Goal: Task Accomplishment & Management: Manage account settings

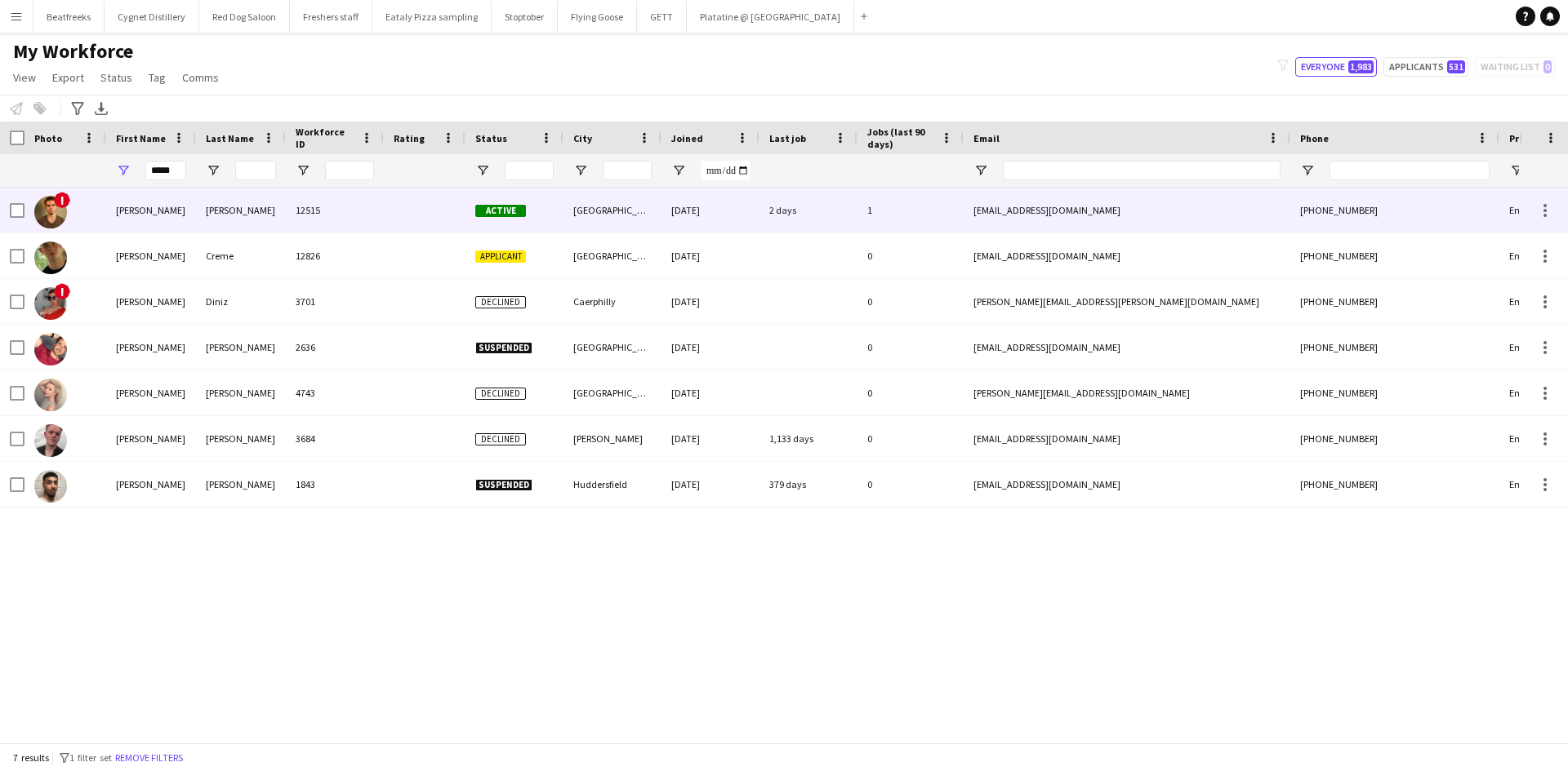
click at [462, 205] on div at bounding box center [424, 210] width 82 height 45
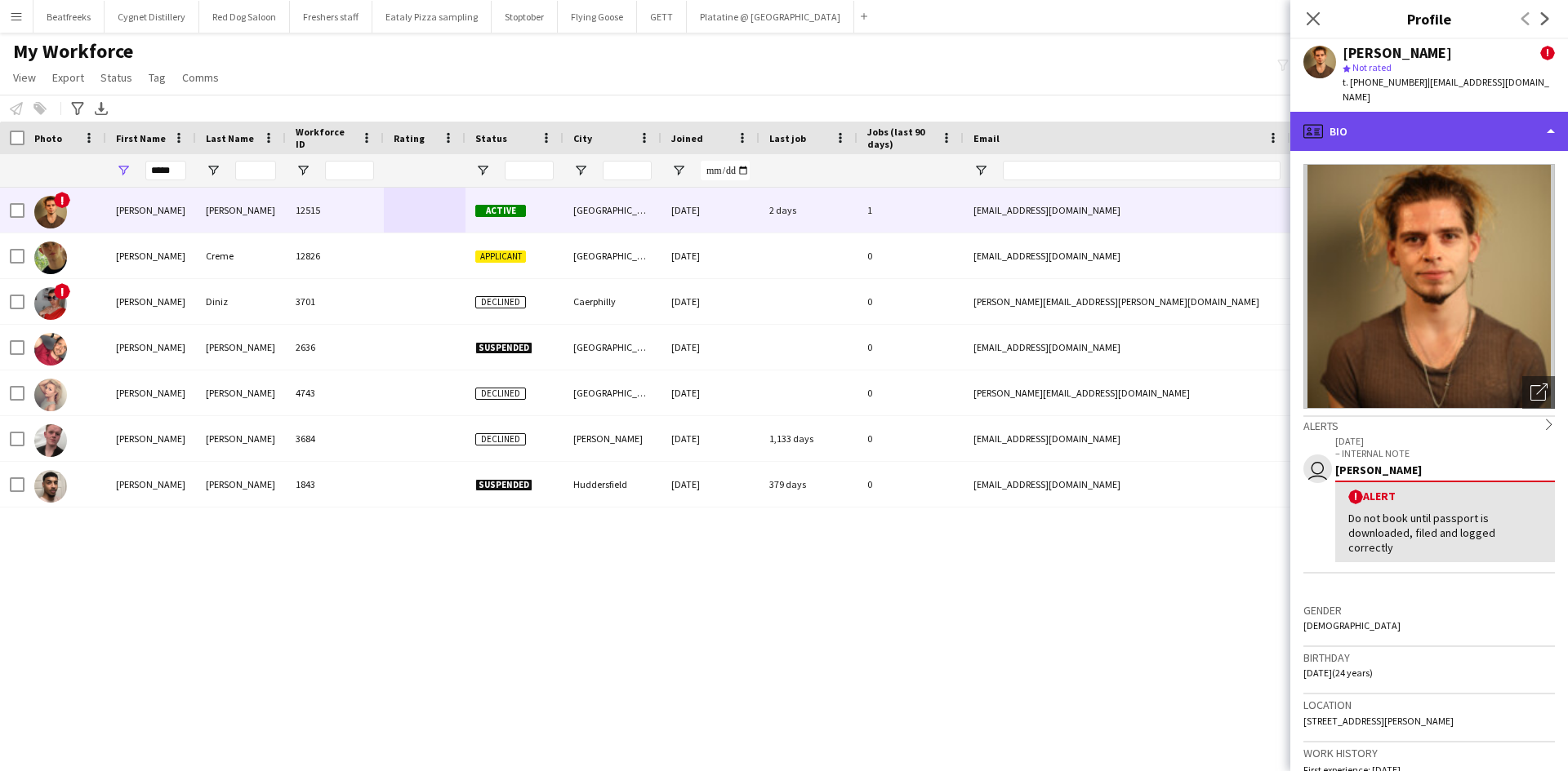
click at [1361, 132] on div "profile Bio" at bounding box center [1428, 132] width 277 height 39
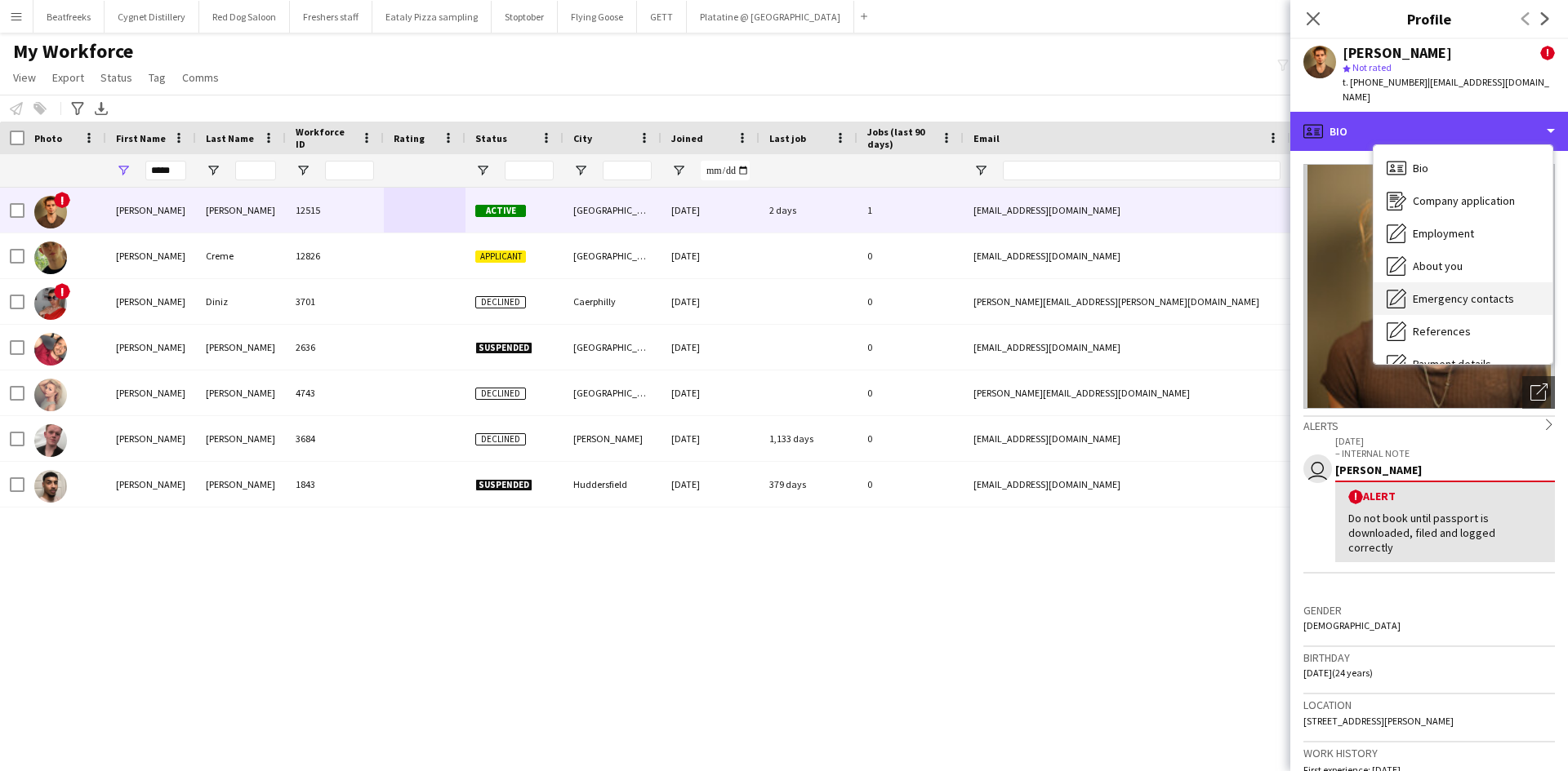
scroll to position [219, 0]
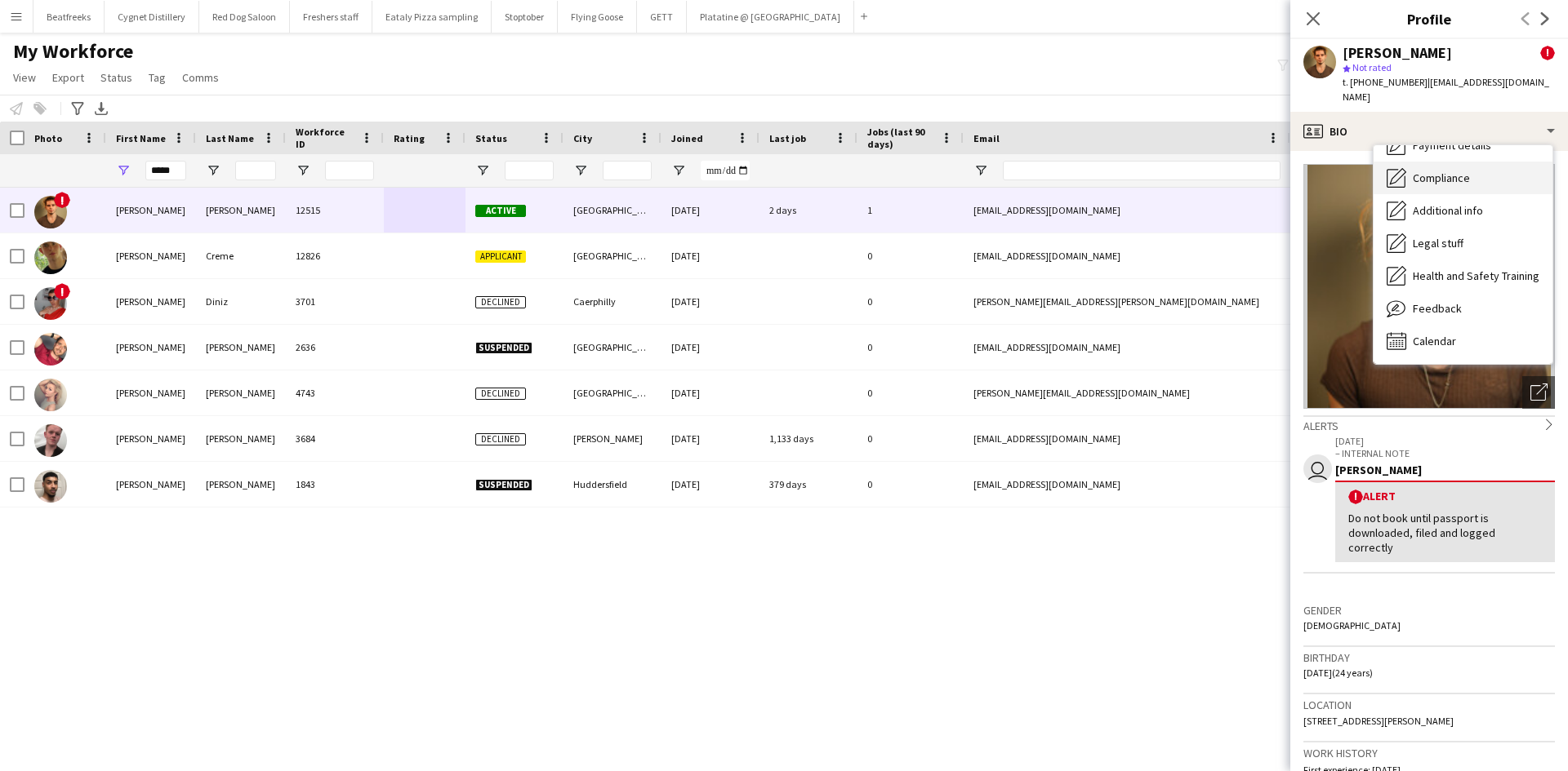
click at [1430, 171] on span "Compliance" at bounding box center [1441, 178] width 57 height 14
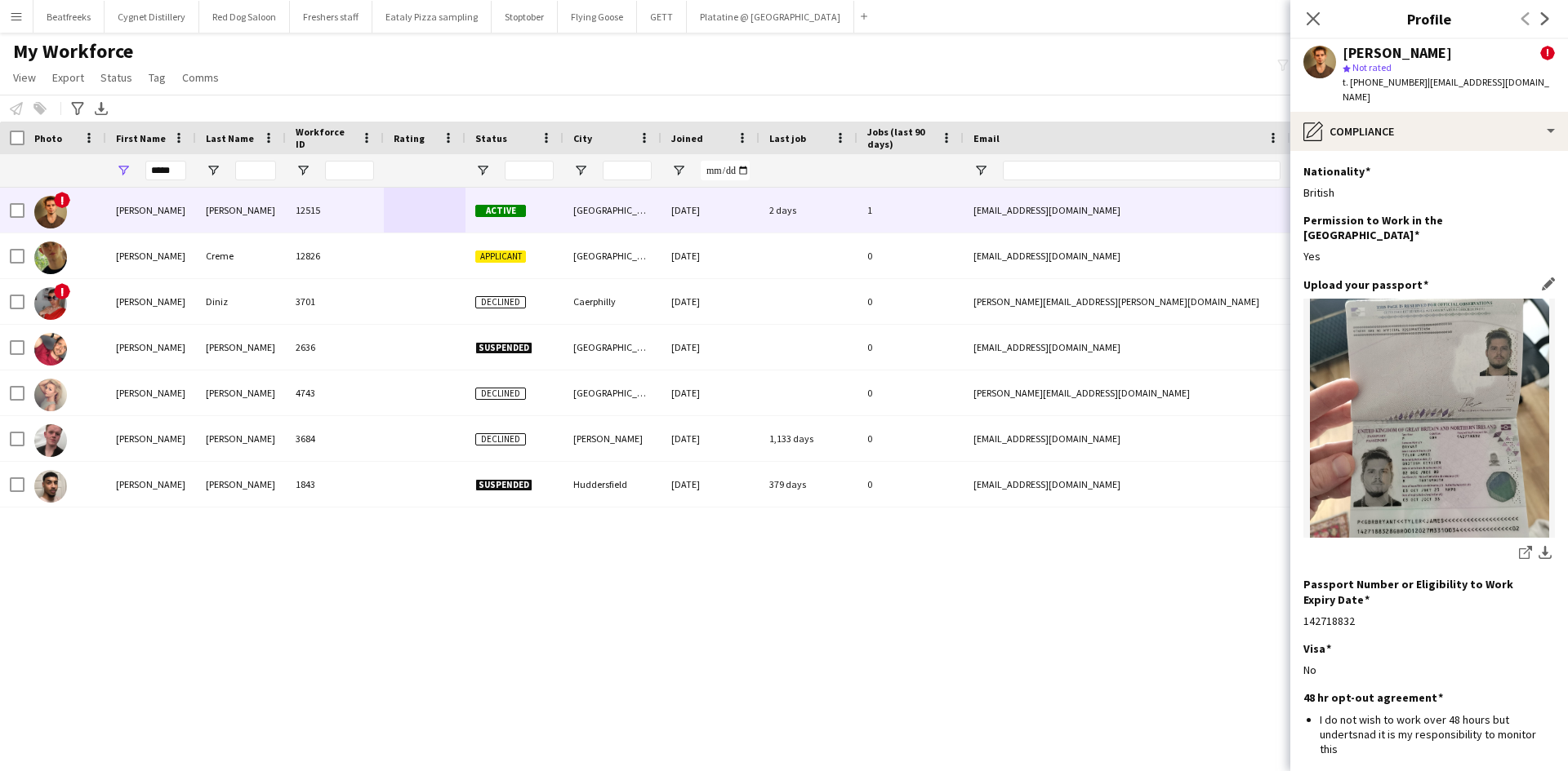
click at [1407, 361] on img at bounding box center [1429, 418] width 251 height 239
click at [1538, 546] on app-icon "download-bottom" at bounding box center [1545, 553] width 13 height 15
drag, startPoint x: 1523, startPoint y: 51, endPoint x: 1384, endPoint y: 106, distance: 149.5
click at [1540, 51] on span "!" at bounding box center [1547, 53] width 14 height 14
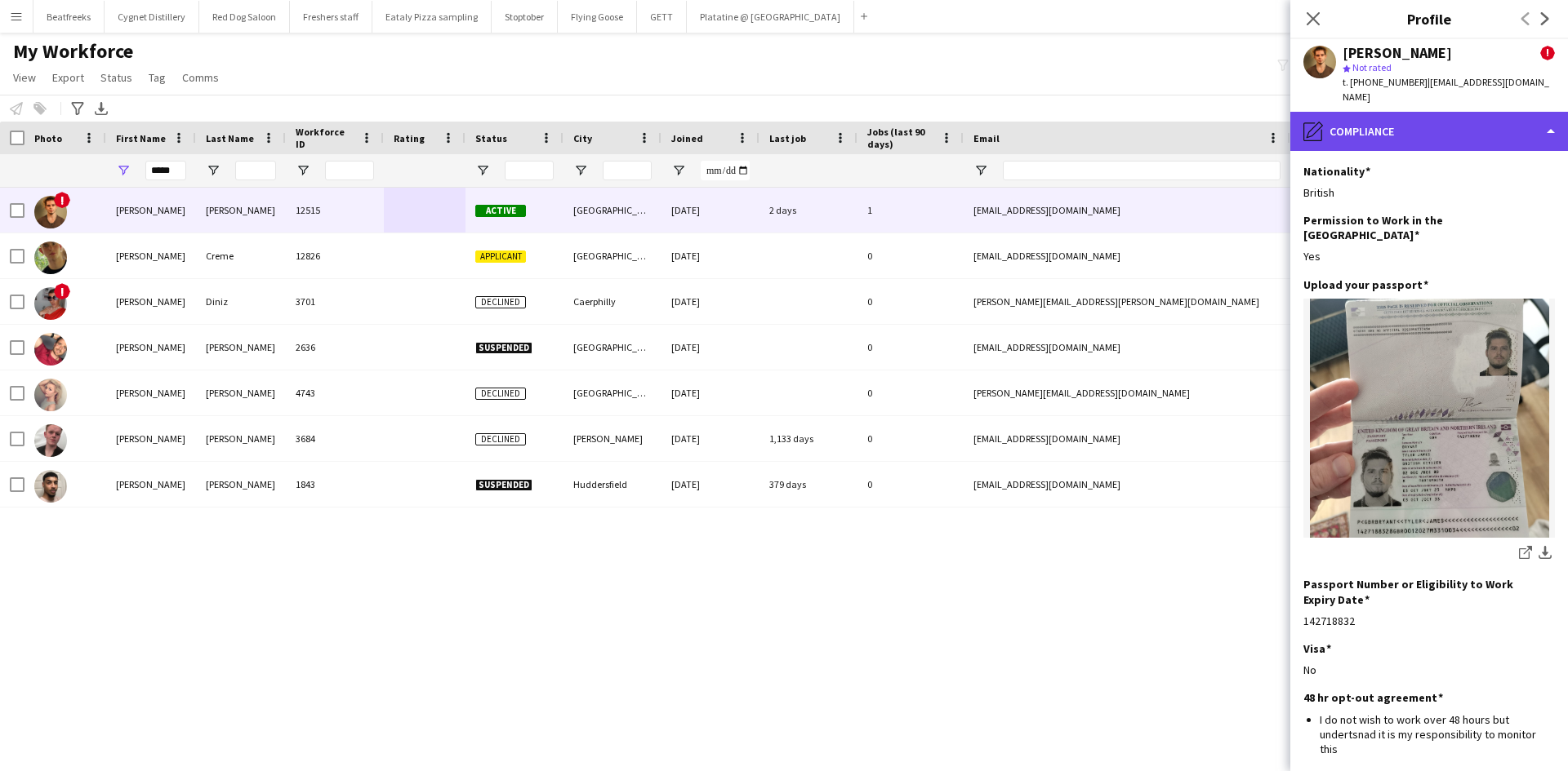
click at [1405, 118] on div "pencil4 Compliance" at bounding box center [1428, 132] width 277 height 39
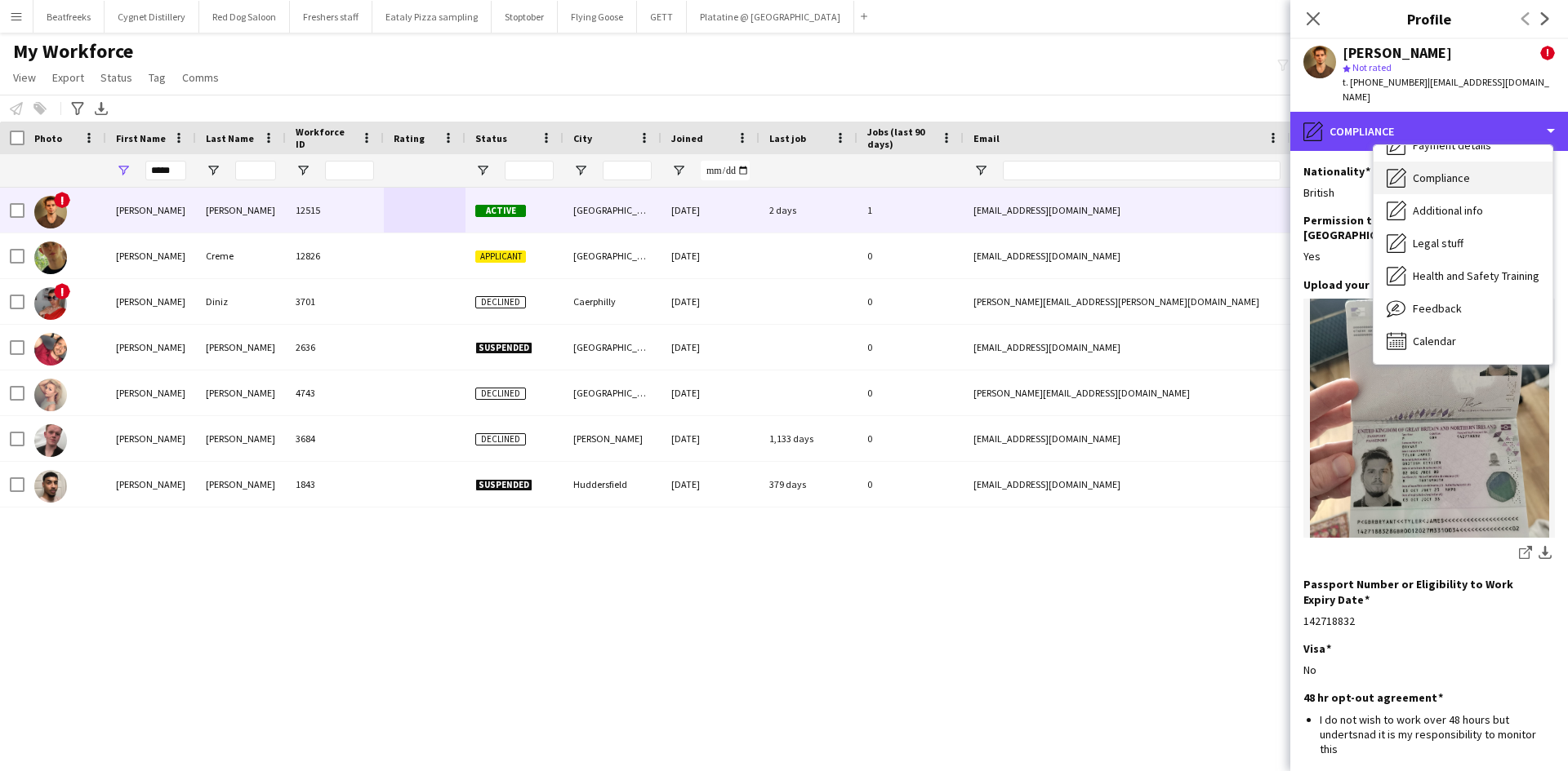
scroll to position [0, 0]
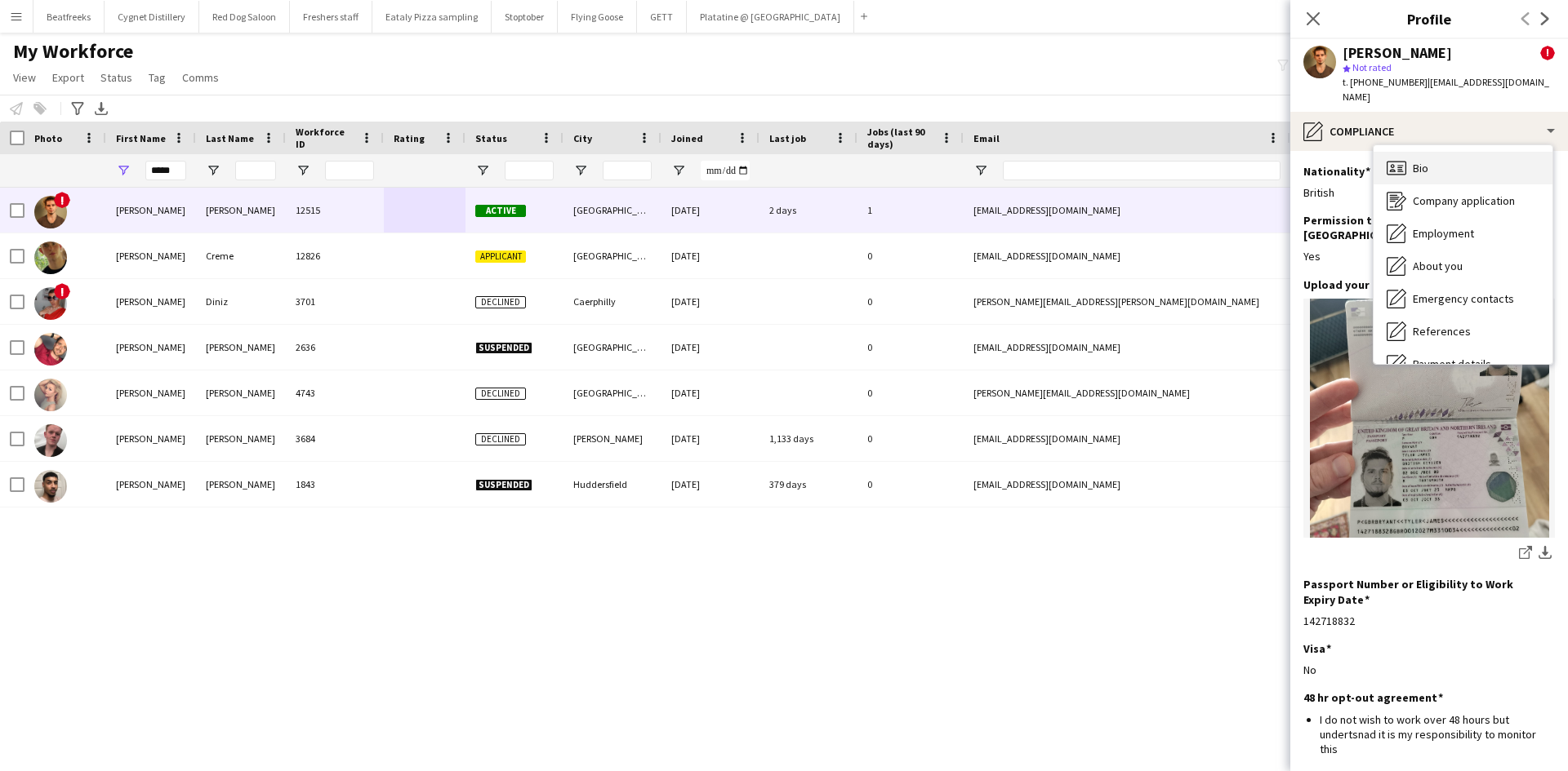
click at [1423, 161] on span "Bio" at bounding box center [1420, 168] width 15 height 14
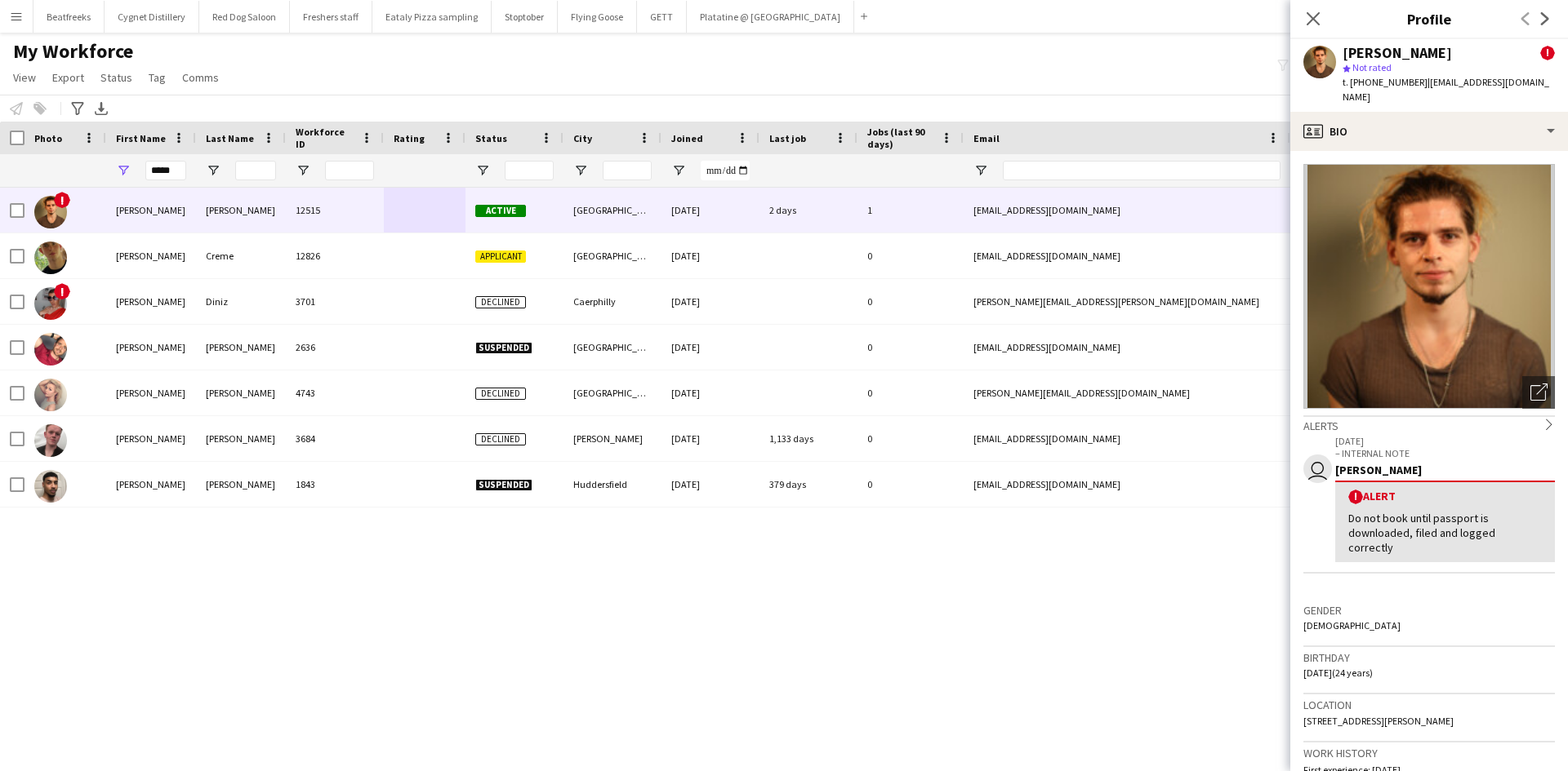
click at [1423, 164] on img at bounding box center [1429, 286] width 251 height 245
click at [1397, 518] on div "Do not book until passport is downloaded, filed and logged correctly" at bounding box center [1444, 533] width 193 height 45
drag, startPoint x: 1405, startPoint y: 548, endPoint x: 1350, endPoint y: 482, distance: 85.9
click at [1350, 482] on app-crew-profile-feedback-alert "user [DATE] – INTERNAL NOTE [PERSON_NAME] ! Alert Do not book until passport is…" at bounding box center [1429, 504] width 251 height 140
click at [1387, 511] on div "Do not book until passport is downloaded, filed and logged correctly" at bounding box center [1444, 533] width 193 height 45
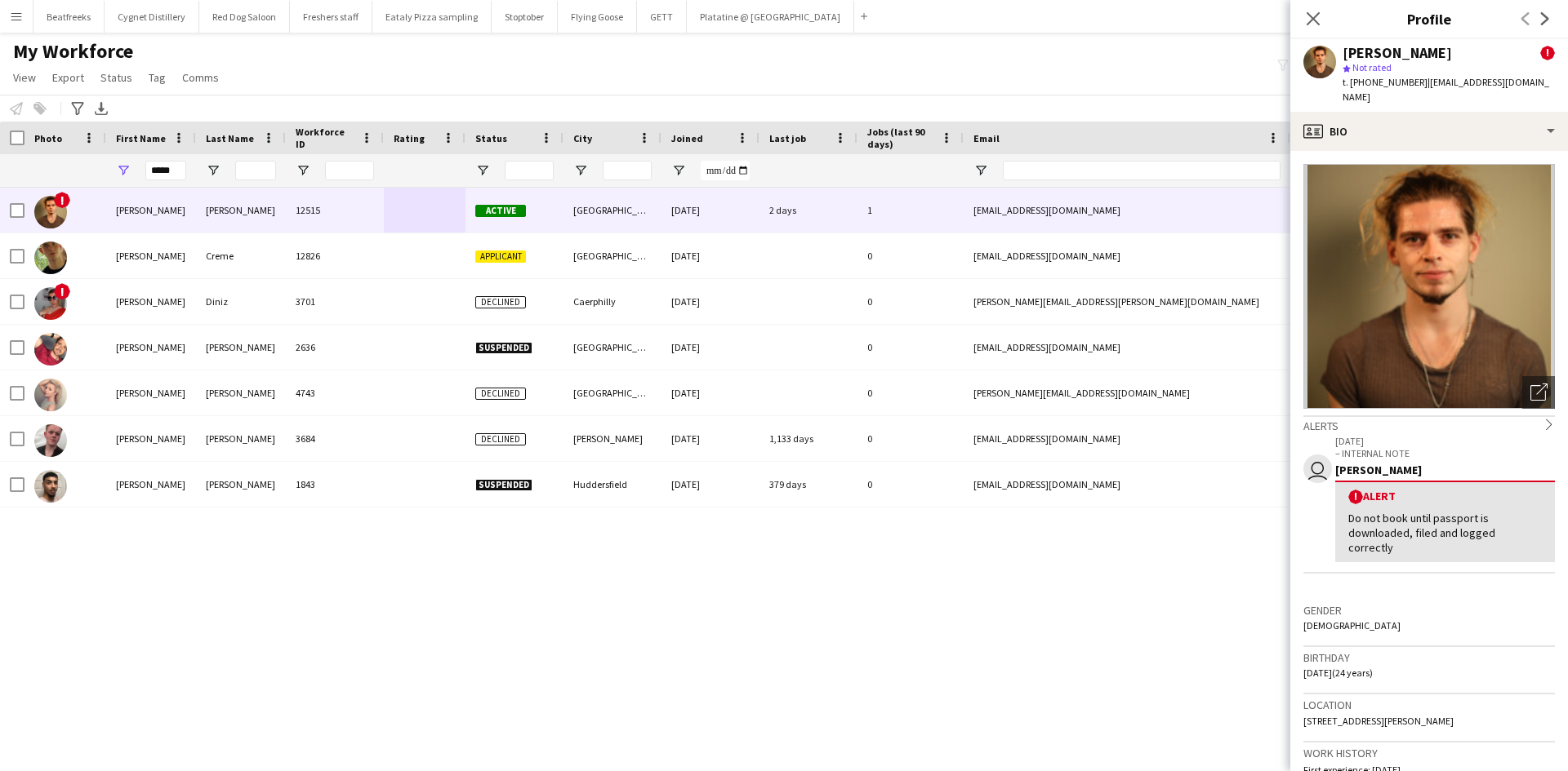
click at [1540, 55] on span "!" at bounding box center [1547, 53] width 14 height 14
click at [1540, 52] on span "!" at bounding box center [1547, 53] width 14 height 14
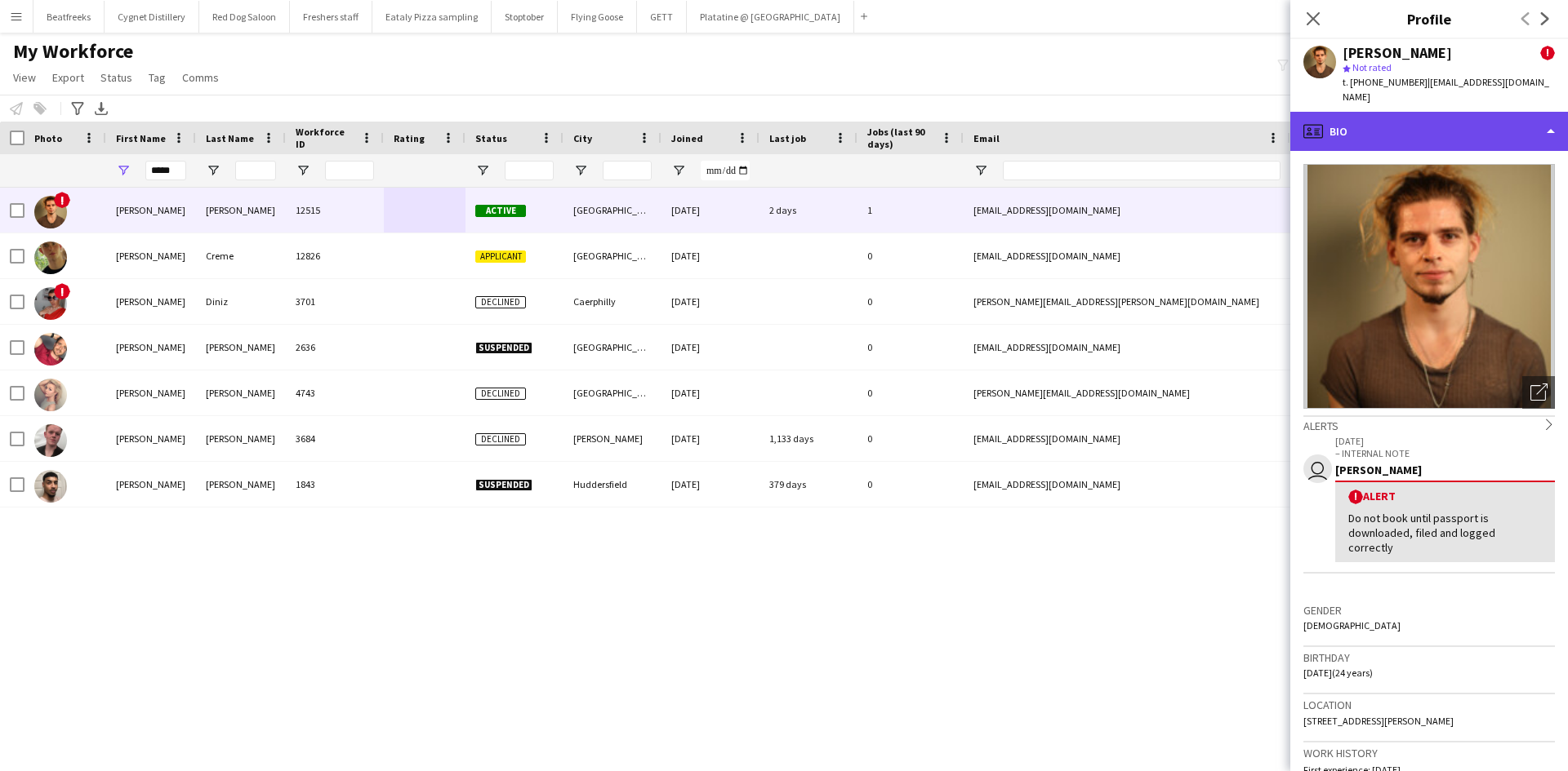
click at [1389, 115] on div "profile Bio" at bounding box center [1428, 132] width 277 height 39
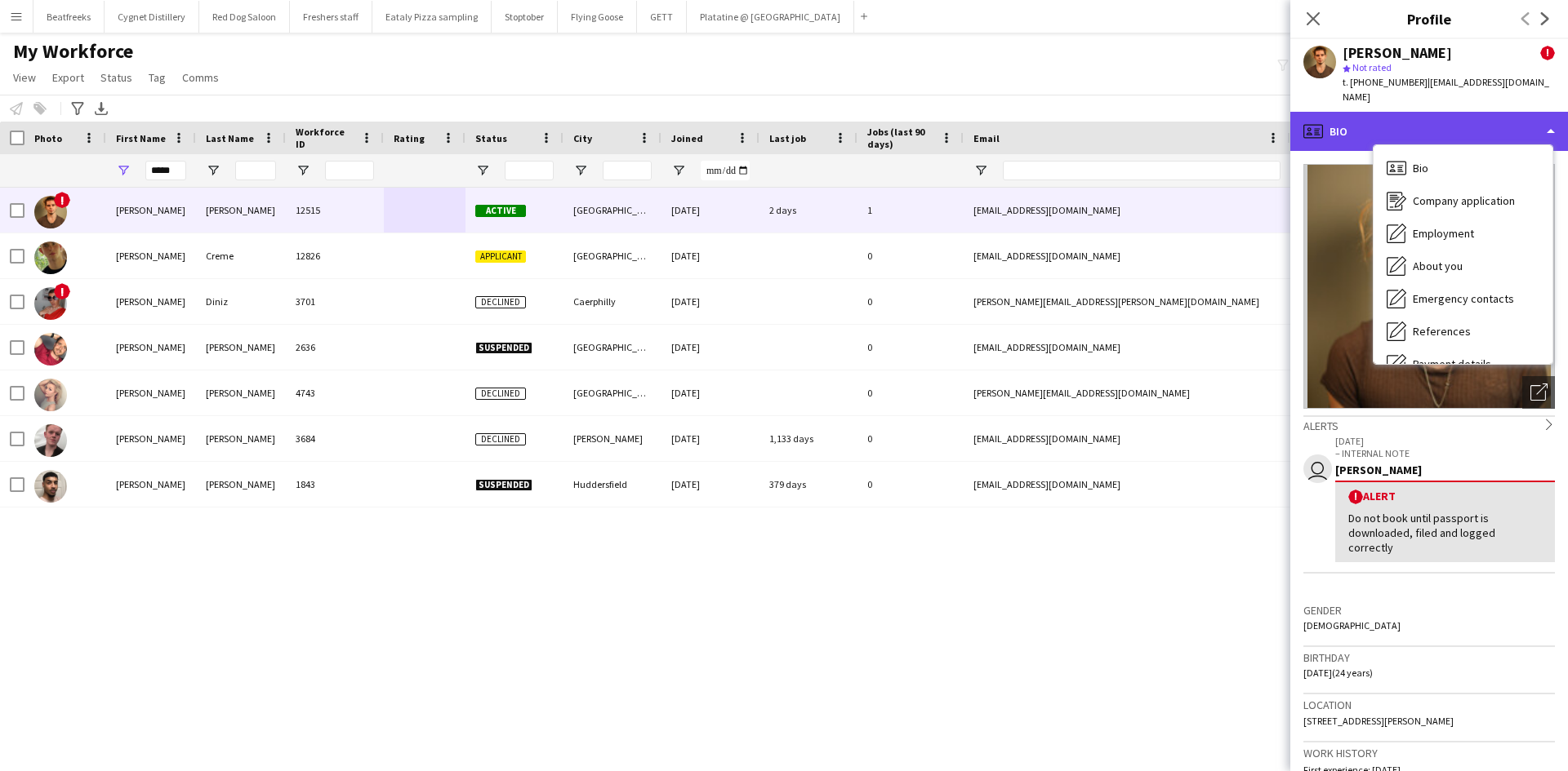
click at [1389, 115] on div "profile Bio" at bounding box center [1428, 132] width 277 height 39
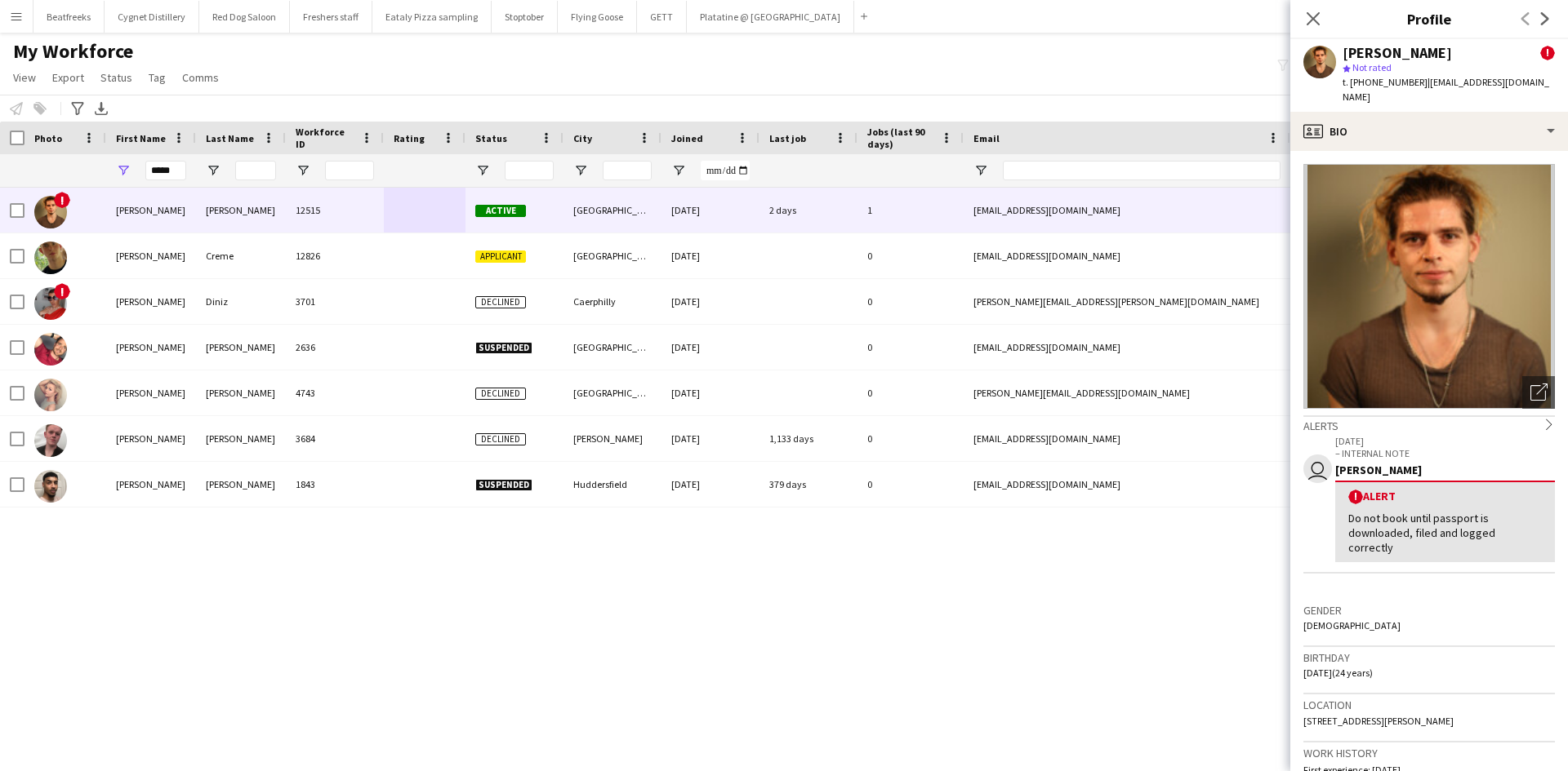
click at [1518, 416] on div "Alerts chevron-right" at bounding box center [1429, 425] width 251 height 18
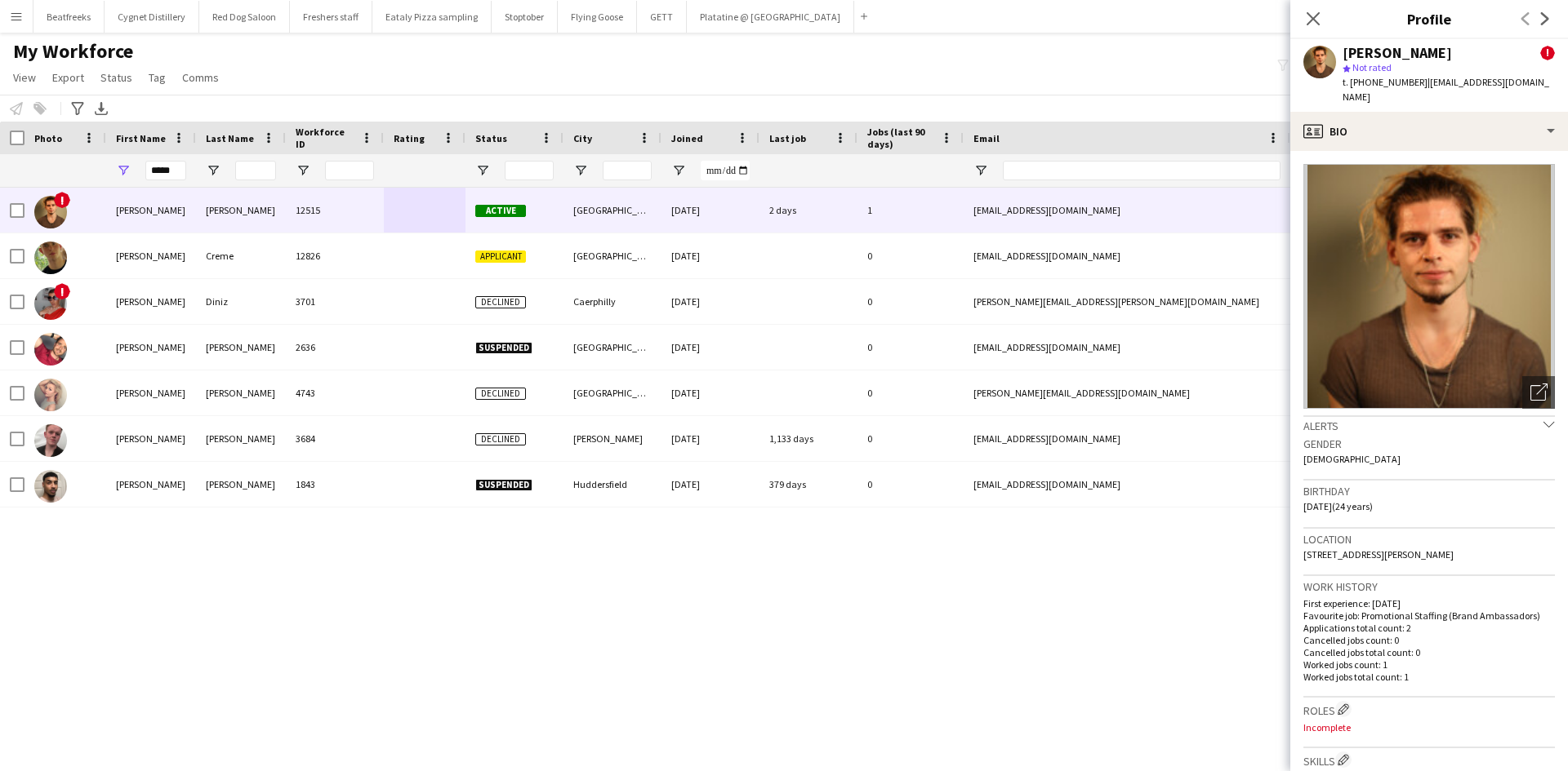
click at [1543, 418] on icon "chevron-down" at bounding box center [1548, 424] width 12 height 12
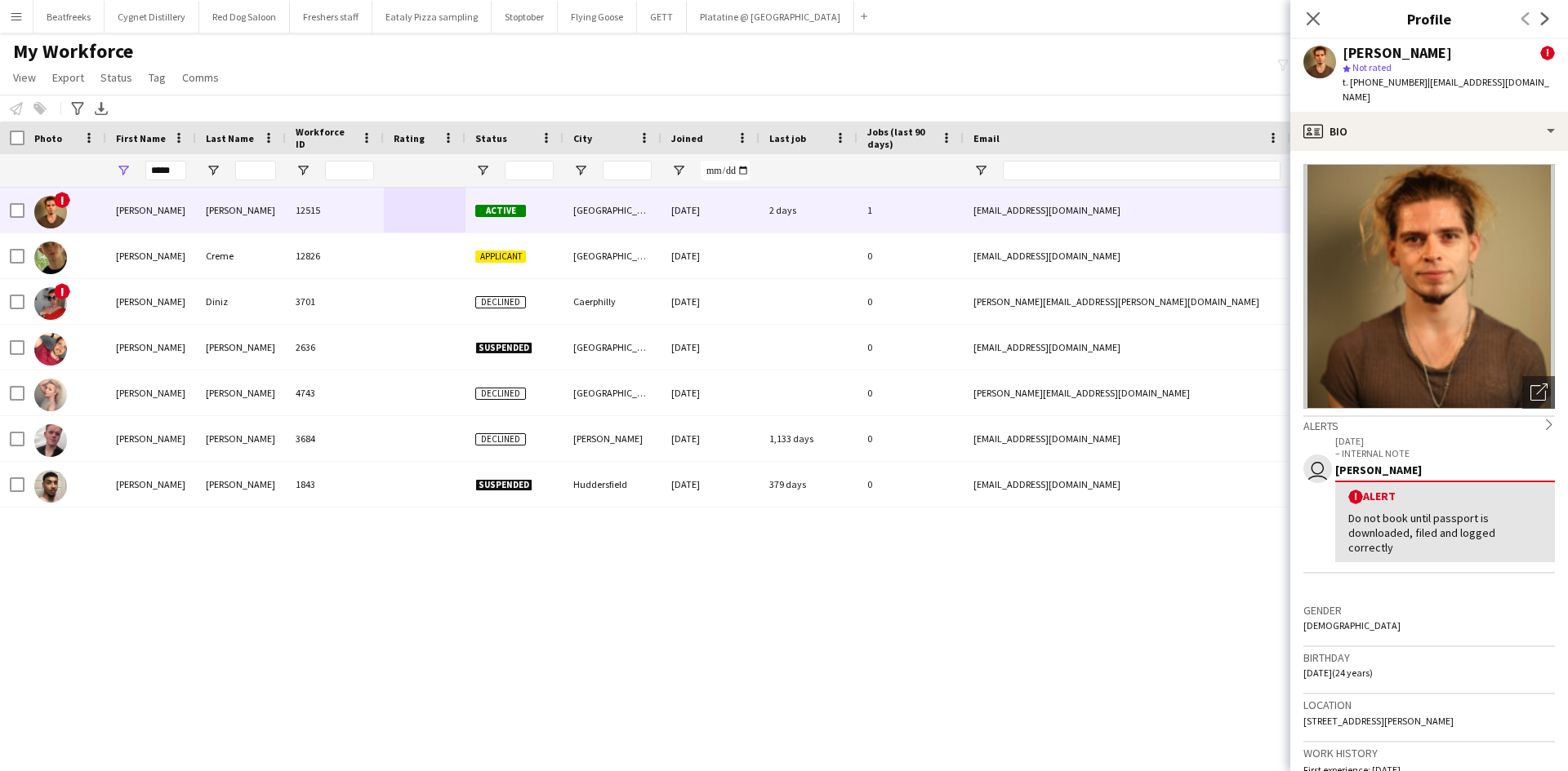
click at [1546, 418] on icon at bounding box center [1548, 424] width 5 height 11
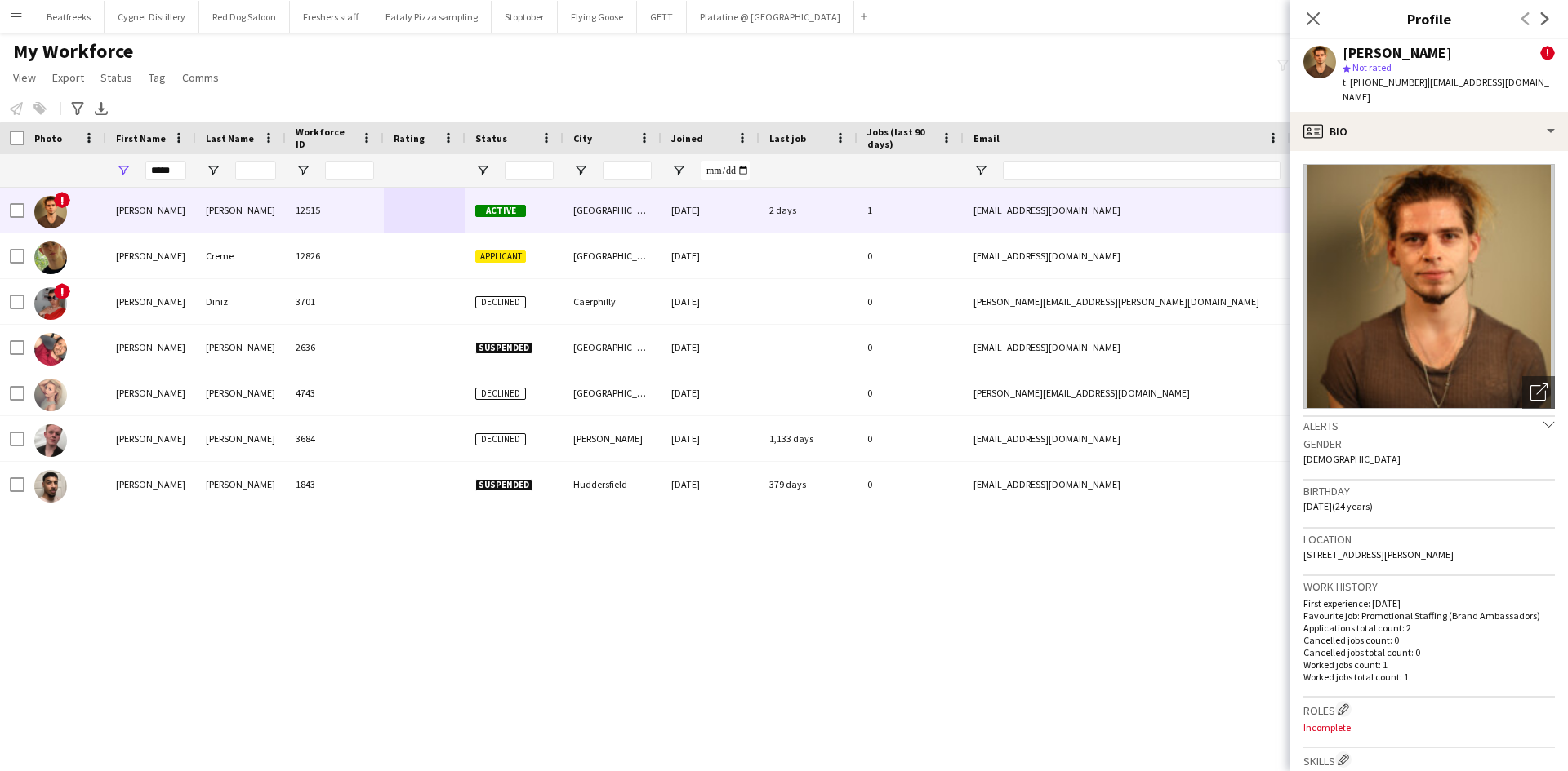
click at [1543, 418] on icon "chevron-down" at bounding box center [1548, 424] width 12 height 12
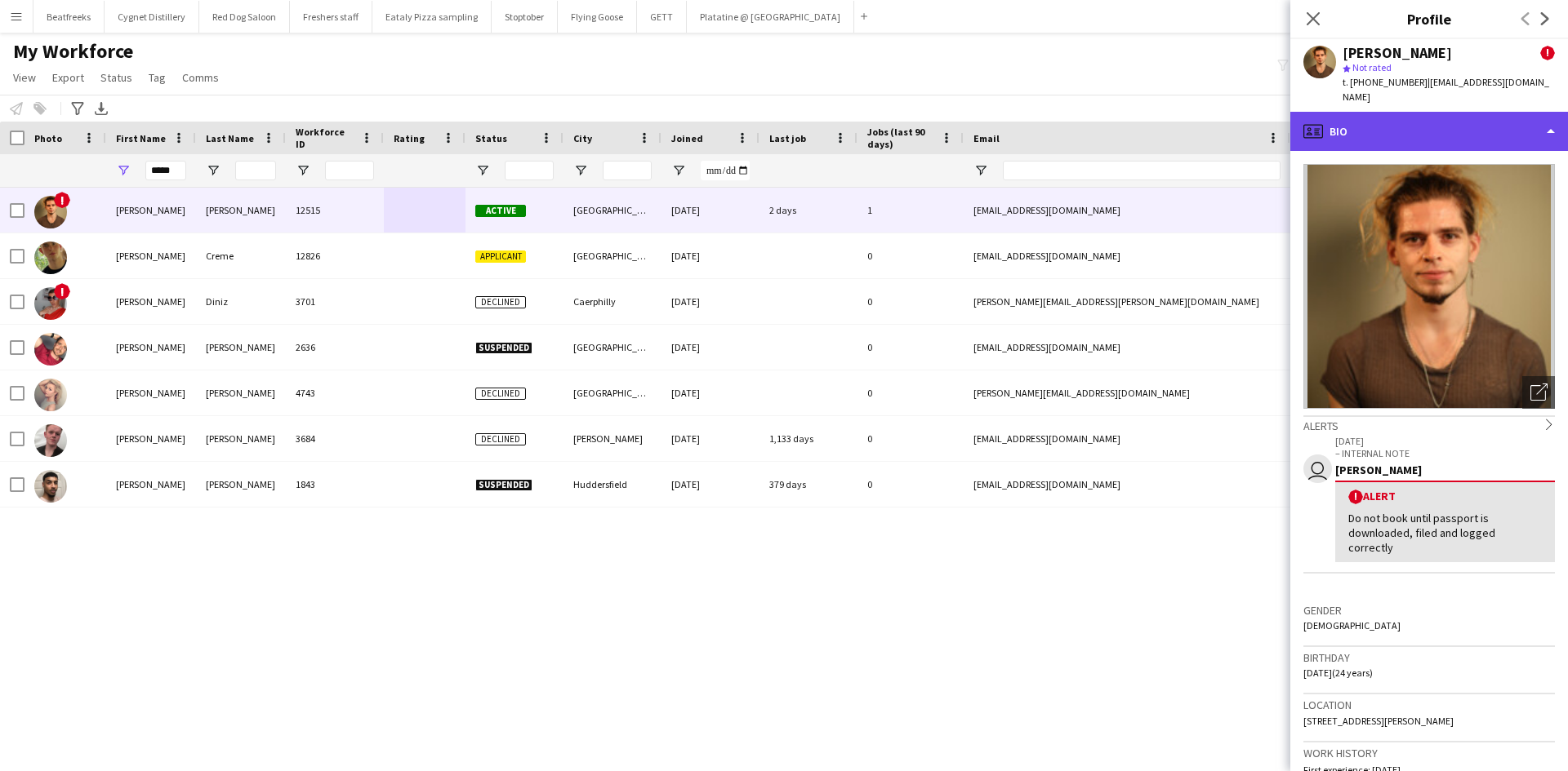
click at [1397, 121] on div "profile Bio" at bounding box center [1428, 132] width 277 height 39
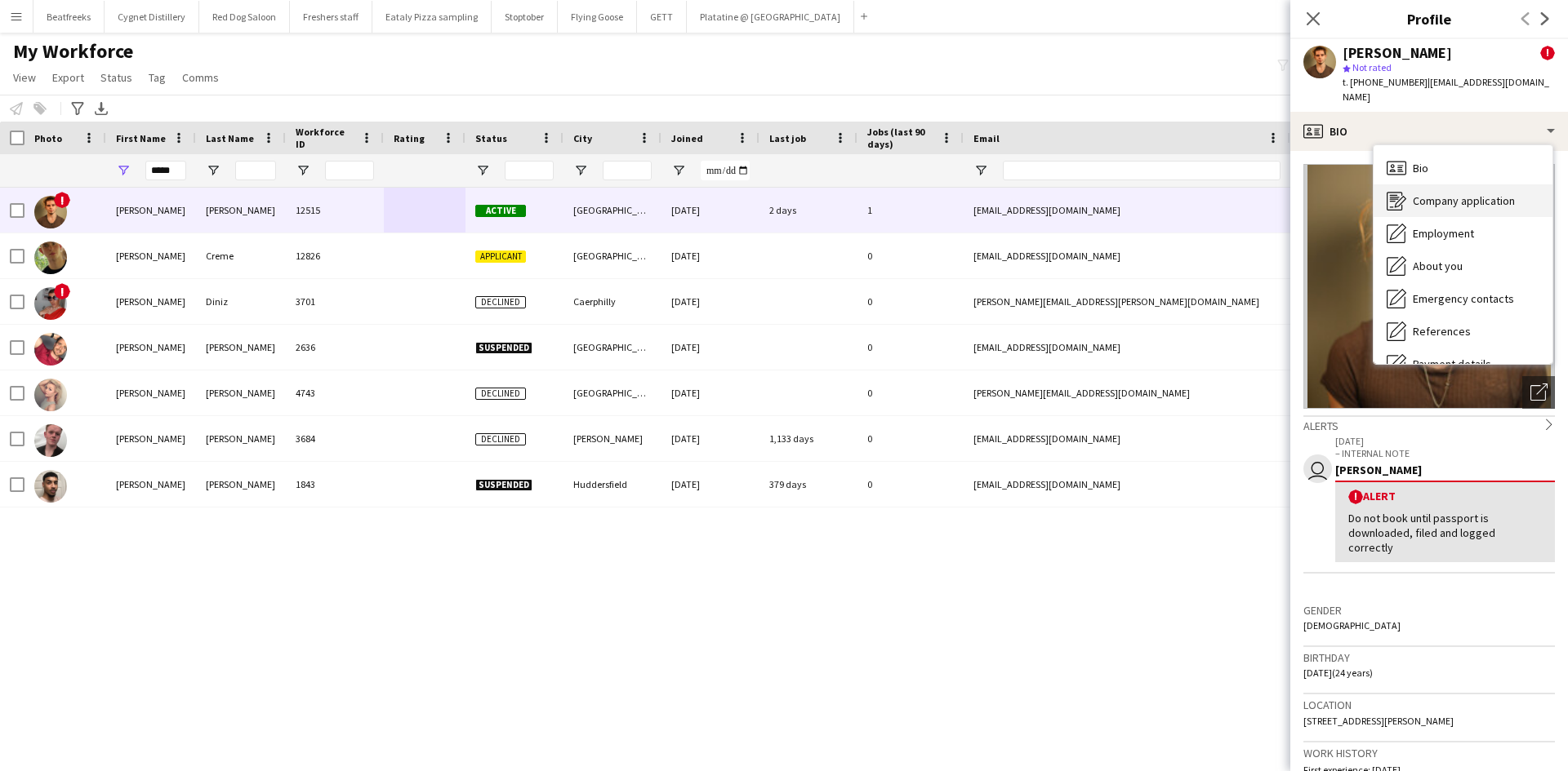
click at [1469, 193] on span "Company application" at bounding box center [1464, 200] width 102 height 14
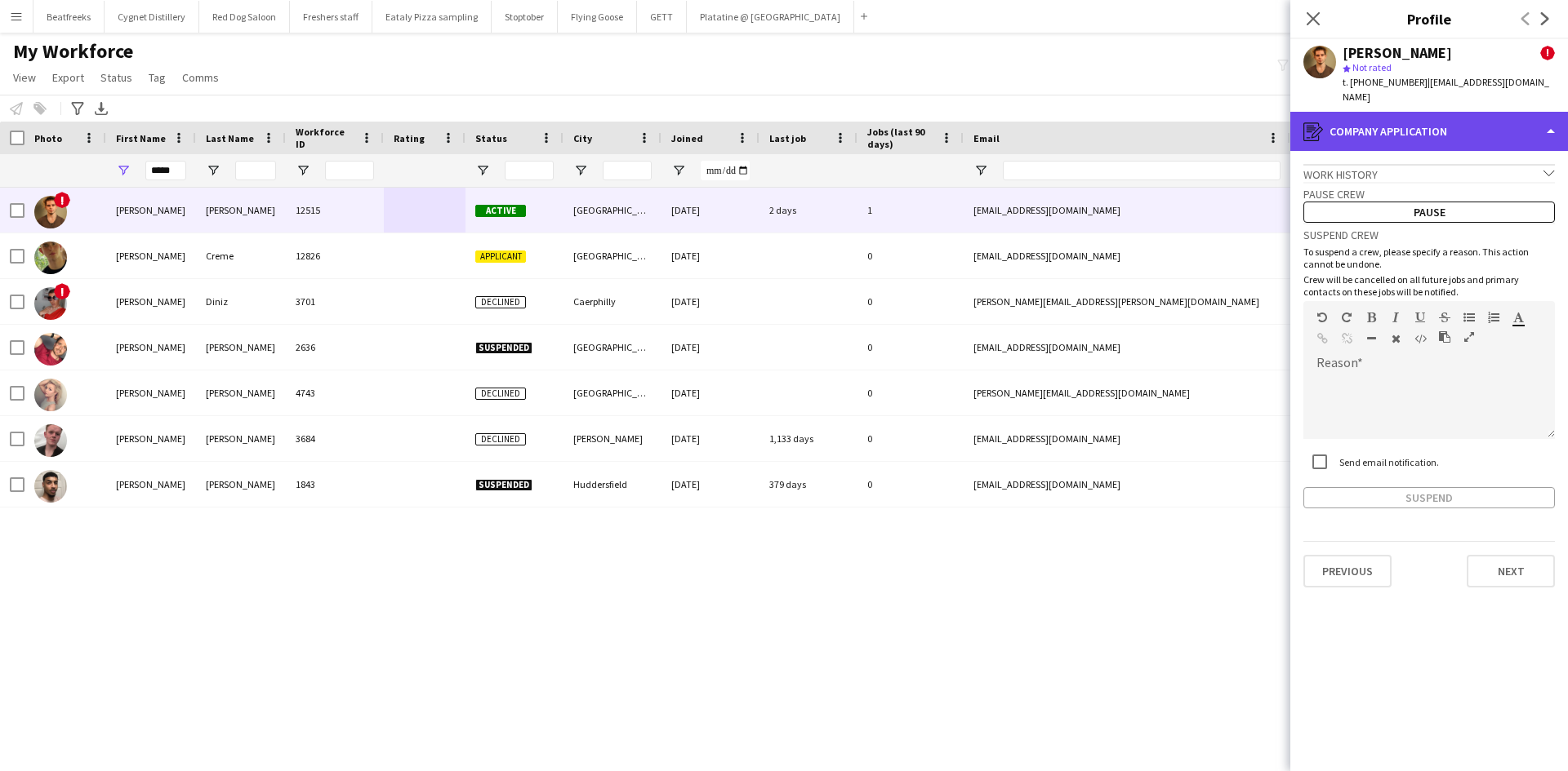
click at [1466, 112] on div "register Company application" at bounding box center [1428, 132] width 277 height 39
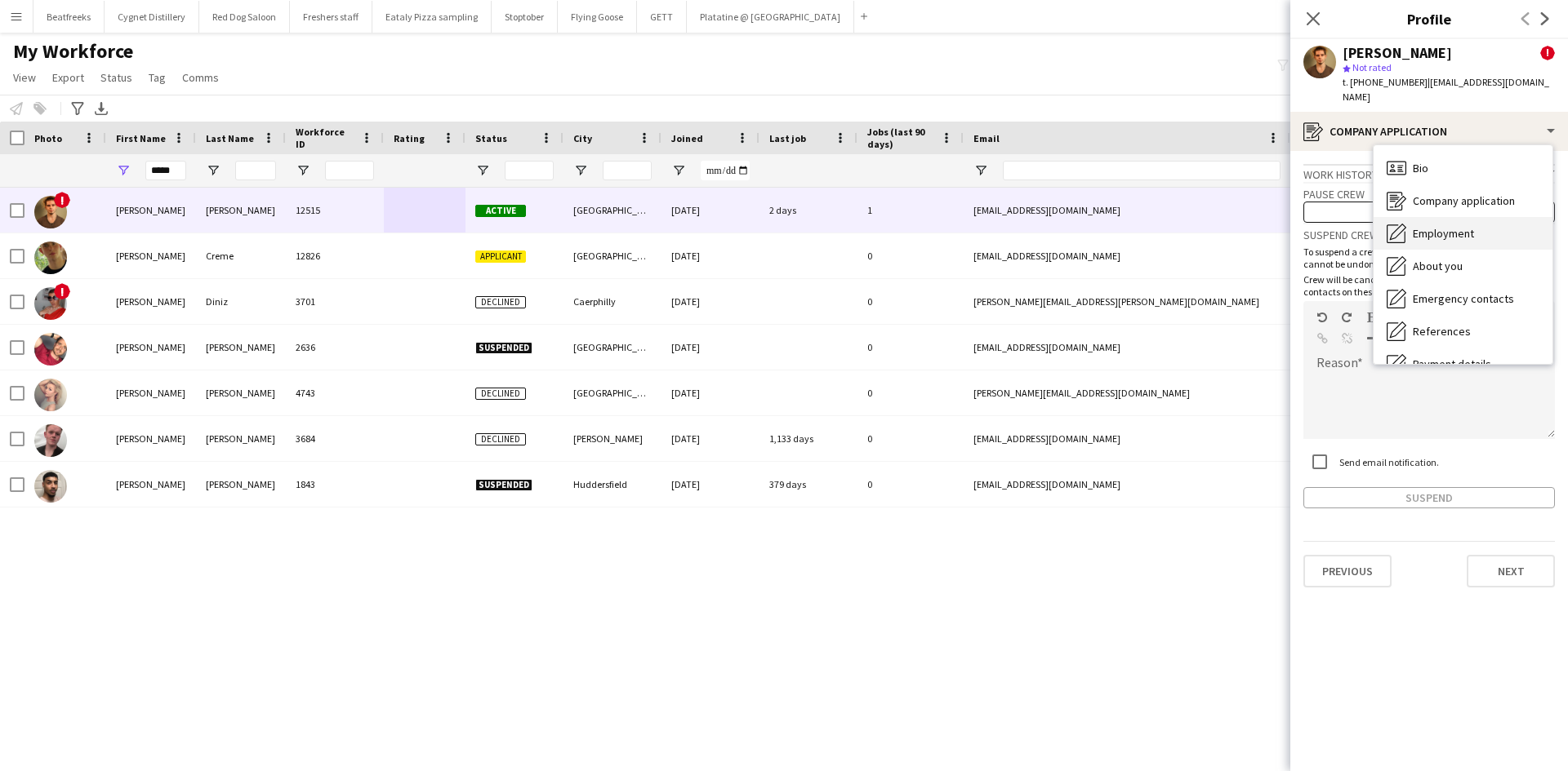
click at [1453, 226] on span "Employment" at bounding box center [1443, 233] width 61 height 14
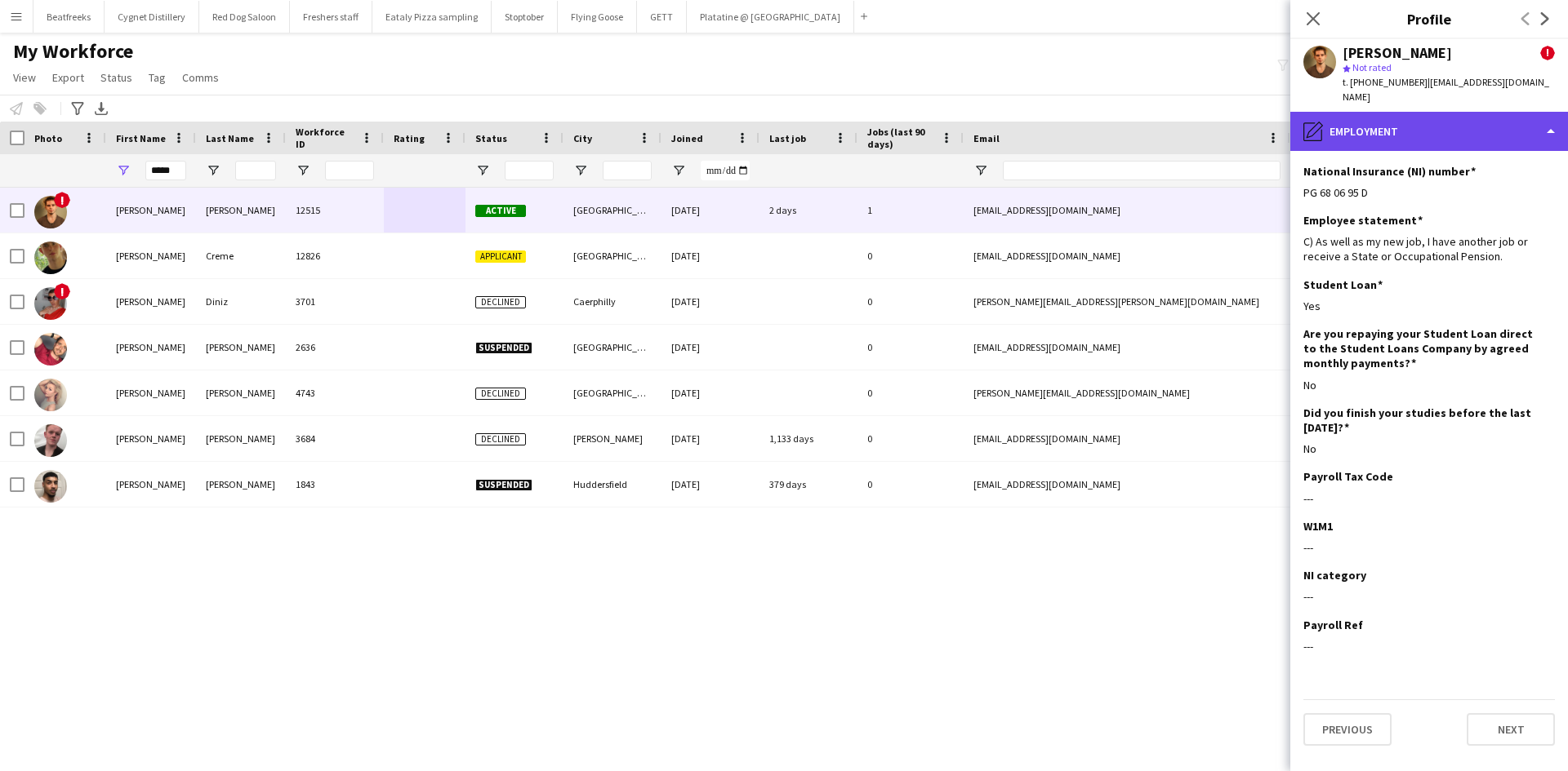
click at [1396, 130] on div "pencil4 Employment" at bounding box center [1428, 132] width 277 height 39
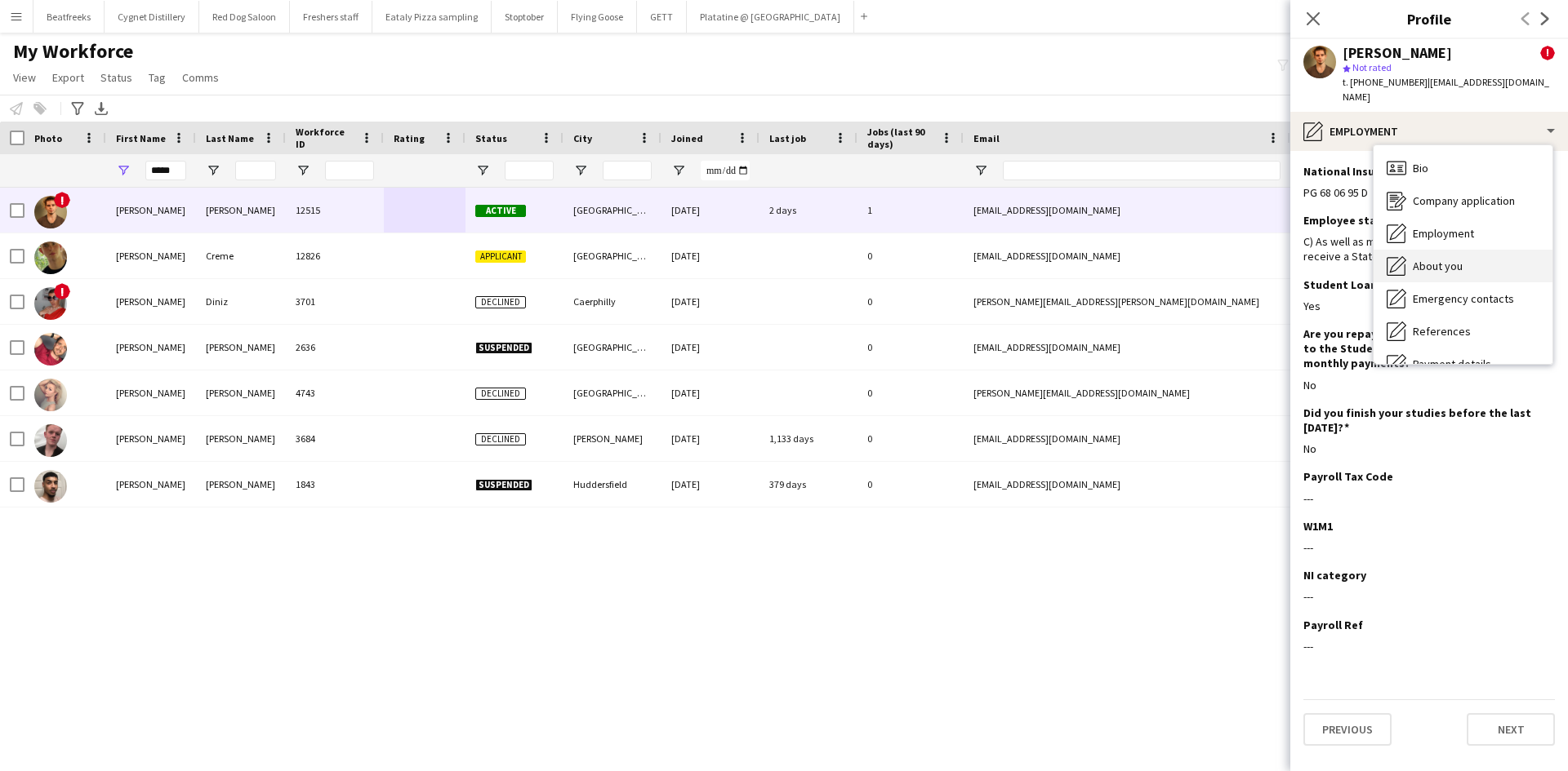
click at [1433, 258] on span "About you" at bounding box center [1437, 266] width 49 height 14
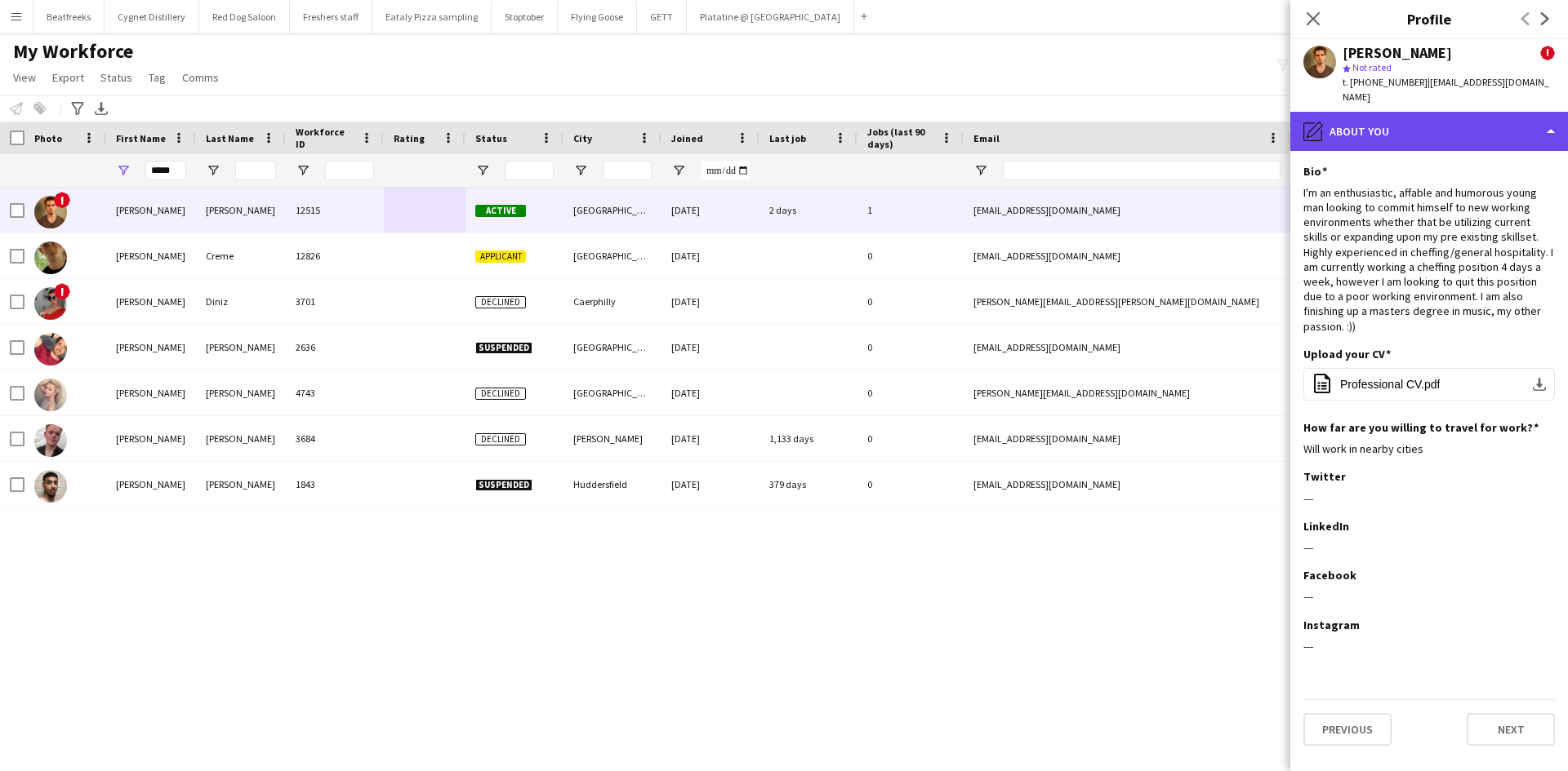
click at [1398, 112] on div "pencil4 About you" at bounding box center [1428, 132] width 277 height 39
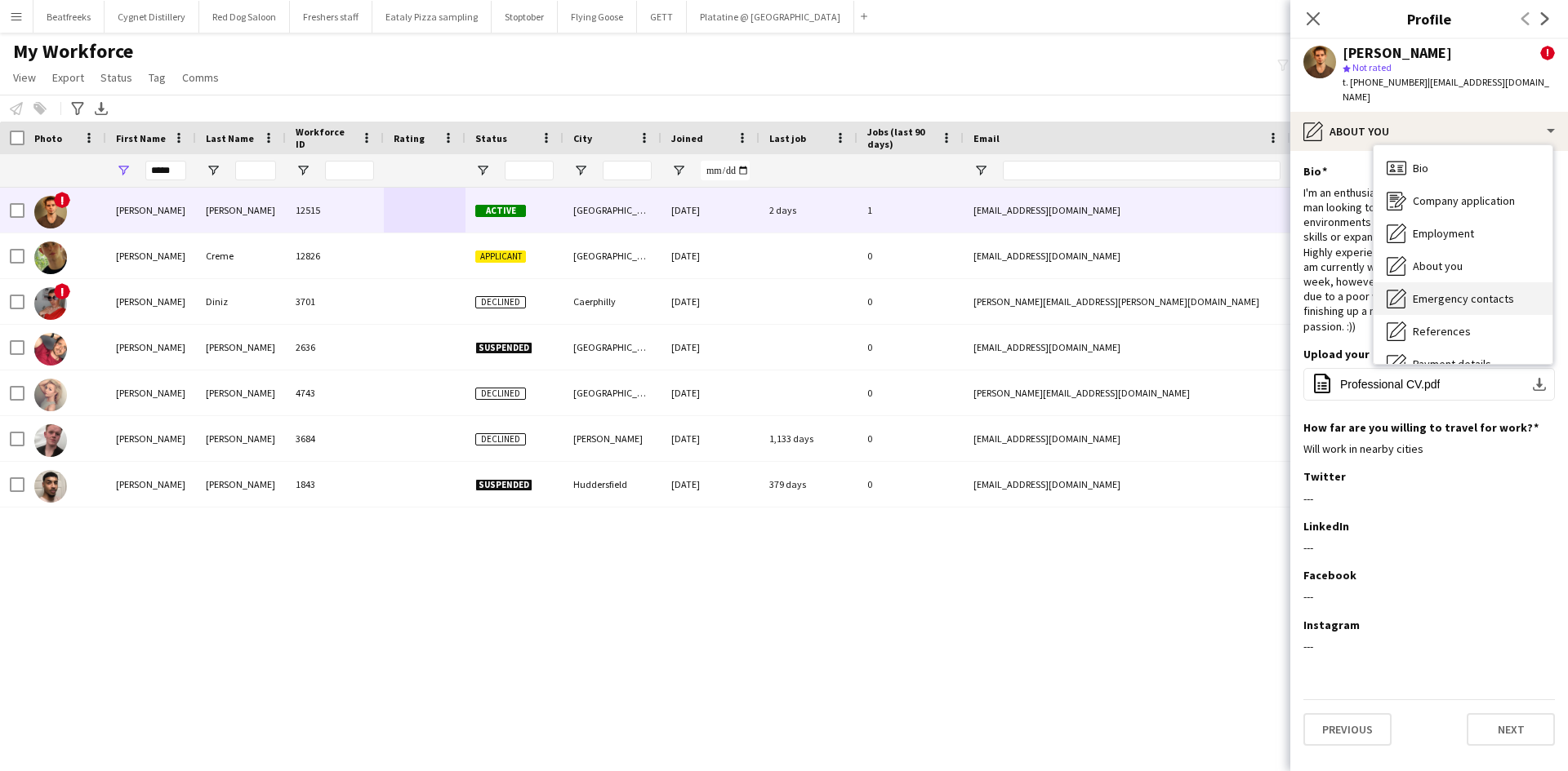
click at [1438, 292] on span "Emergency contacts" at bounding box center [1463, 299] width 101 height 14
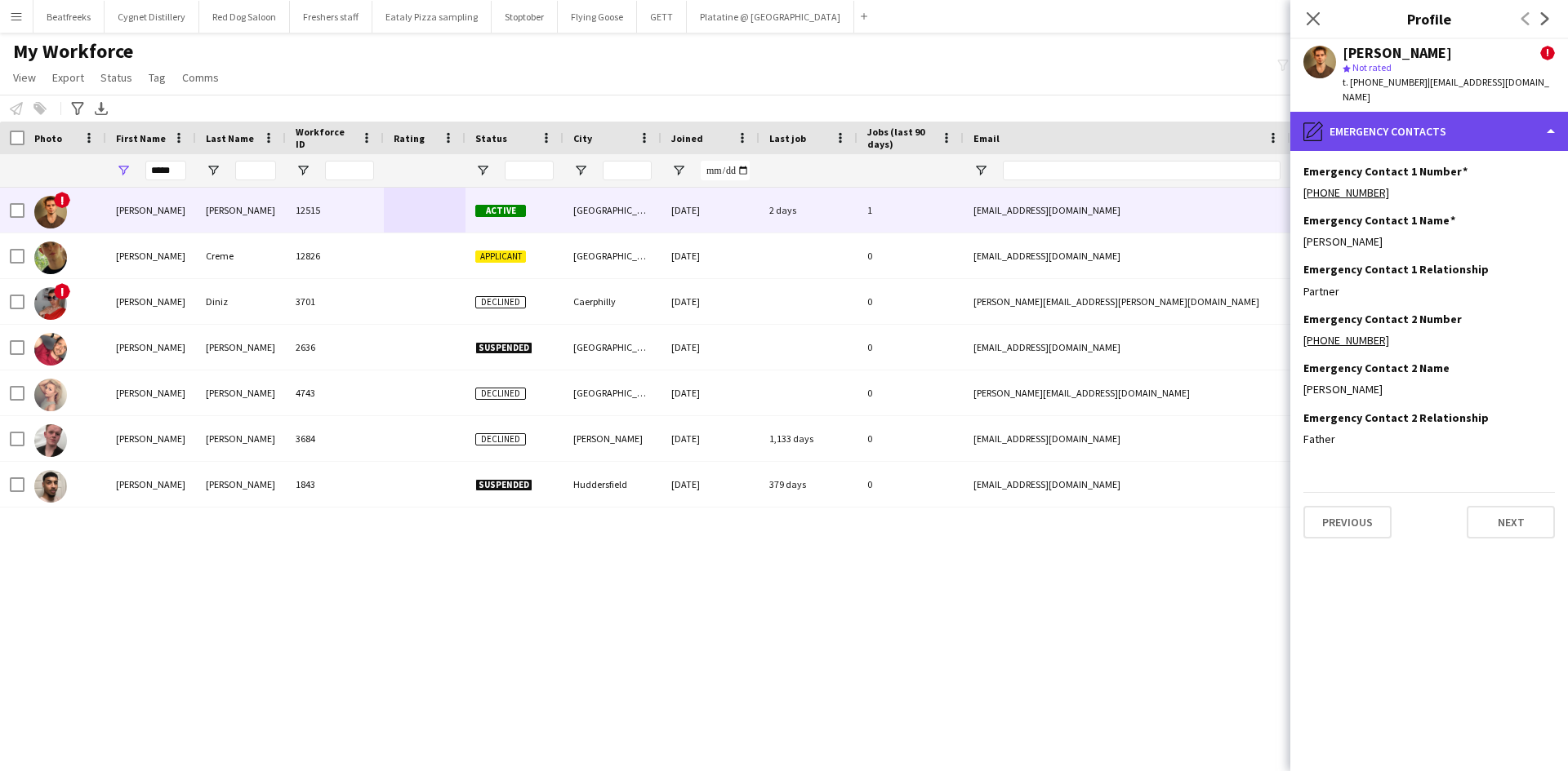
click at [1405, 128] on div "pencil4 Emergency contacts" at bounding box center [1428, 132] width 277 height 39
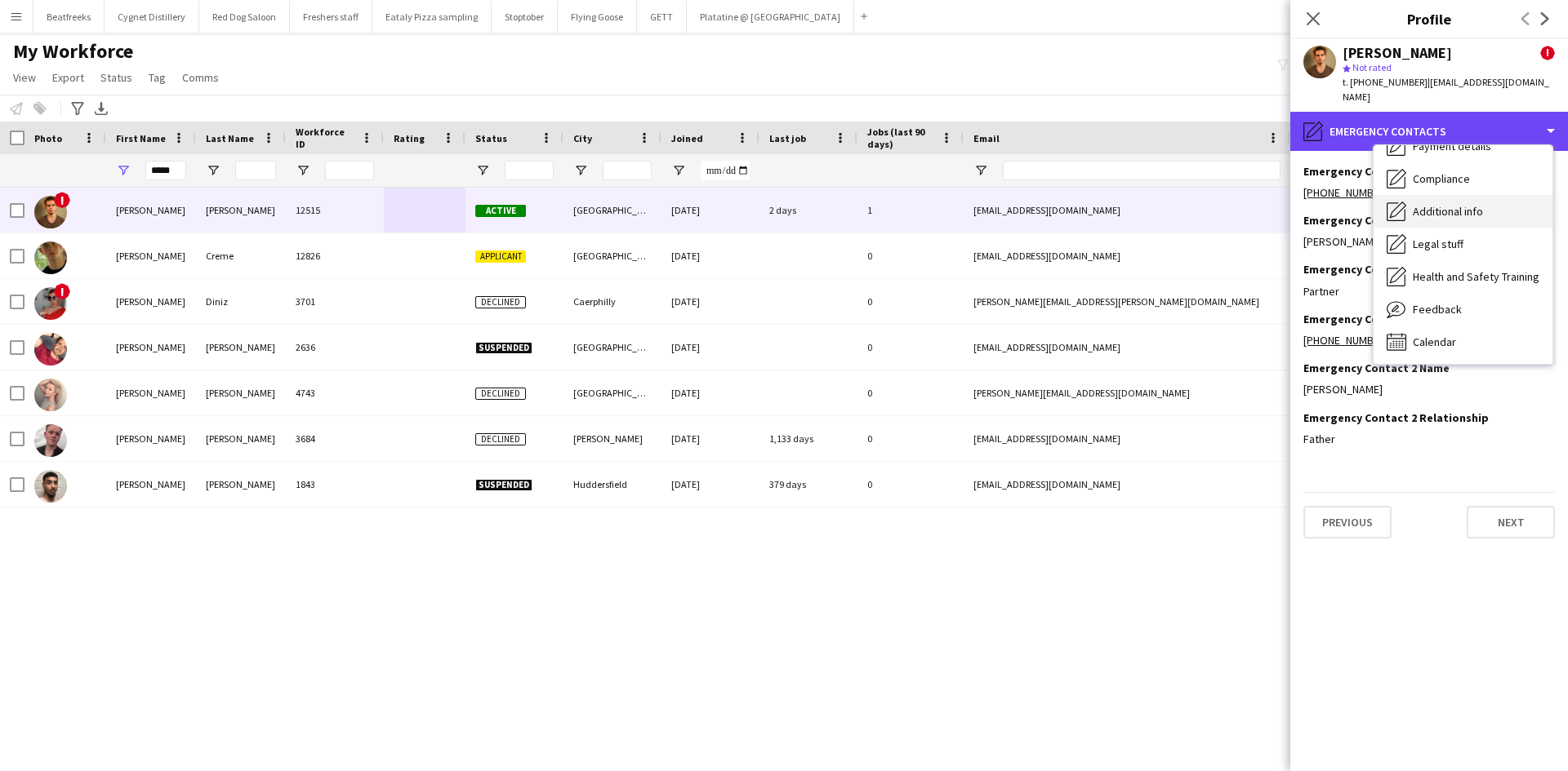
scroll to position [219, 0]
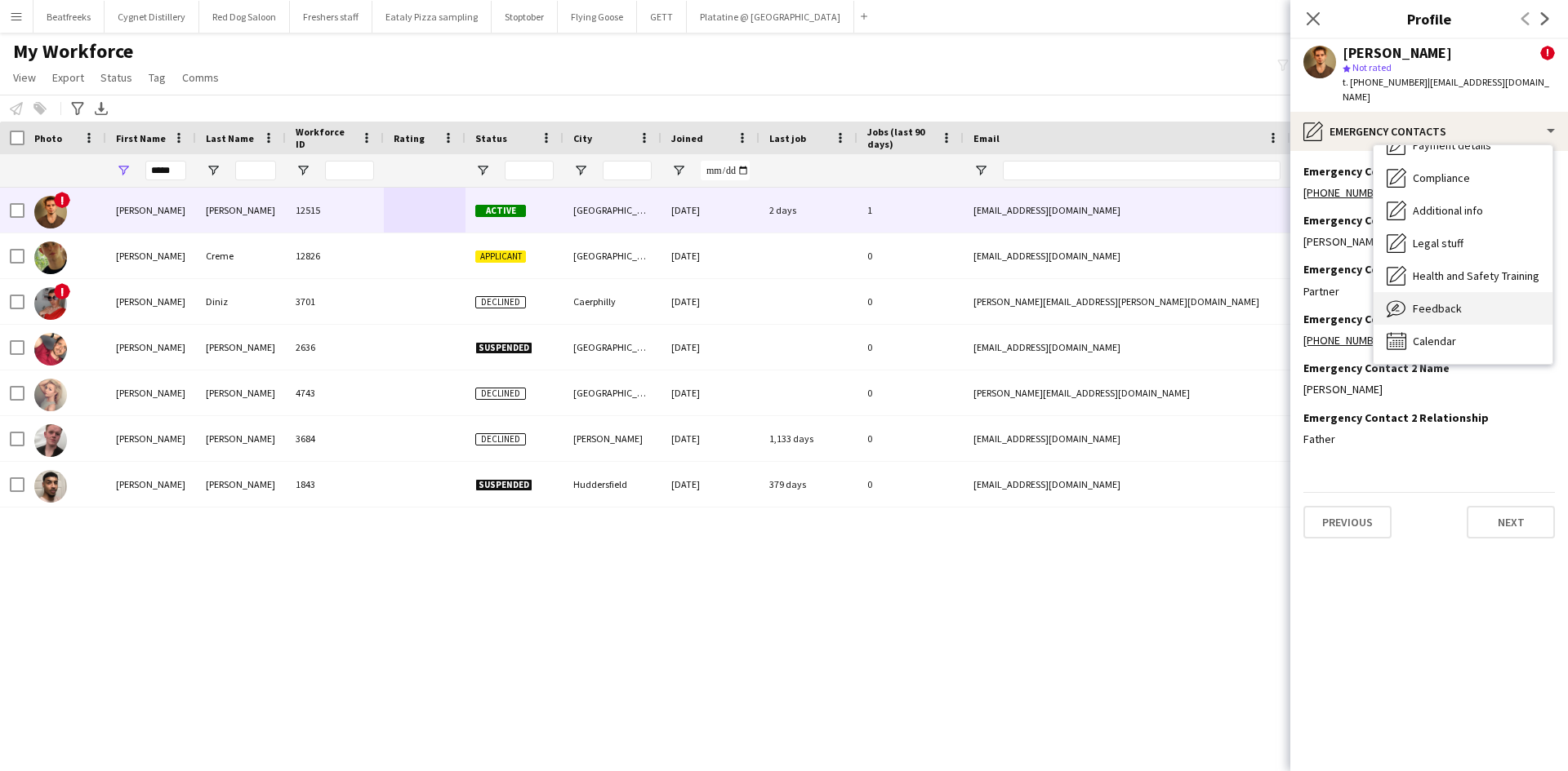
click at [1431, 301] on span "Feedback" at bounding box center [1437, 308] width 49 height 14
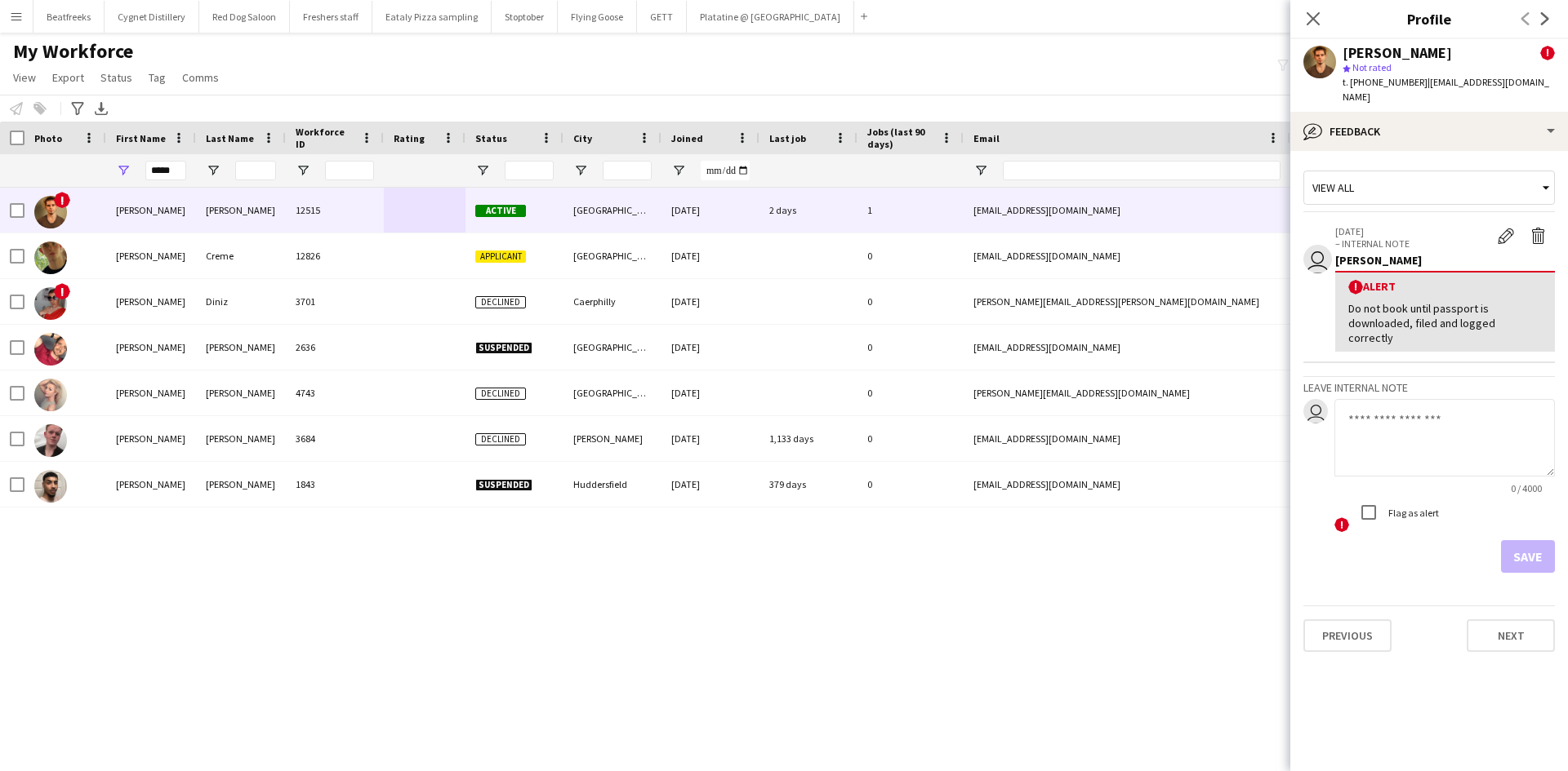
click at [1535, 301] on div "Do not book until passport is downloaded, filed and logged correctly" at bounding box center [1444, 323] width 193 height 45
click at [1536, 311] on div "Do not book until passport is downloaded, filed and logged correctly" at bounding box center [1444, 323] width 193 height 45
click at [1537, 229] on app-icon "Delete alert" at bounding box center [1538, 236] width 16 height 16
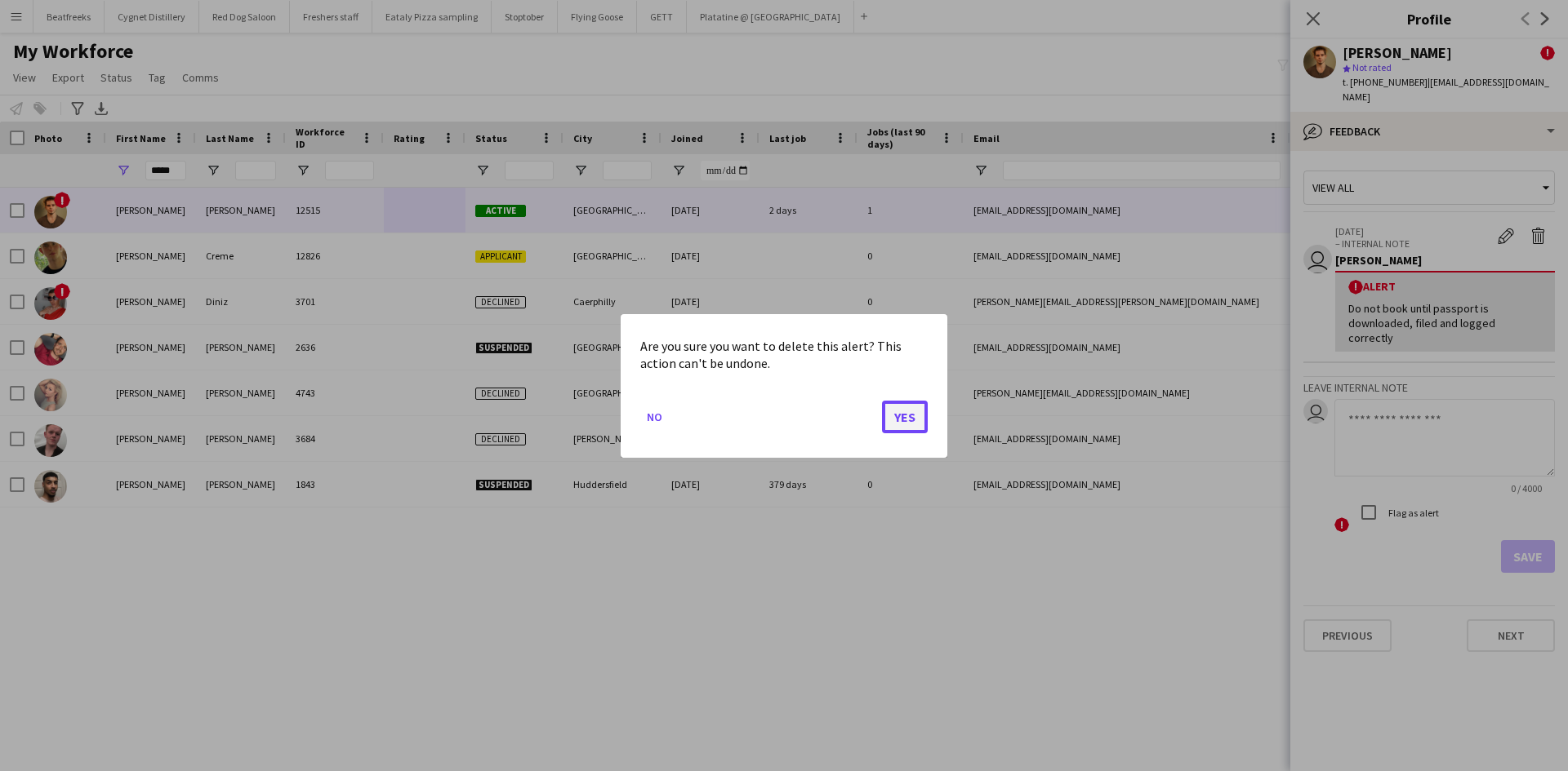
click at [903, 411] on button "Yes" at bounding box center [904, 416] width 46 height 32
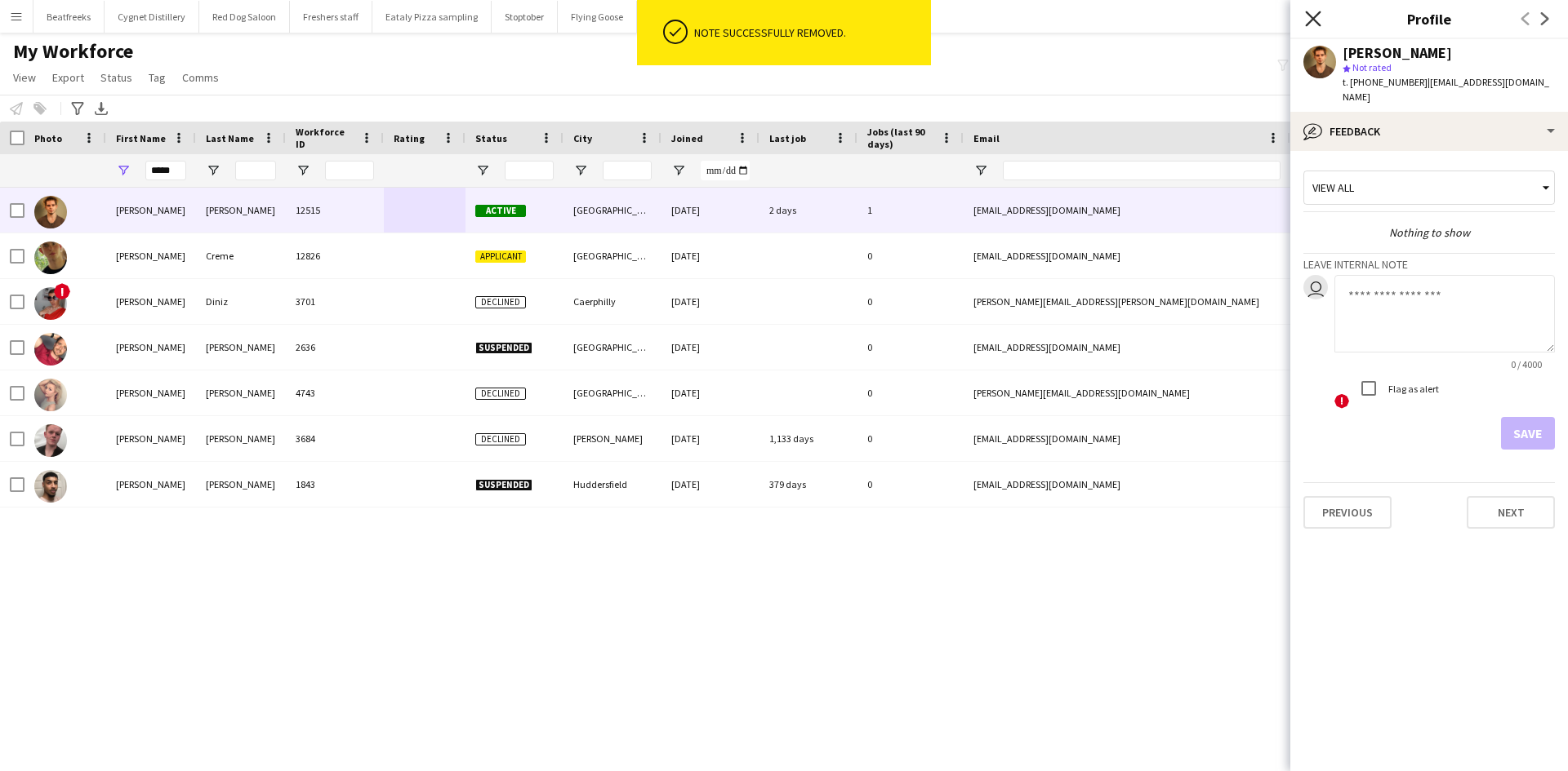
click at [1316, 16] on icon at bounding box center [1312, 18] width 15 height 15
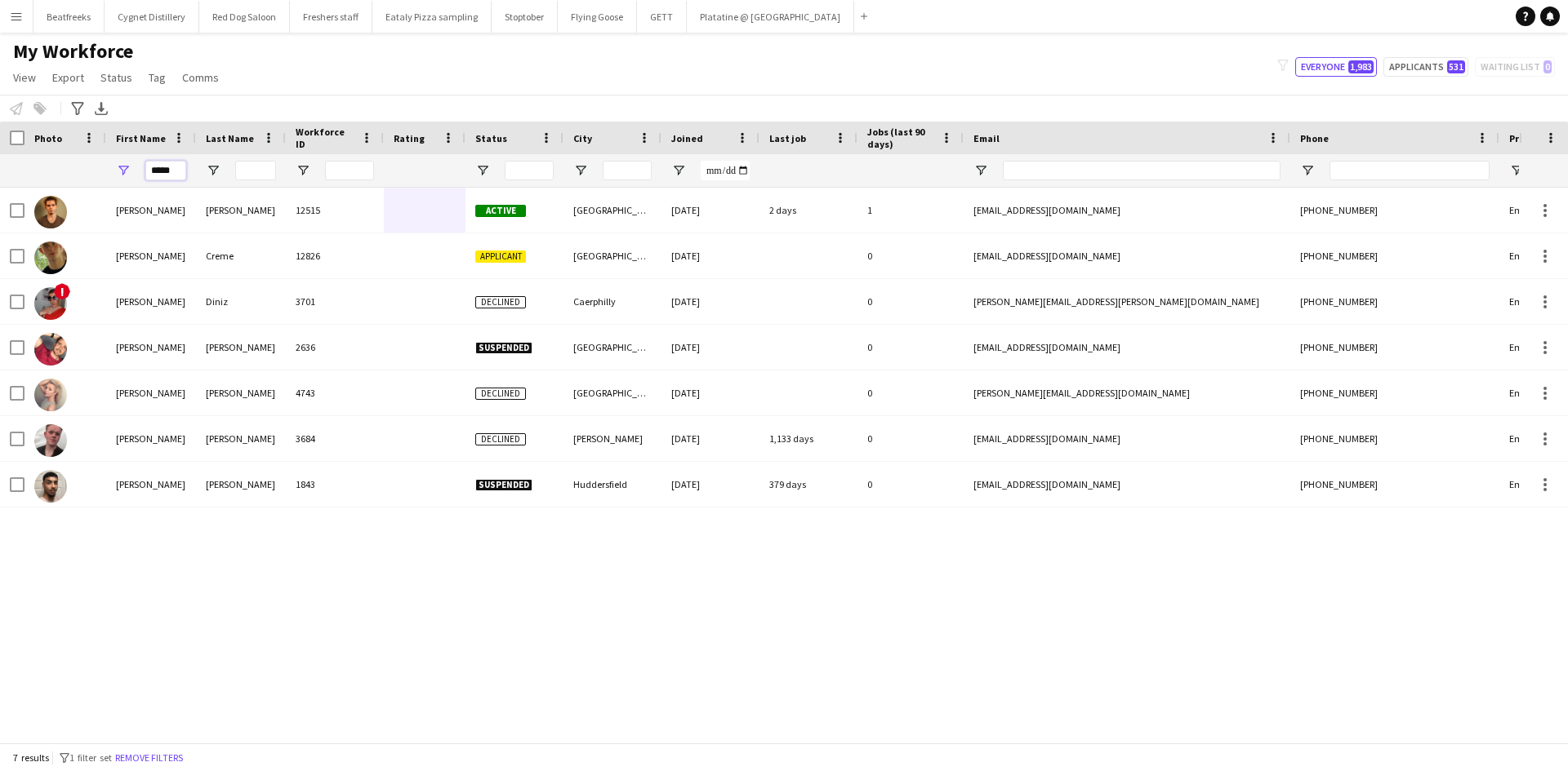
drag, startPoint x: 162, startPoint y: 170, endPoint x: 21, endPoint y: 174, distance: 141.1
click at [21, 174] on div "*****" at bounding box center [885, 171] width 1770 height 32
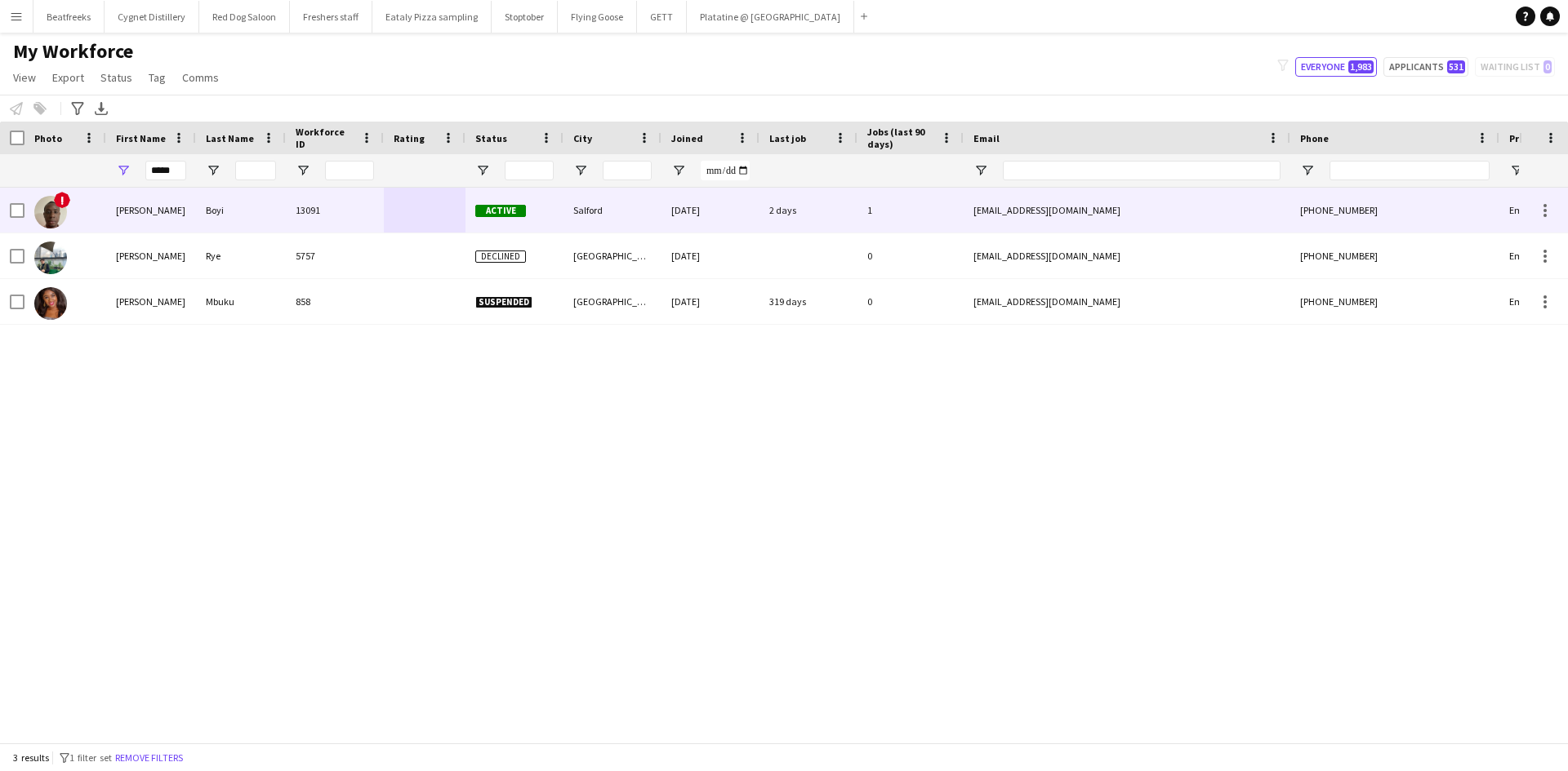
click at [445, 218] on div at bounding box center [424, 210] width 82 height 45
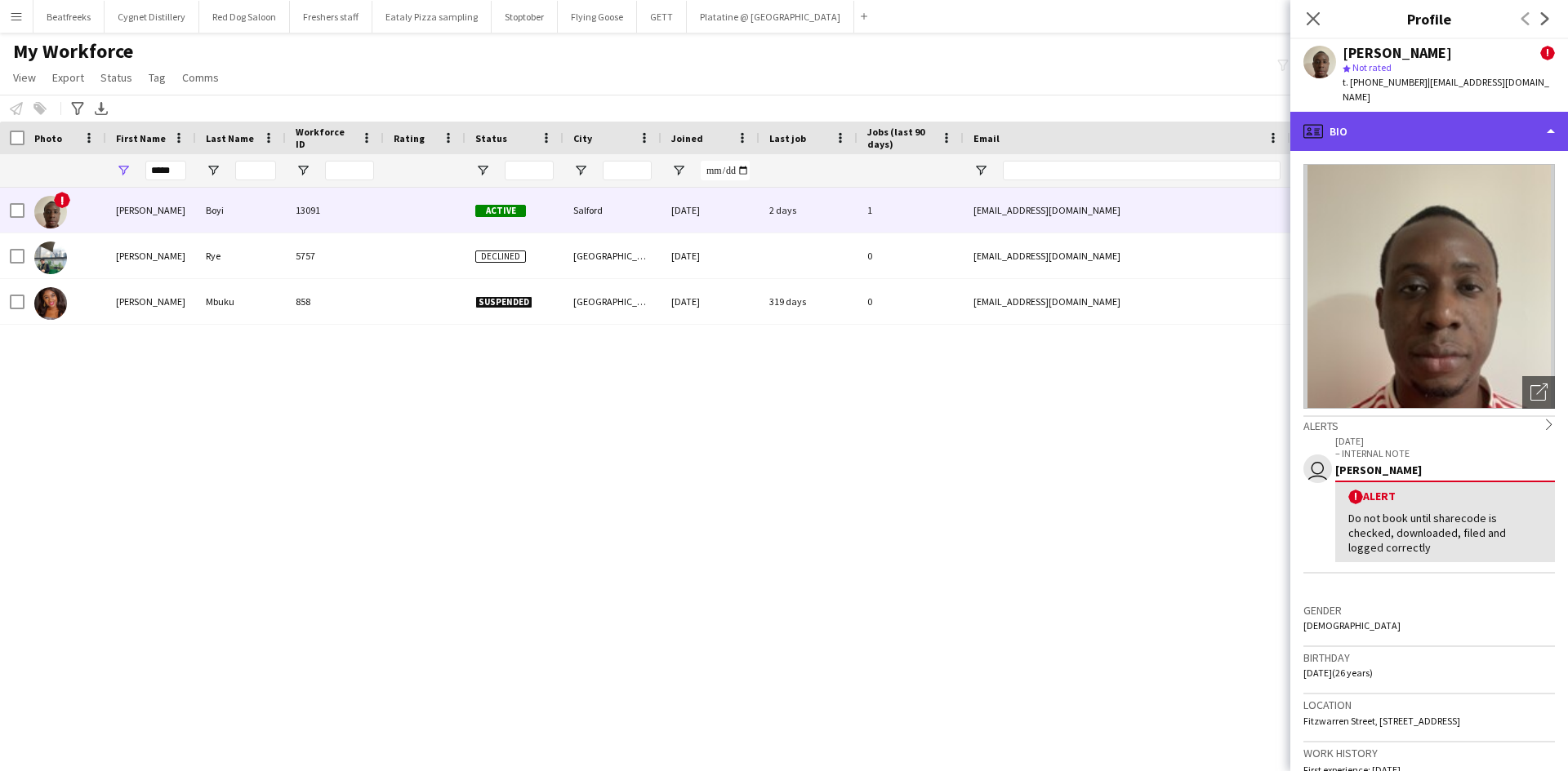
click at [1368, 112] on div "profile Bio" at bounding box center [1428, 132] width 277 height 39
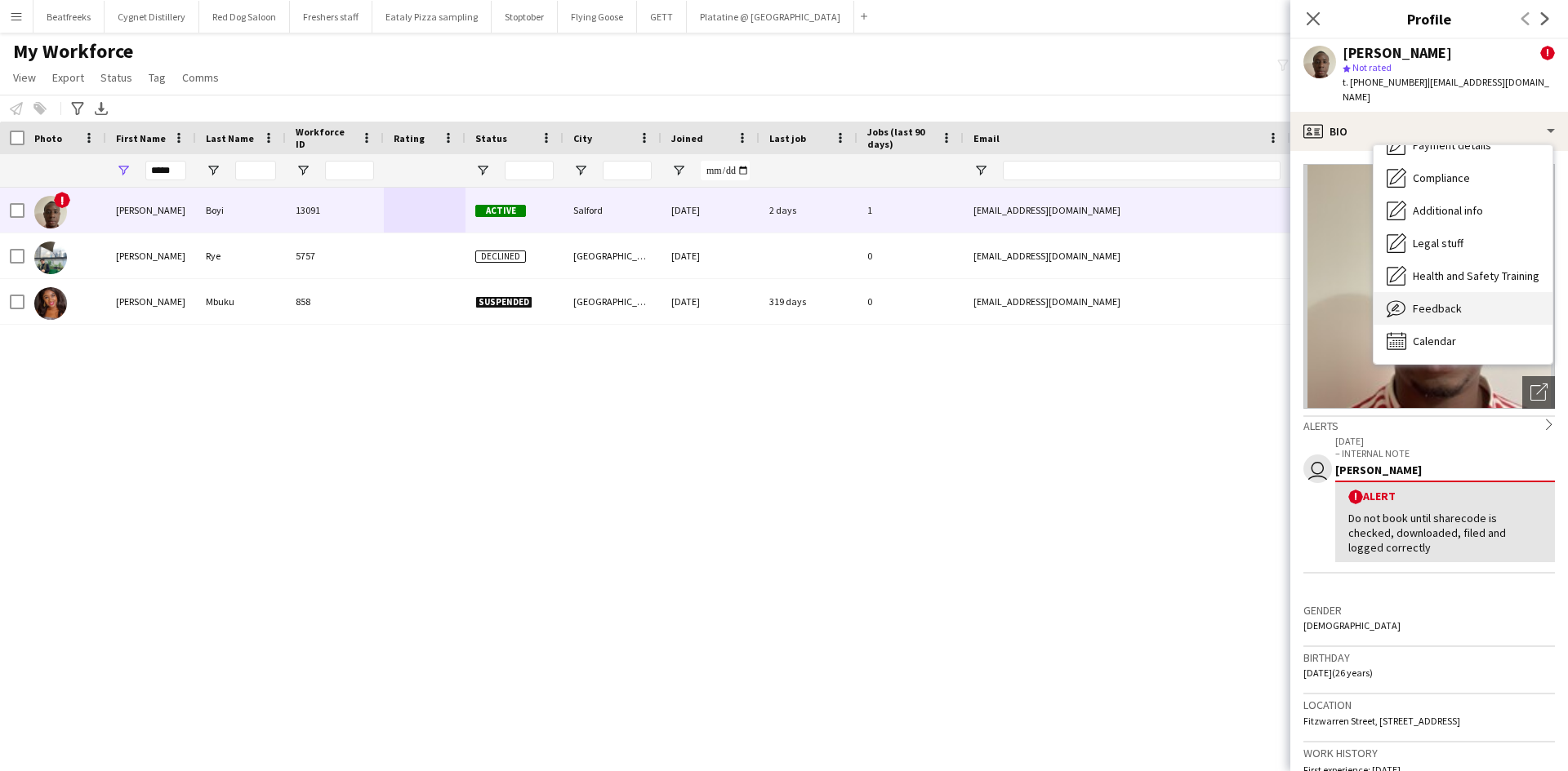
click at [1449, 301] on span "Feedback" at bounding box center [1437, 308] width 49 height 14
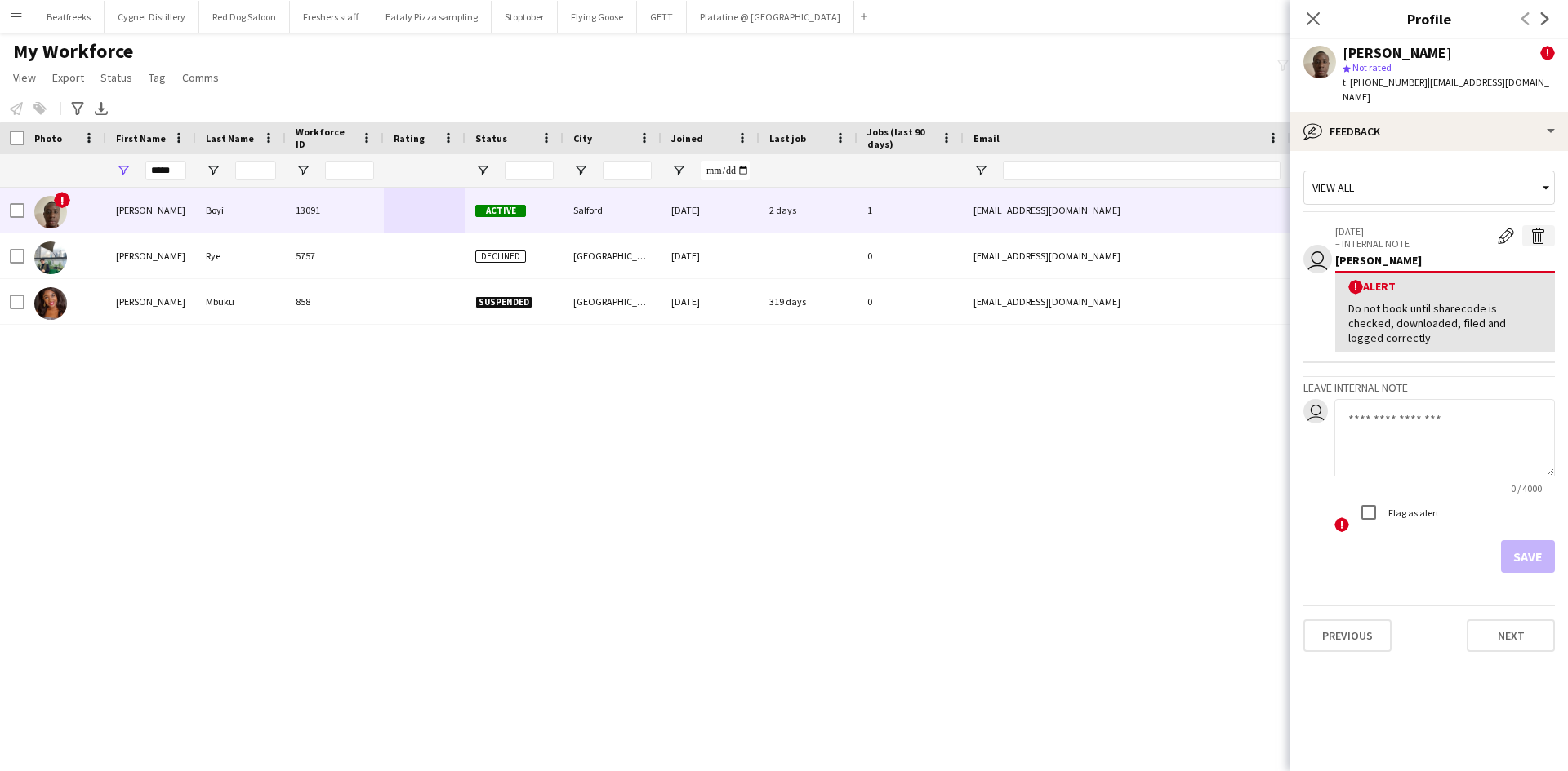
click at [1534, 228] on app-icon "Delete alert" at bounding box center [1538, 236] width 16 height 16
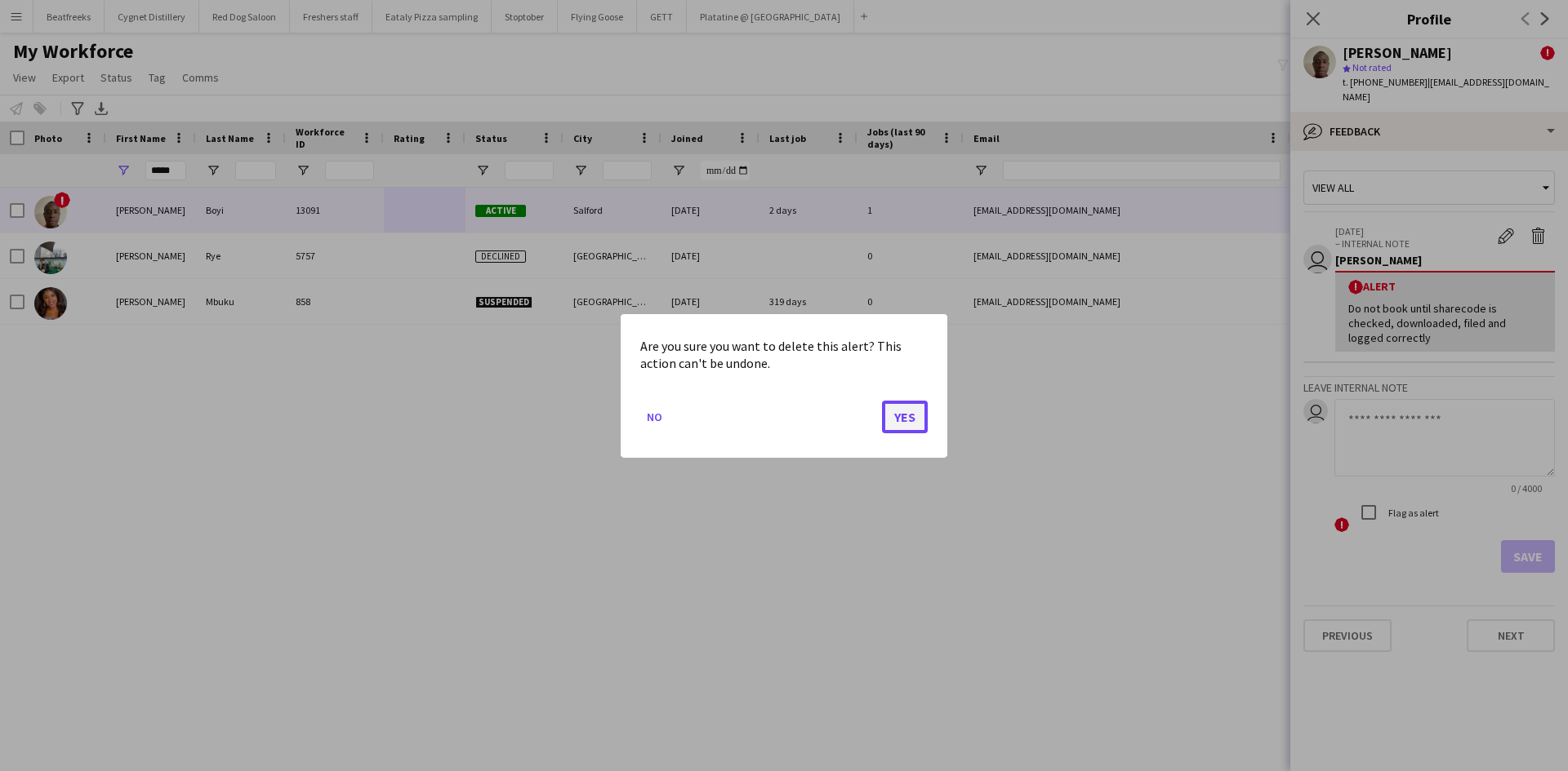
click at [912, 423] on button "Yes" at bounding box center [904, 416] width 46 height 32
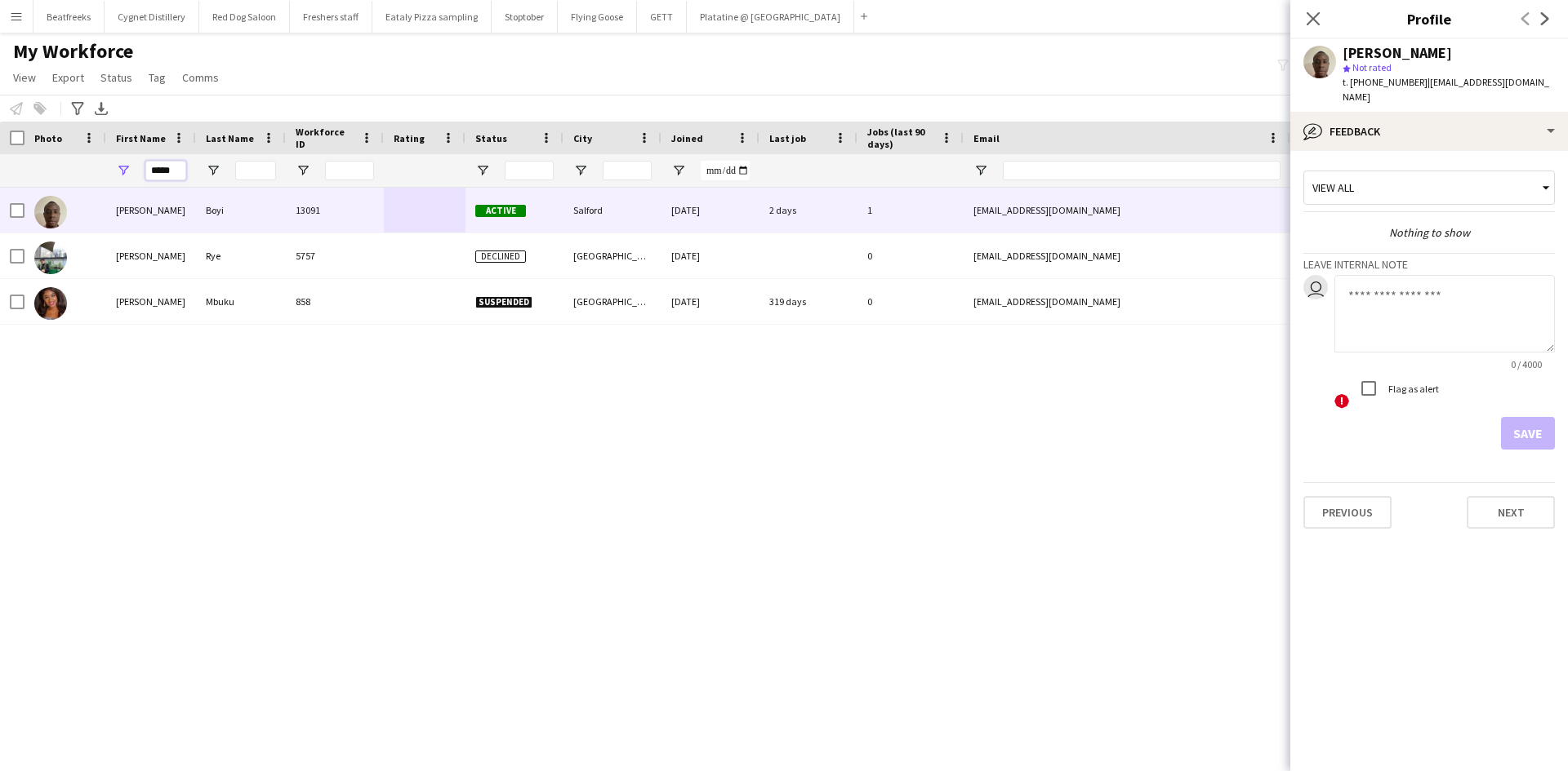
drag, startPoint x: 180, startPoint y: 174, endPoint x: 31, endPoint y: 172, distance: 149.0
click at [31, 172] on div "*****" at bounding box center [885, 171] width 1770 height 32
type input "****"
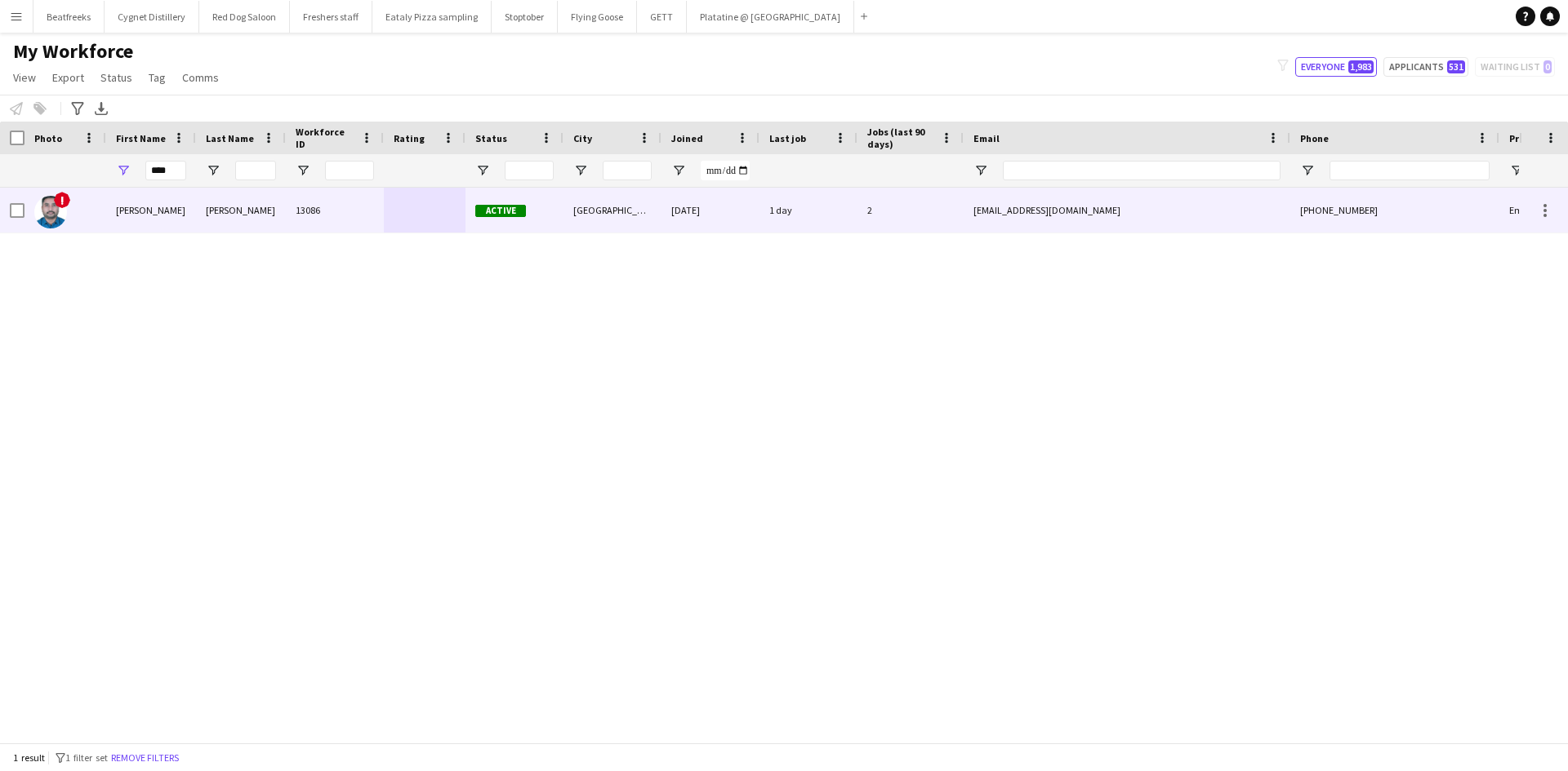
click at [322, 210] on div "13086" at bounding box center [334, 210] width 98 height 45
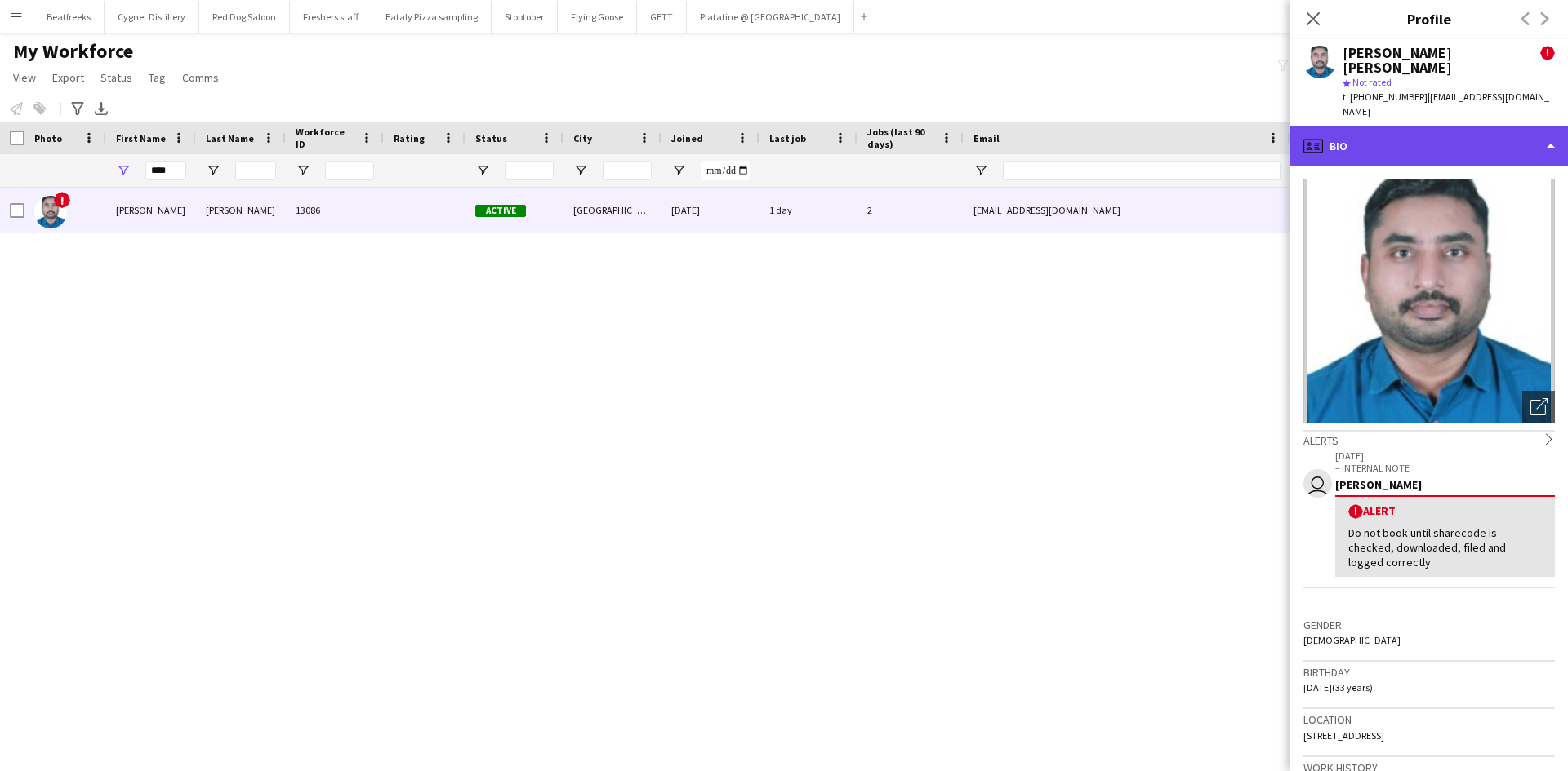
click at [1404, 136] on div "profile Bio" at bounding box center [1428, 146] width 277 height 39
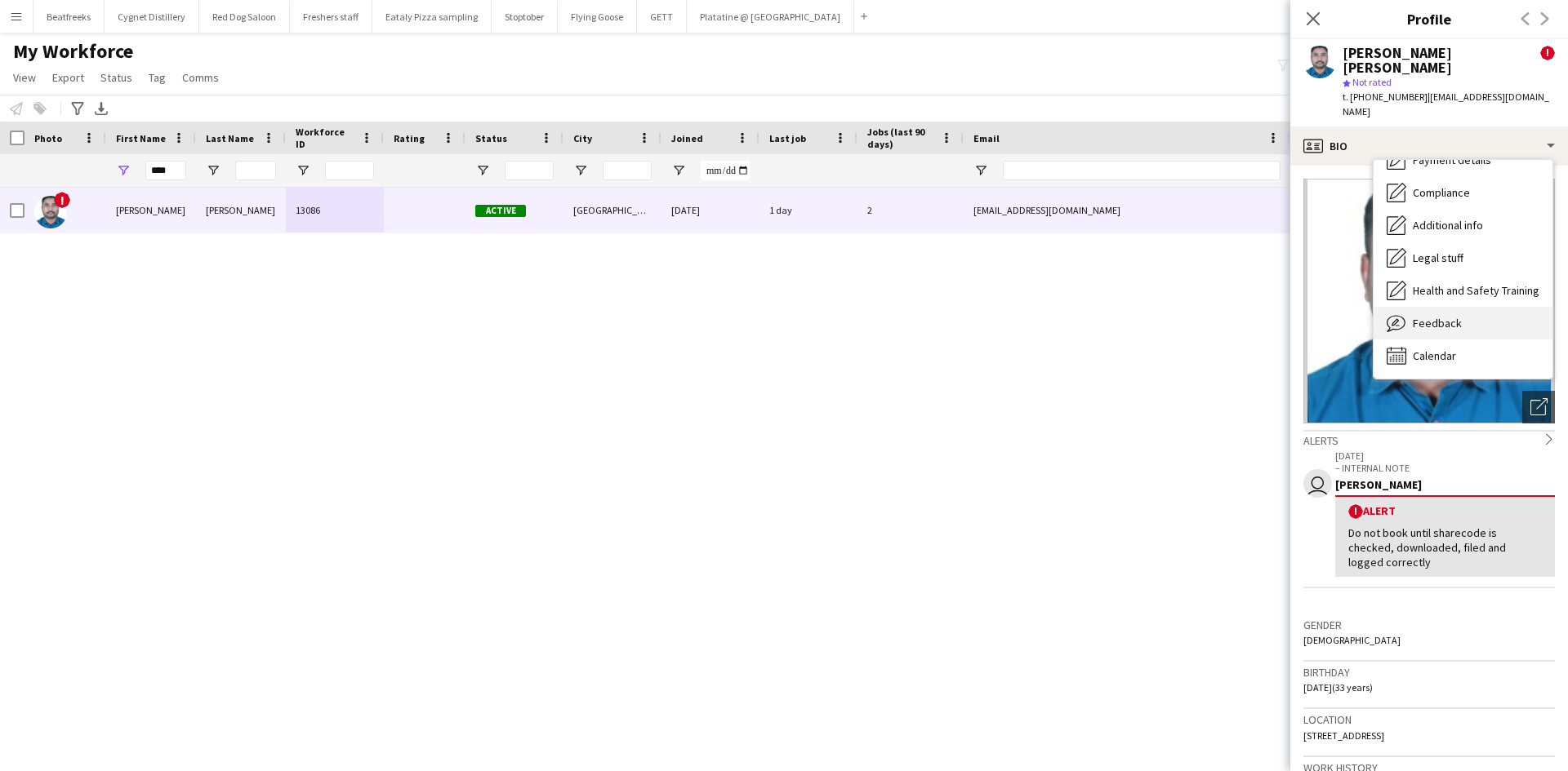
click at [1435, 307] on div "Feedback Feedback" at bounding box center [1462, 323] width 179 height 32
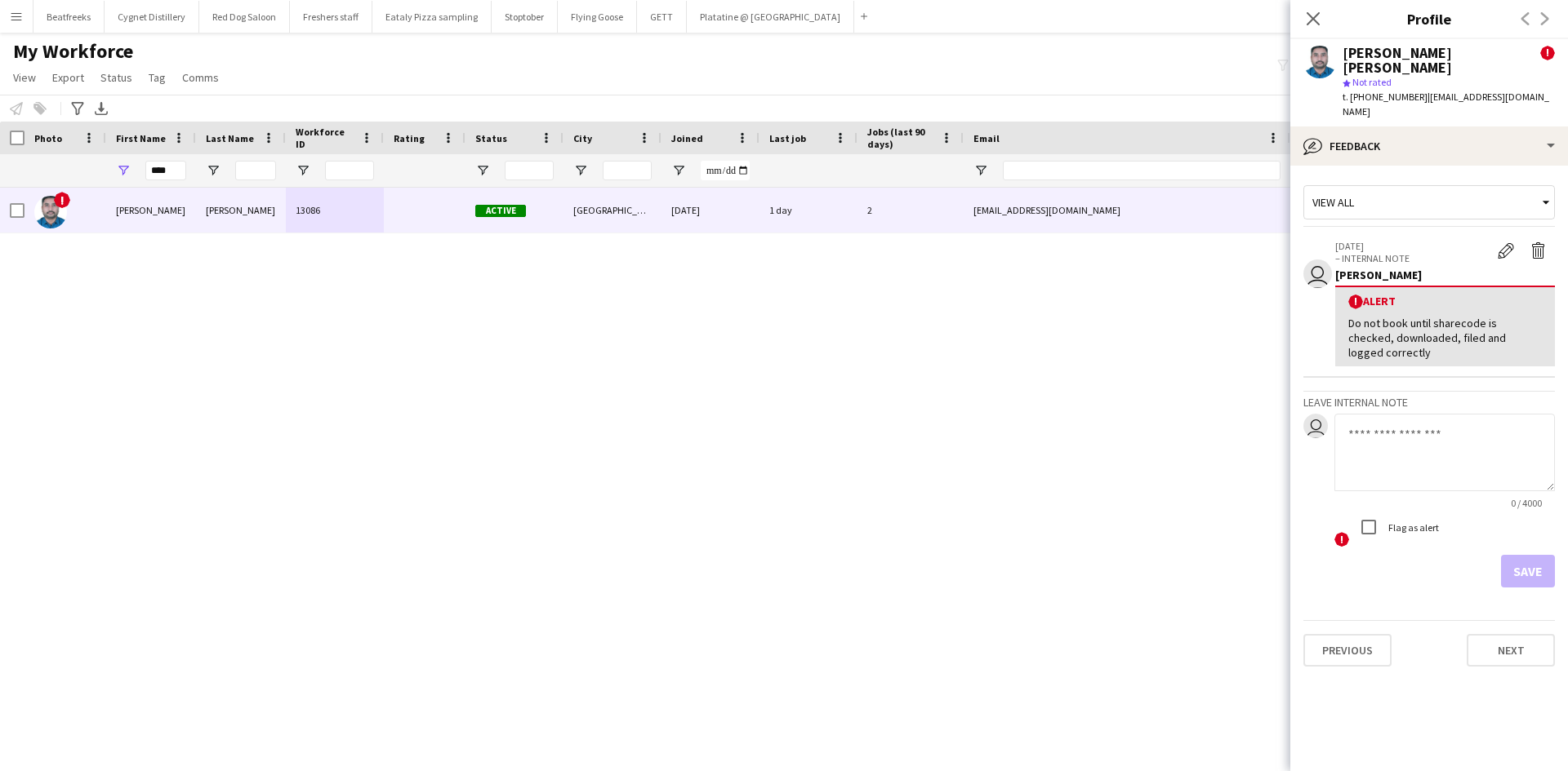
click at [1481, 252] on p "– INTERNAL NOTE" at bounding box center [1412, 258] width 154 height 13
click at [1540, 242] on app-icon "Delete alert" at bounding box center [1538, 250] width 16 height 16
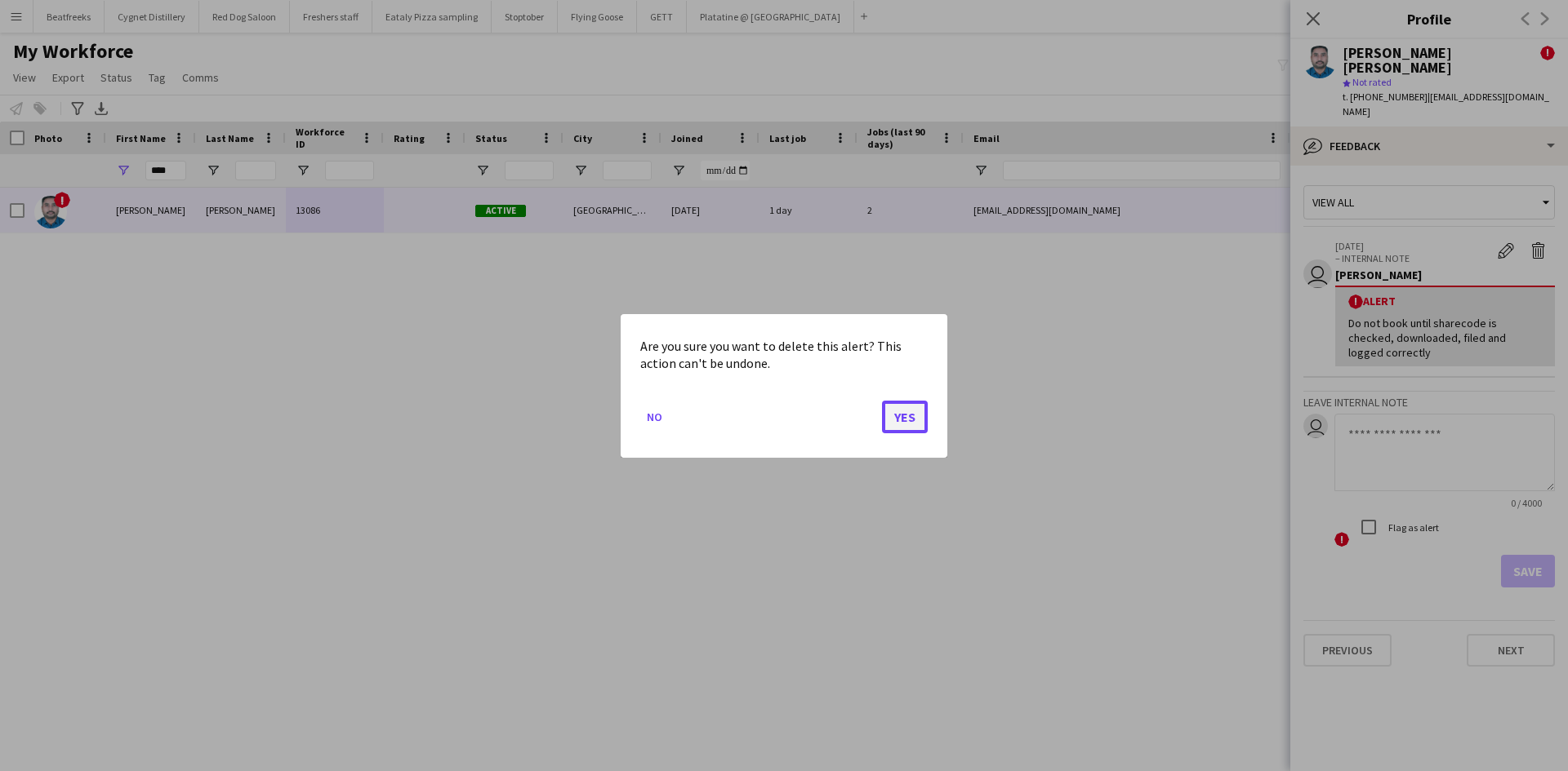
click at [919, 416] on button "Yes" at bounding box center [904, 416] width 46 height 32
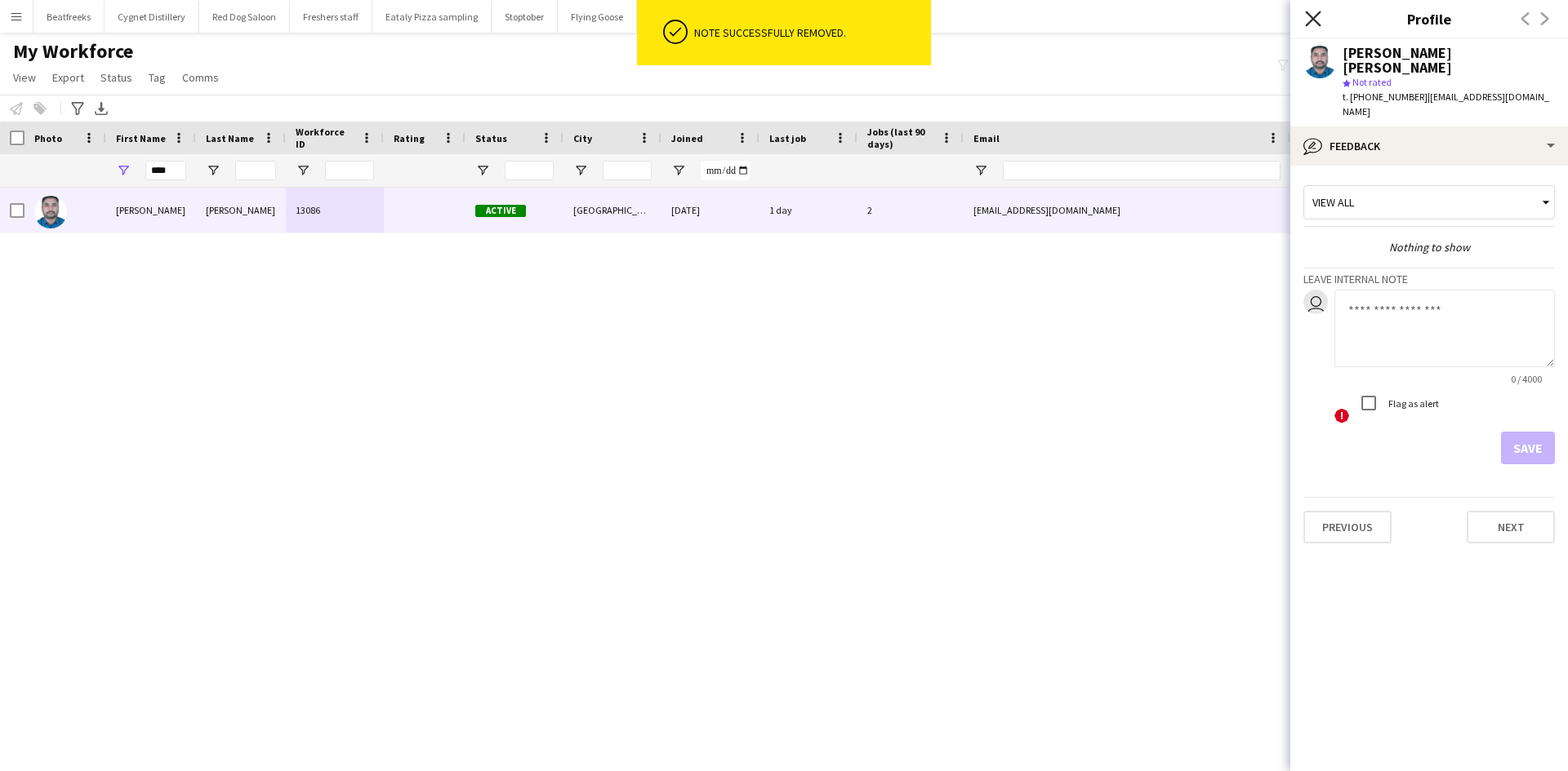
click at [1316, 20] on icon "Close pop-in" at bounding box center [1312, 18] width 15 height 15
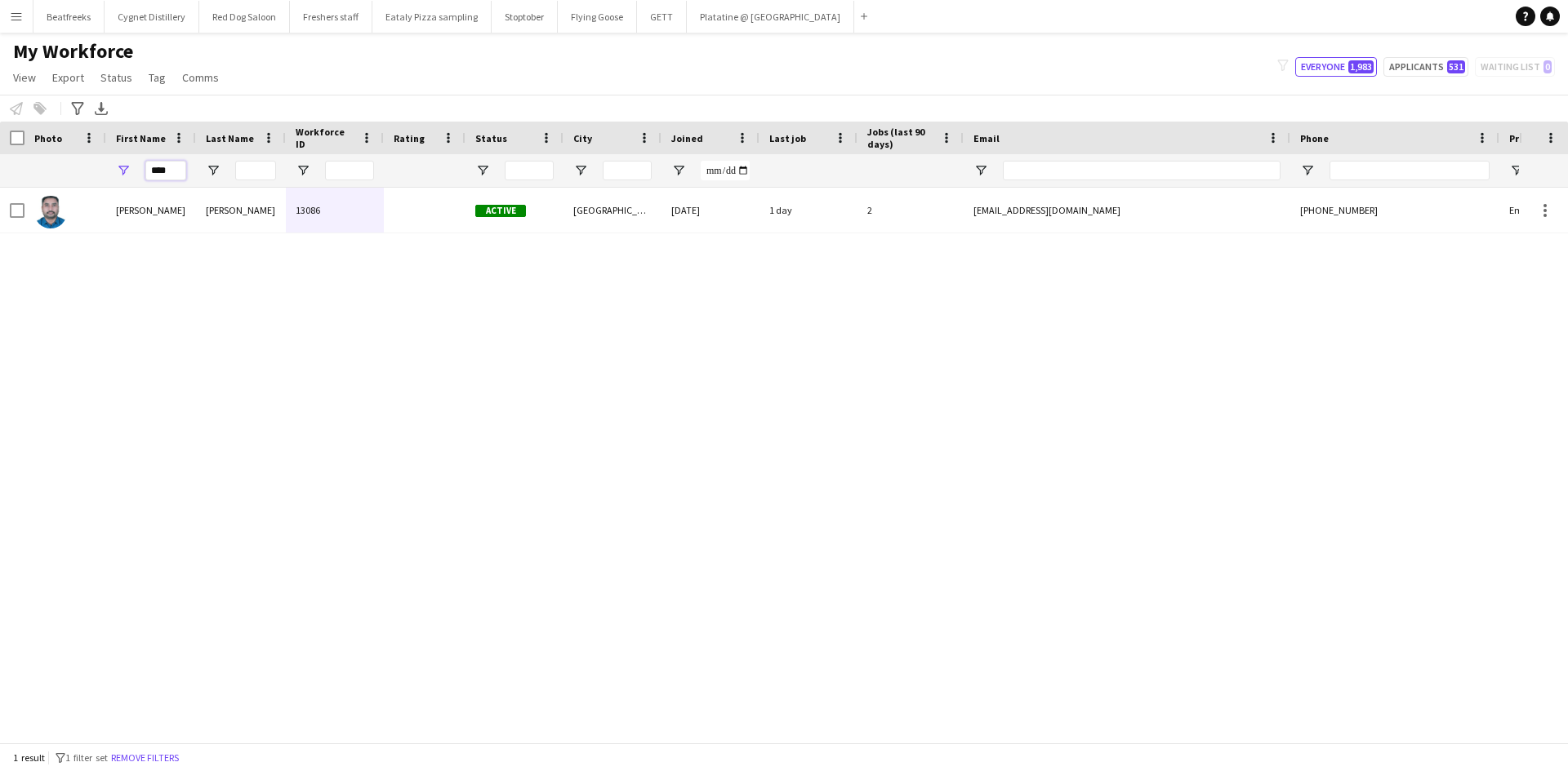
drag, startPoint x: 172, startPoint y: 170, endPoint x: 85, endPoint y: 175, distance: 87.1
click at [85, 175] on div "****" at bounding box center [885, 171] width 1770 height 32
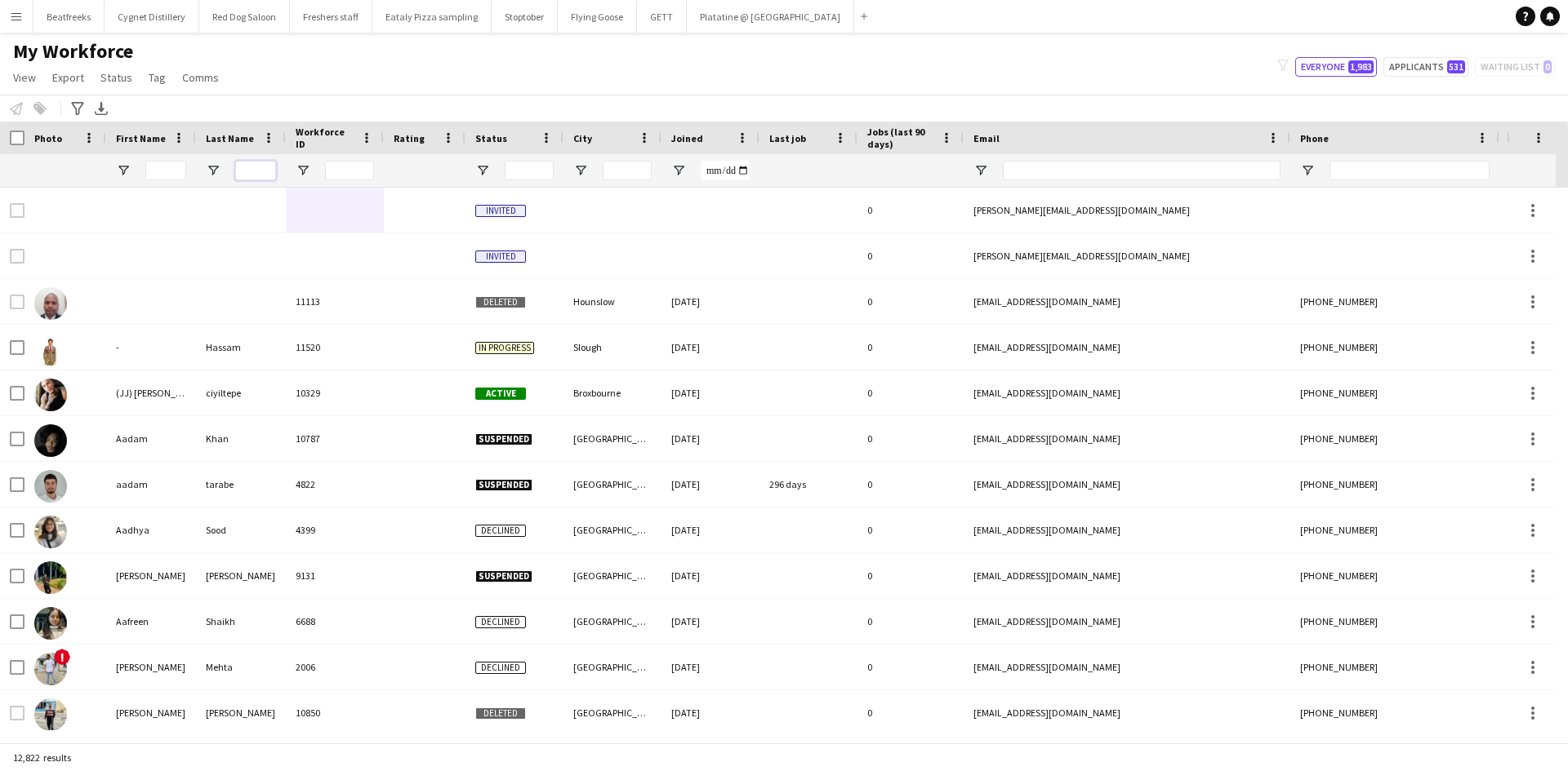
click at [238, 180] on input "Last Name Filter Input" at bounding box center [255, 171] width 40 height 20
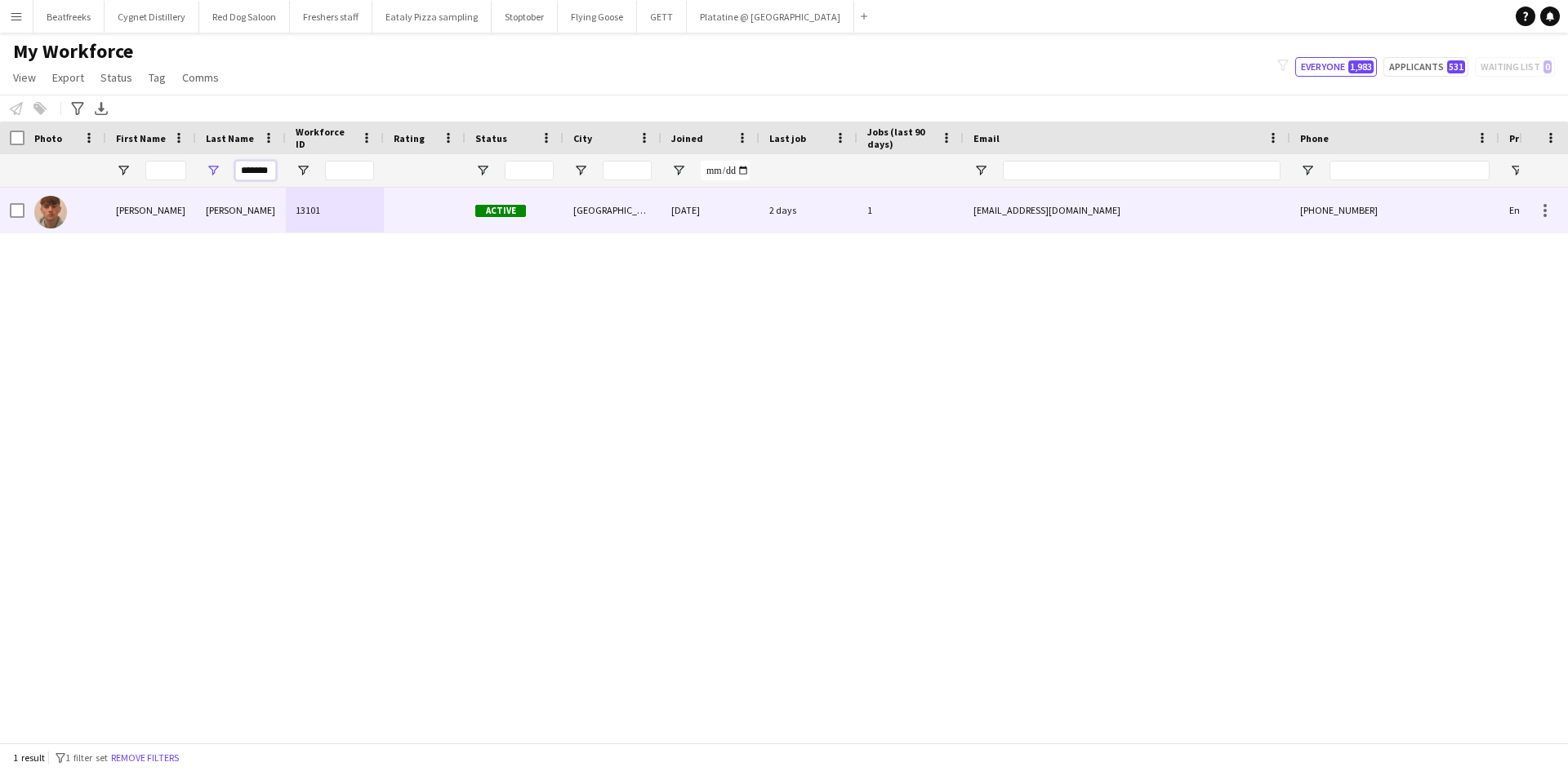
type input "*******"
click at [271, 206] on div "[PERSON_NAME]" at bounding box center [241, 210] width 90 height 45
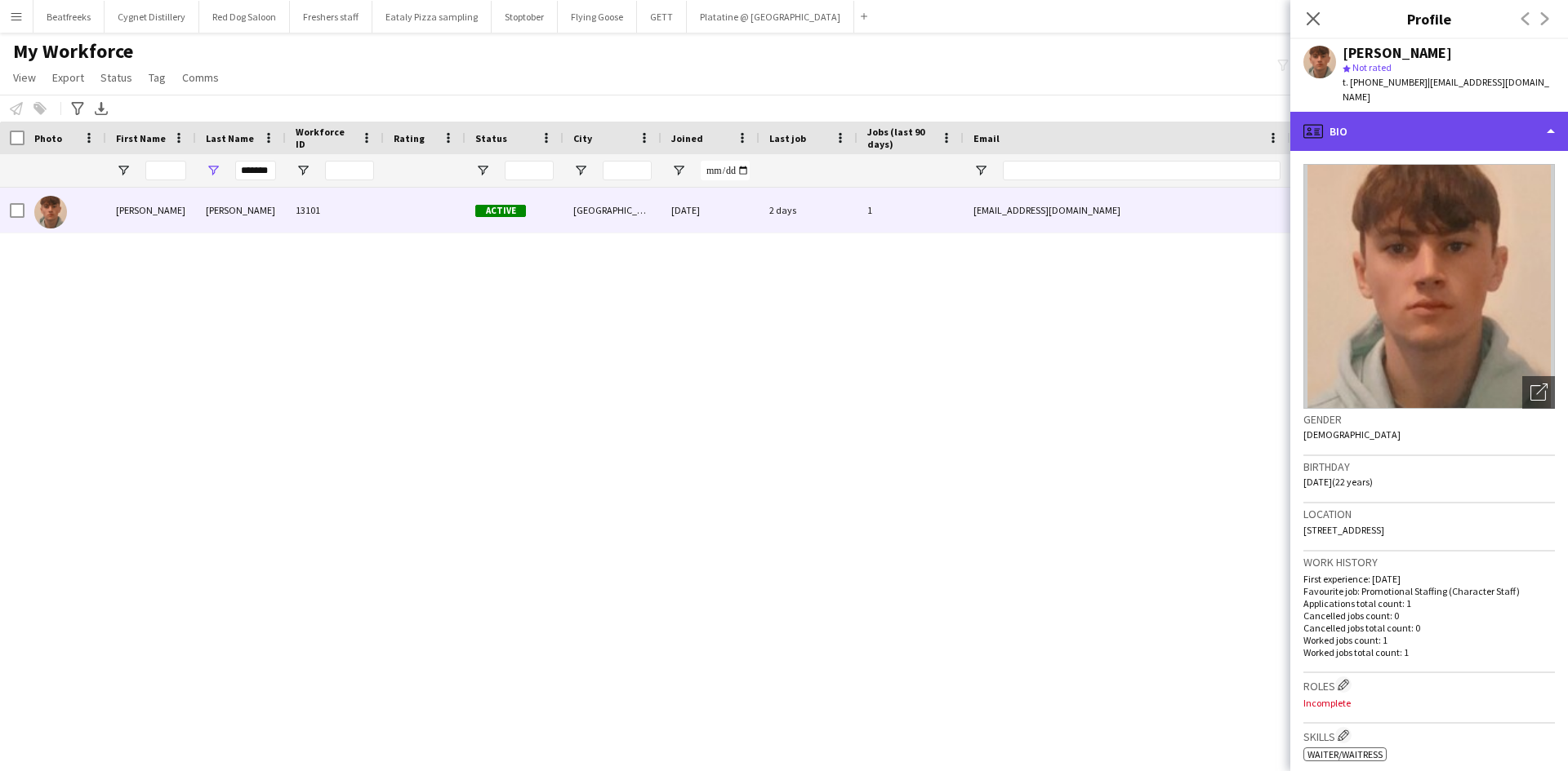
click at [1397, 114] on div "profile Bio" at bounding box center [1428, 132] width 277 height 39
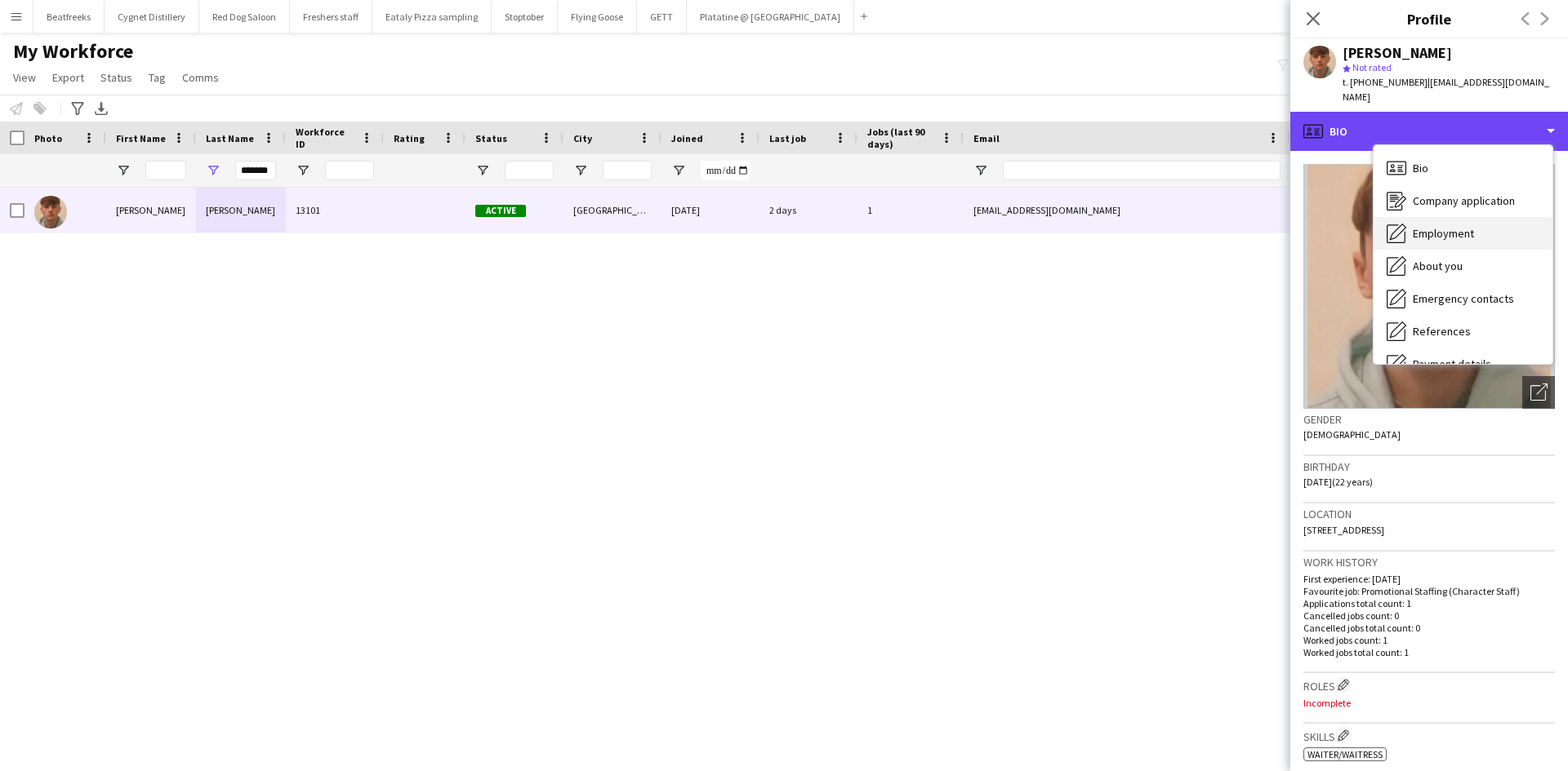
scroll to position [219, 0]
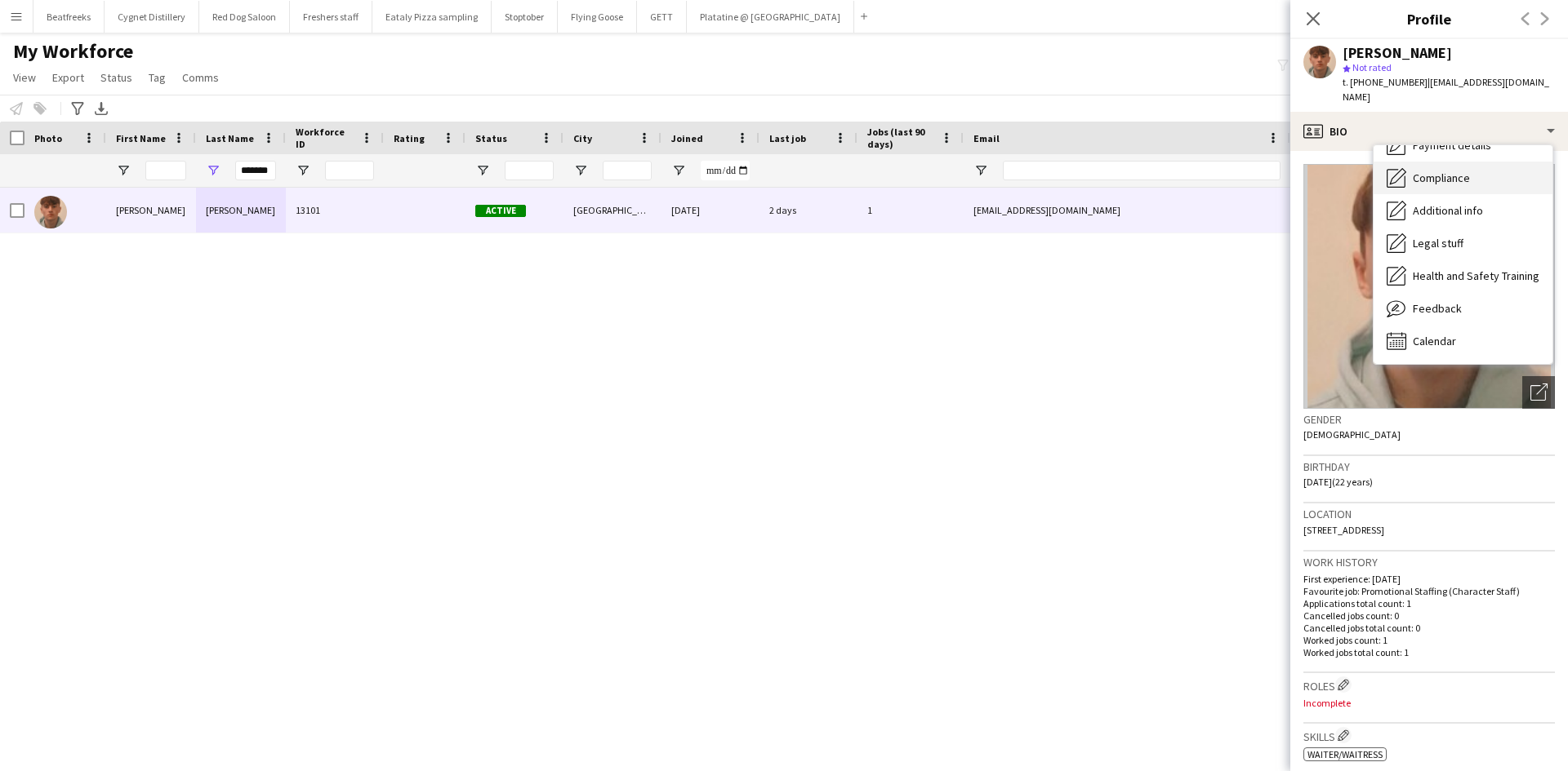
click at [1440, 171] on span "Compliance" at bounding box center [1441, 178] width 57 height 14
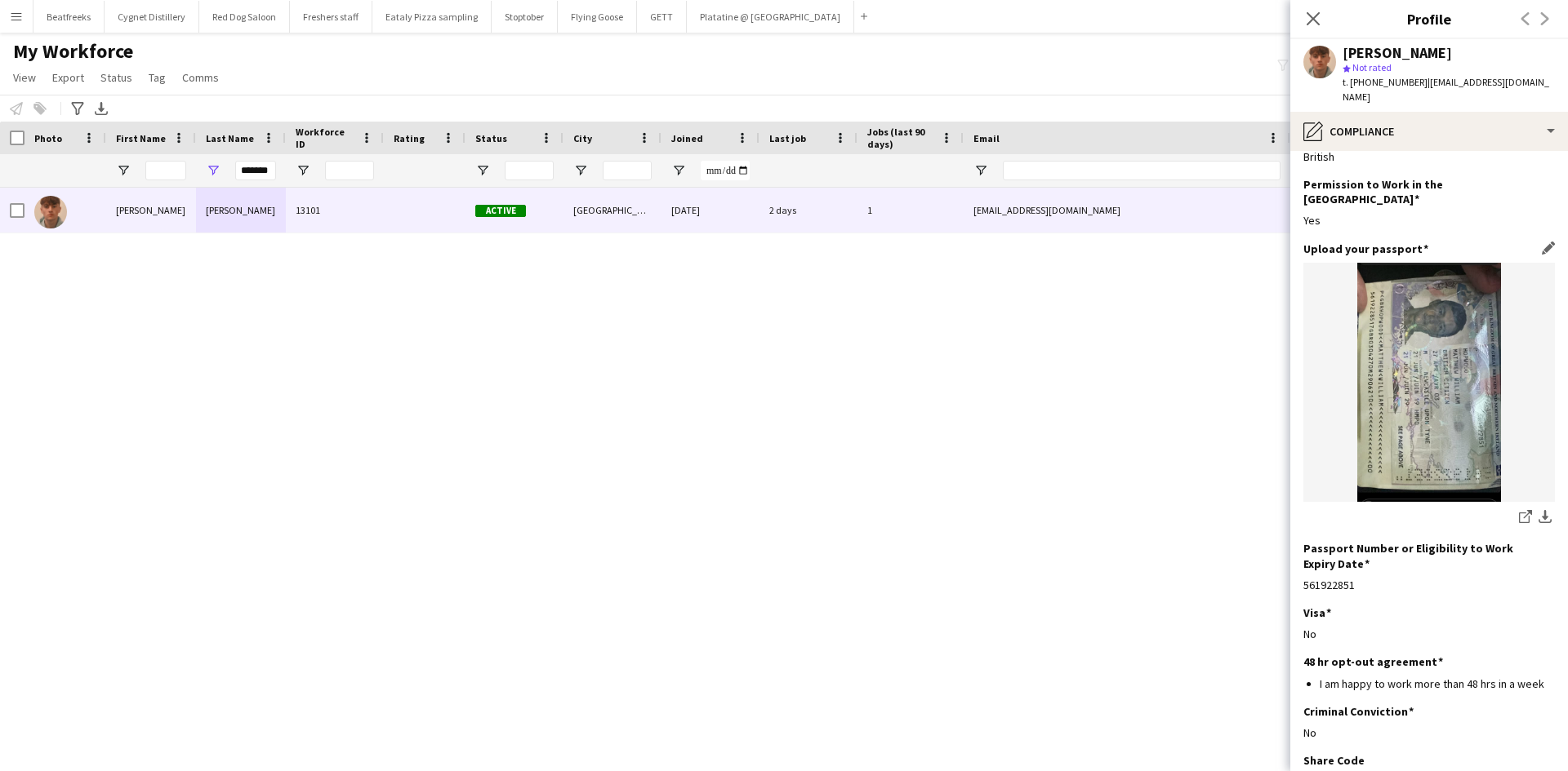
scroll to position [37, 0]
click at [1538, 509] on app-icon "download-bottom" at bounding box center [1545, 516] width 13 height 15
click at [1355, 372] on img at bounding box center [1429, 381] width 251 height 239
click at [1404, 375] on img at bounding box center [1429, 381] width 251 height 239
drag, startPoint x: 249, startPoint y: 178, endPoint x: 243, endPoint y: 170, distance: 10.0
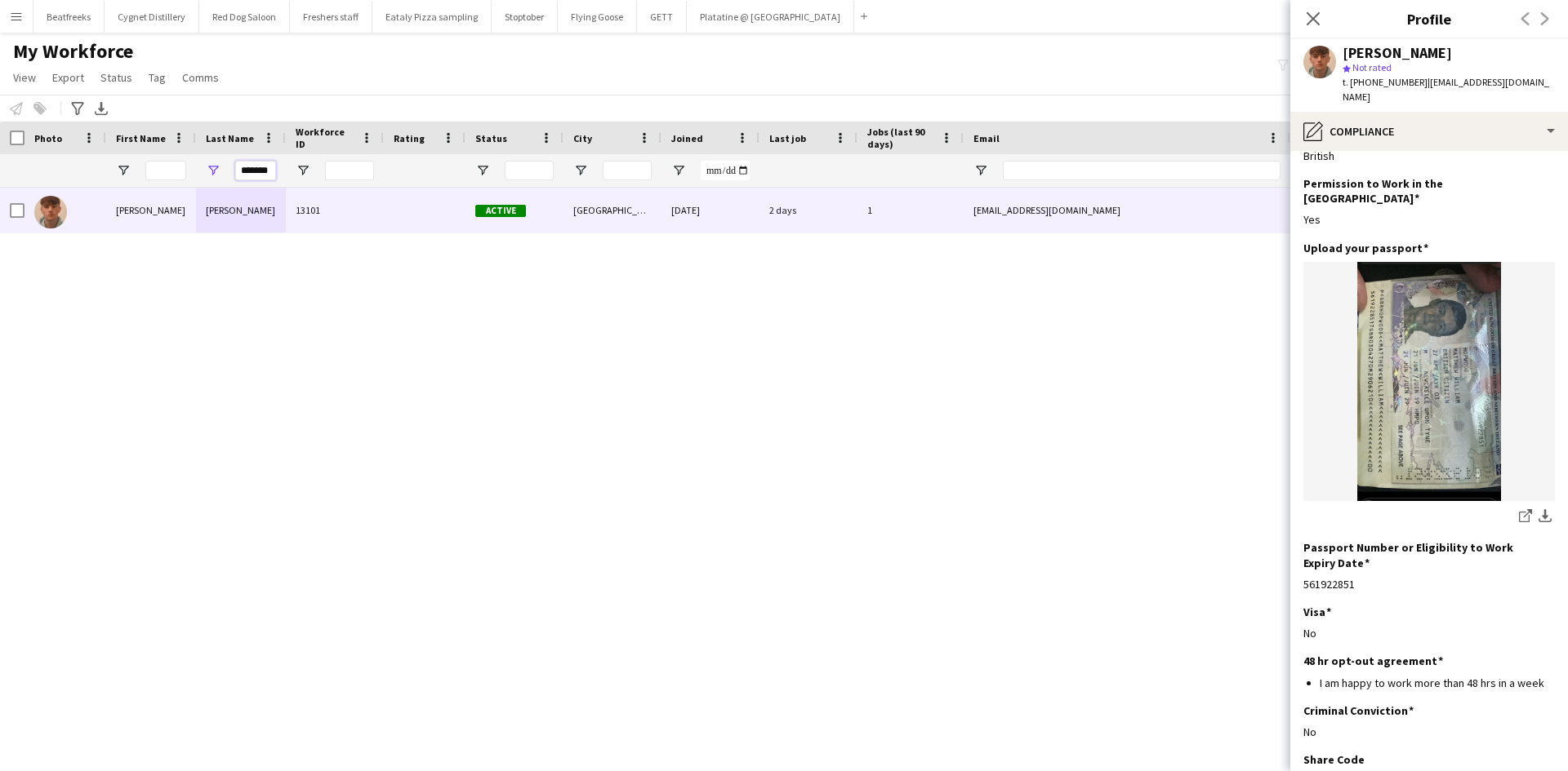
click at [249, 178] on input "*******" at bounding box center [255, 171] width 40 height 20
drag, startPoint x: 243, startPoint y: 170, endPoint x: 540, endPoint y: 194, distance: 298.0
click at [540, 194] on div "Workforce Details Photo First Name" at bounding box center [784, 432] width 1568 height 621
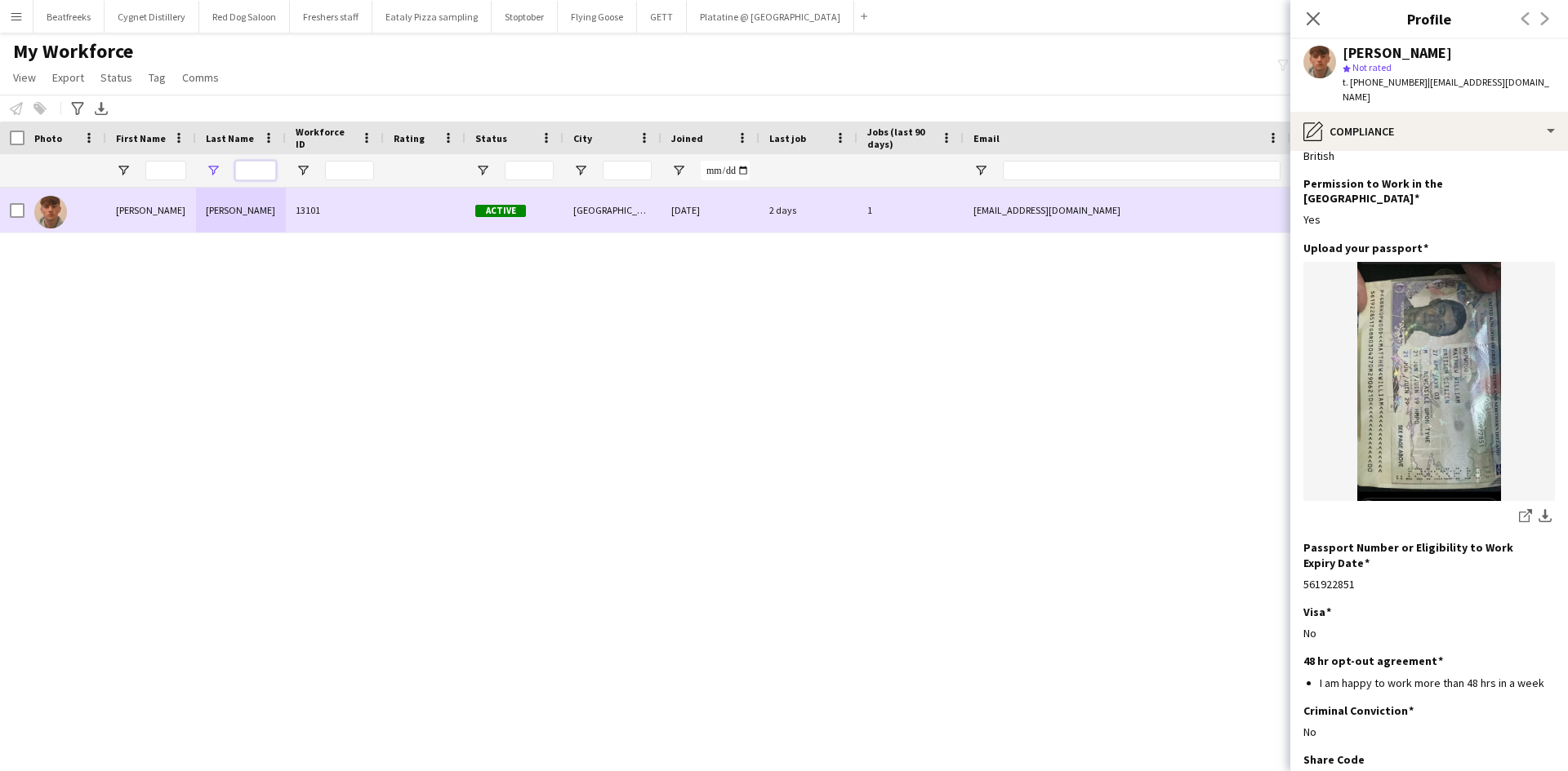
scroll to position [0, 0]
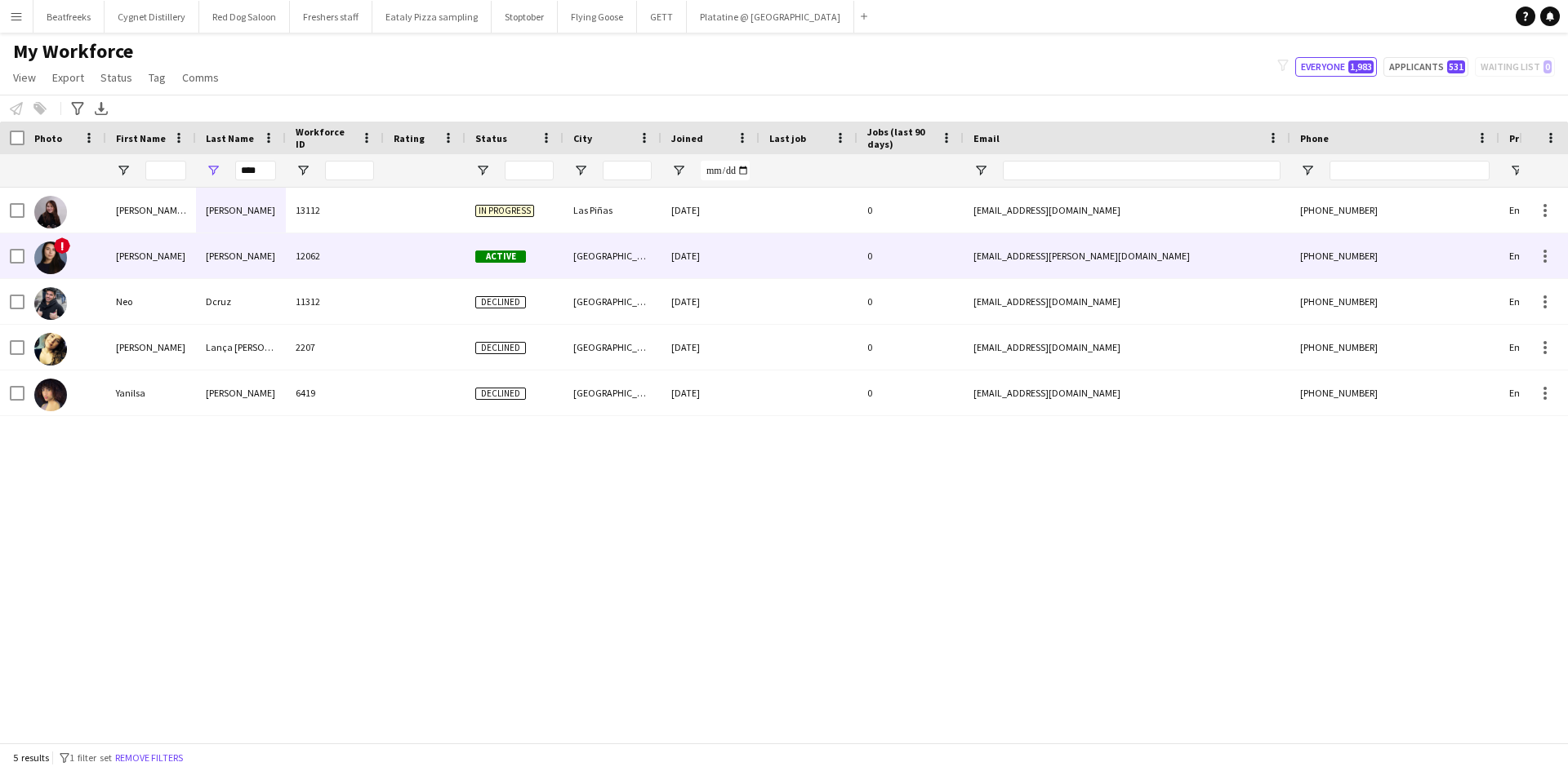
click at [288, 254] on div "12062" at bounding box center [334, 256] width 98 height 45
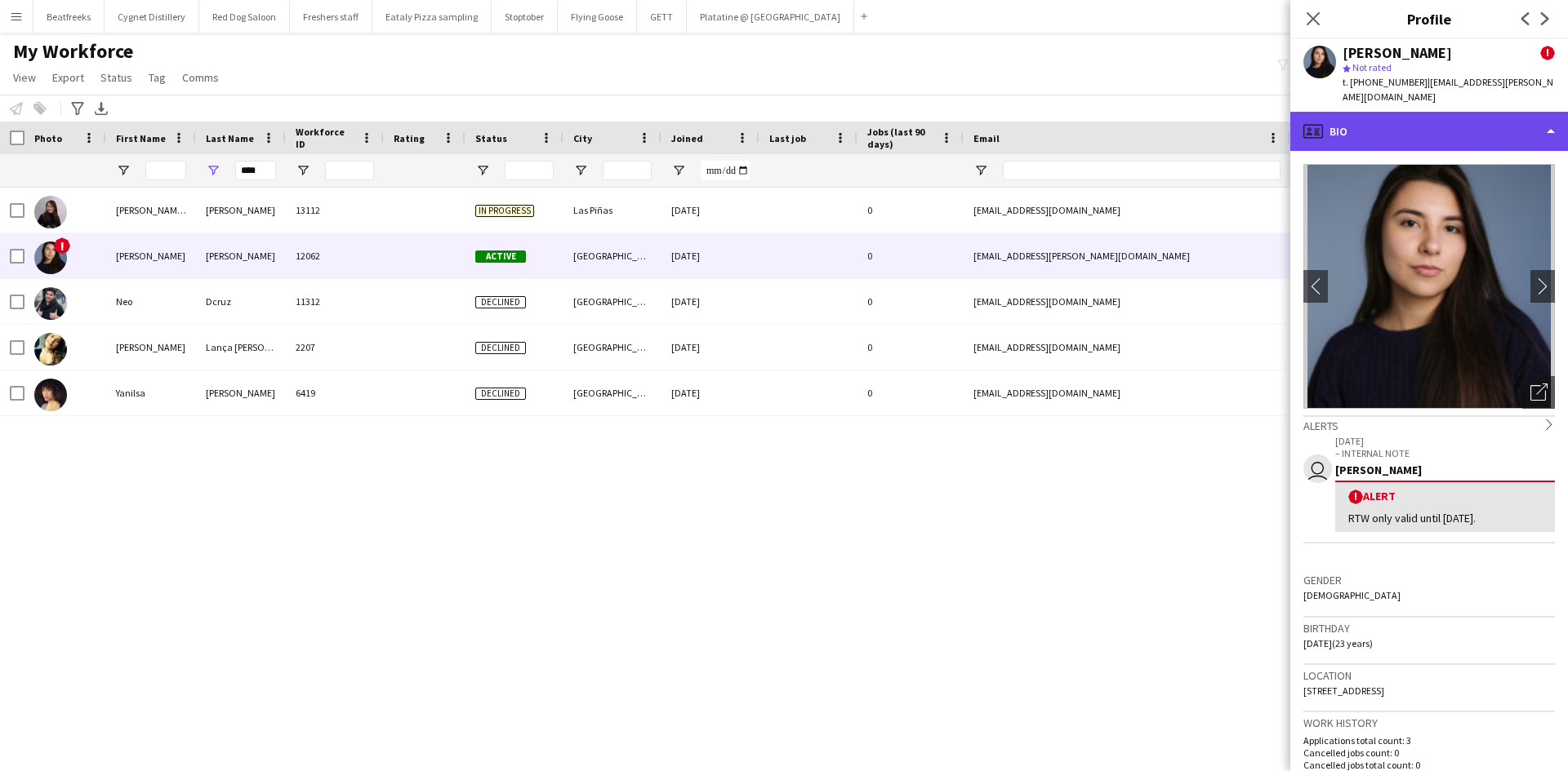
click at [1417, 138] on div "profile Bio" at bounding box center [1428, 132] width 277 height 39
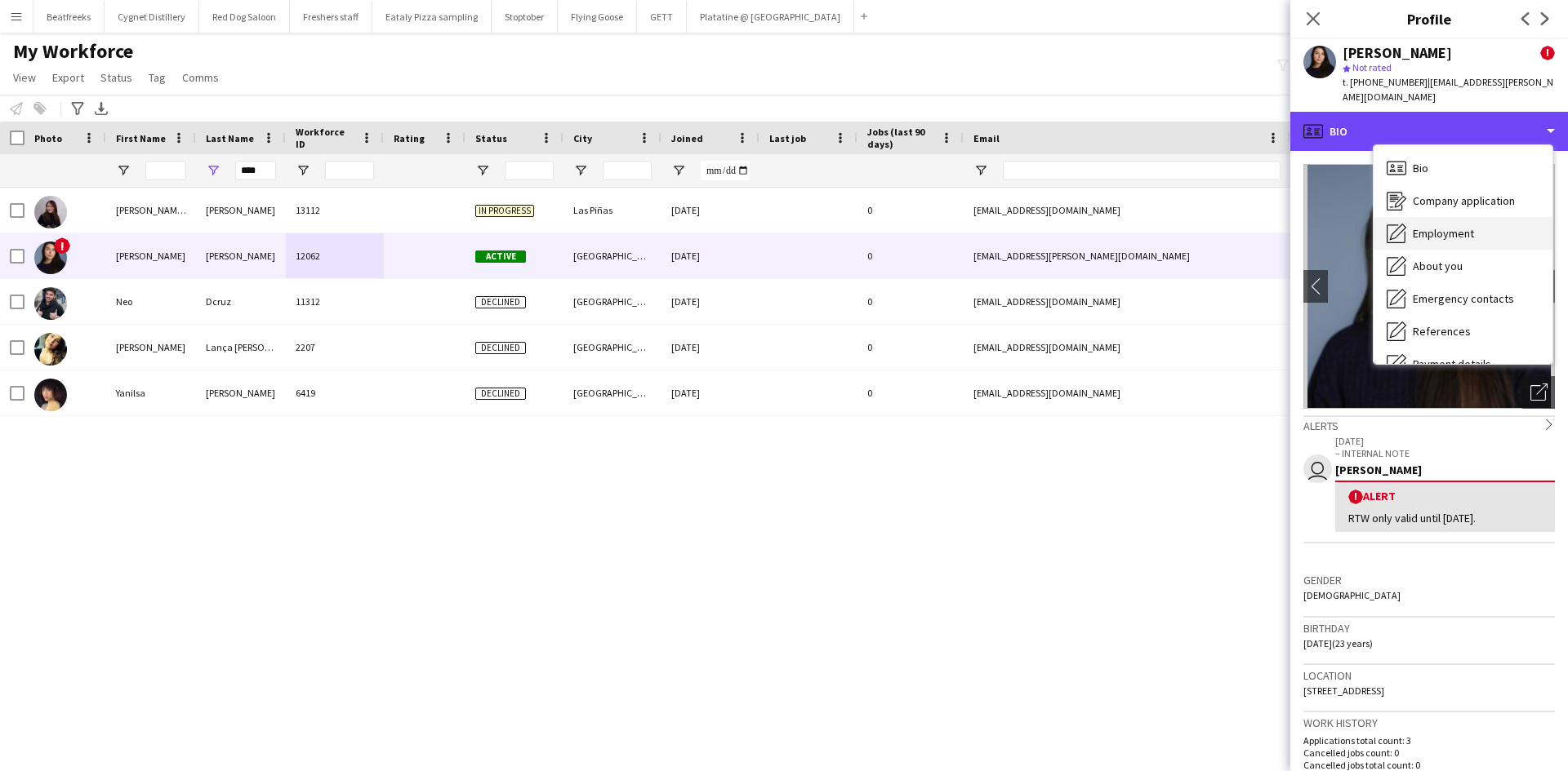
scroll to position [219, 0]
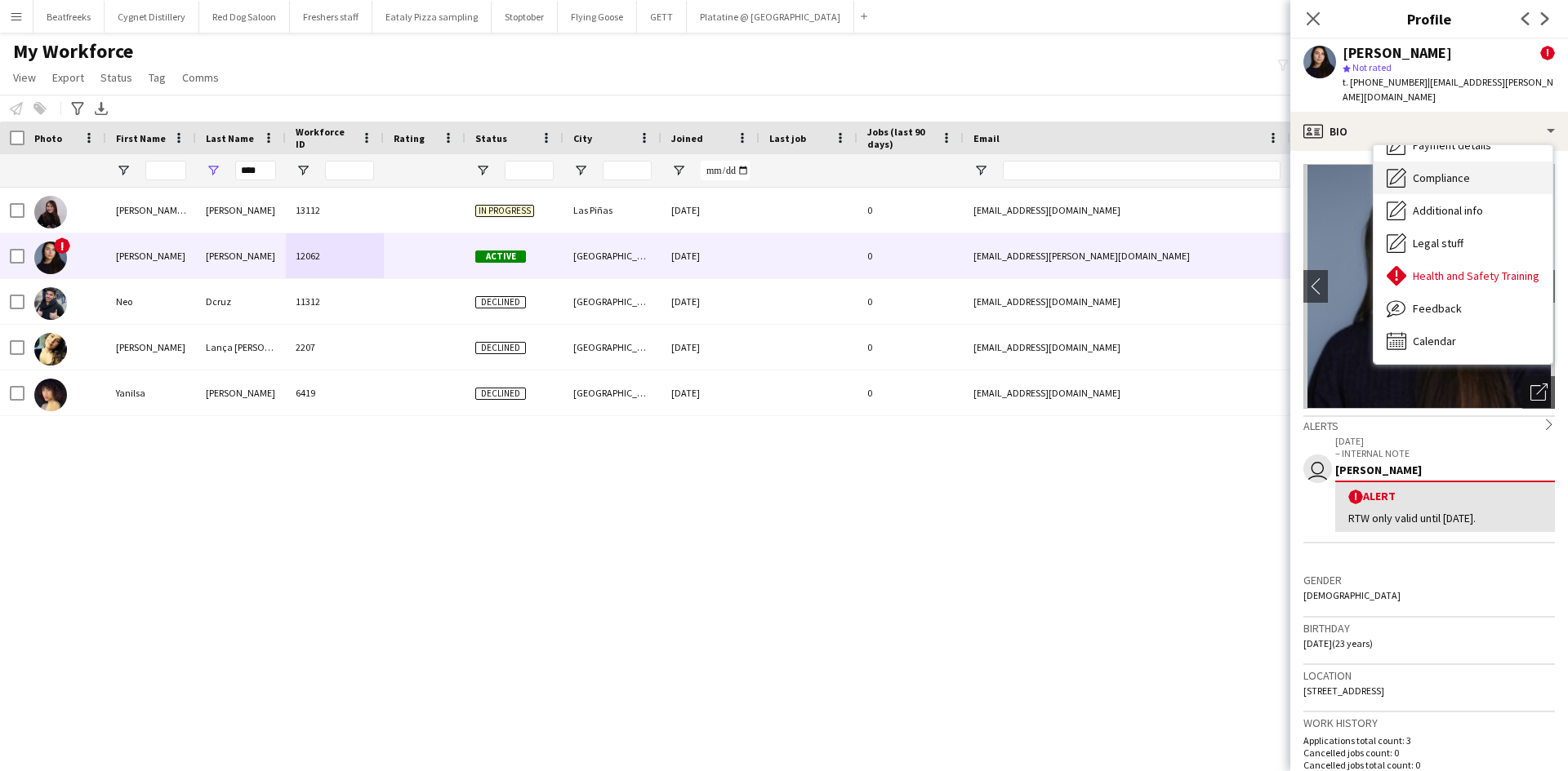
click at [1453, 180] on span "Compliance" at bounding box center [1441, 178] width 57 height 14
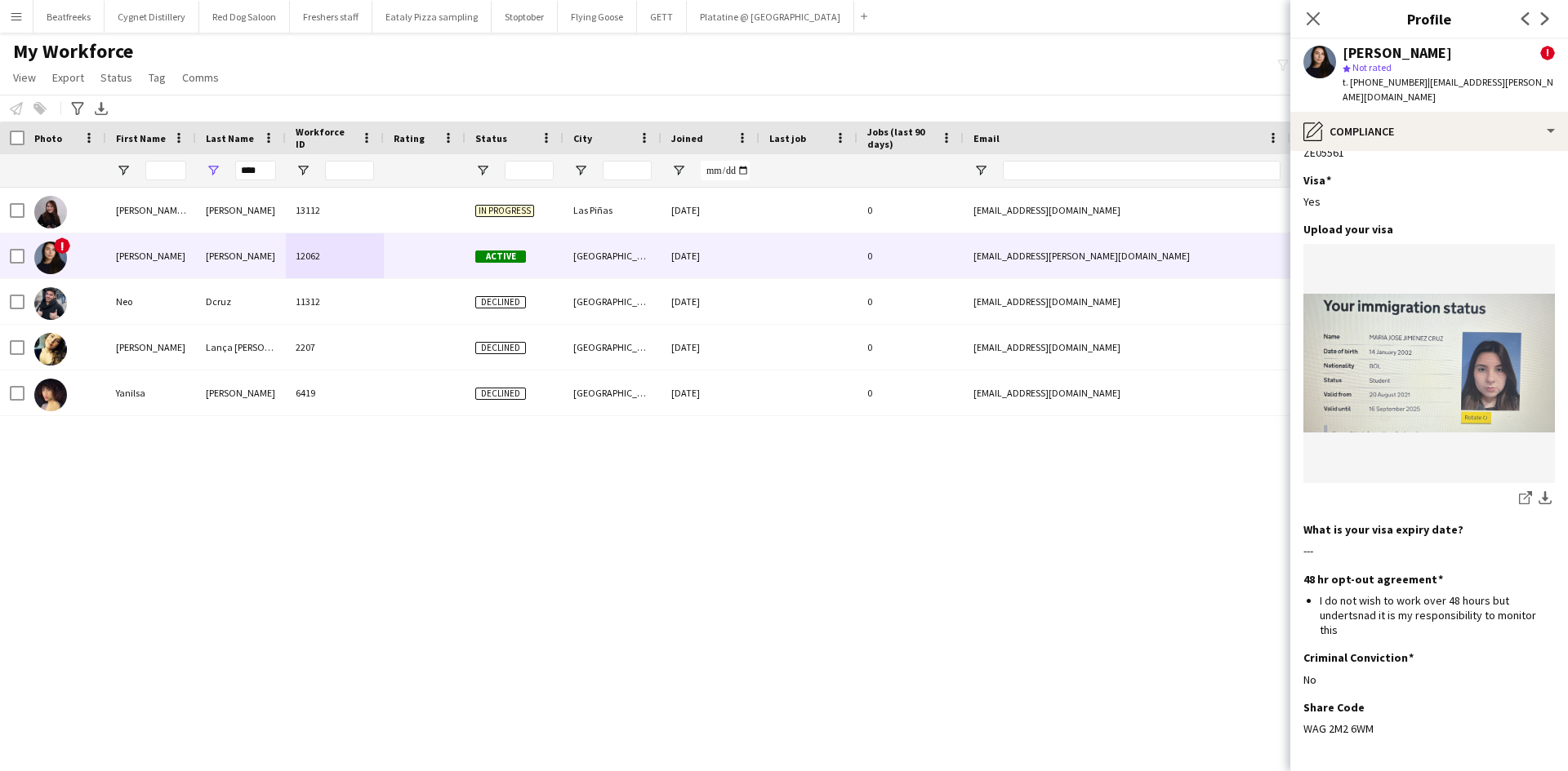
scroll to position [524, 0]
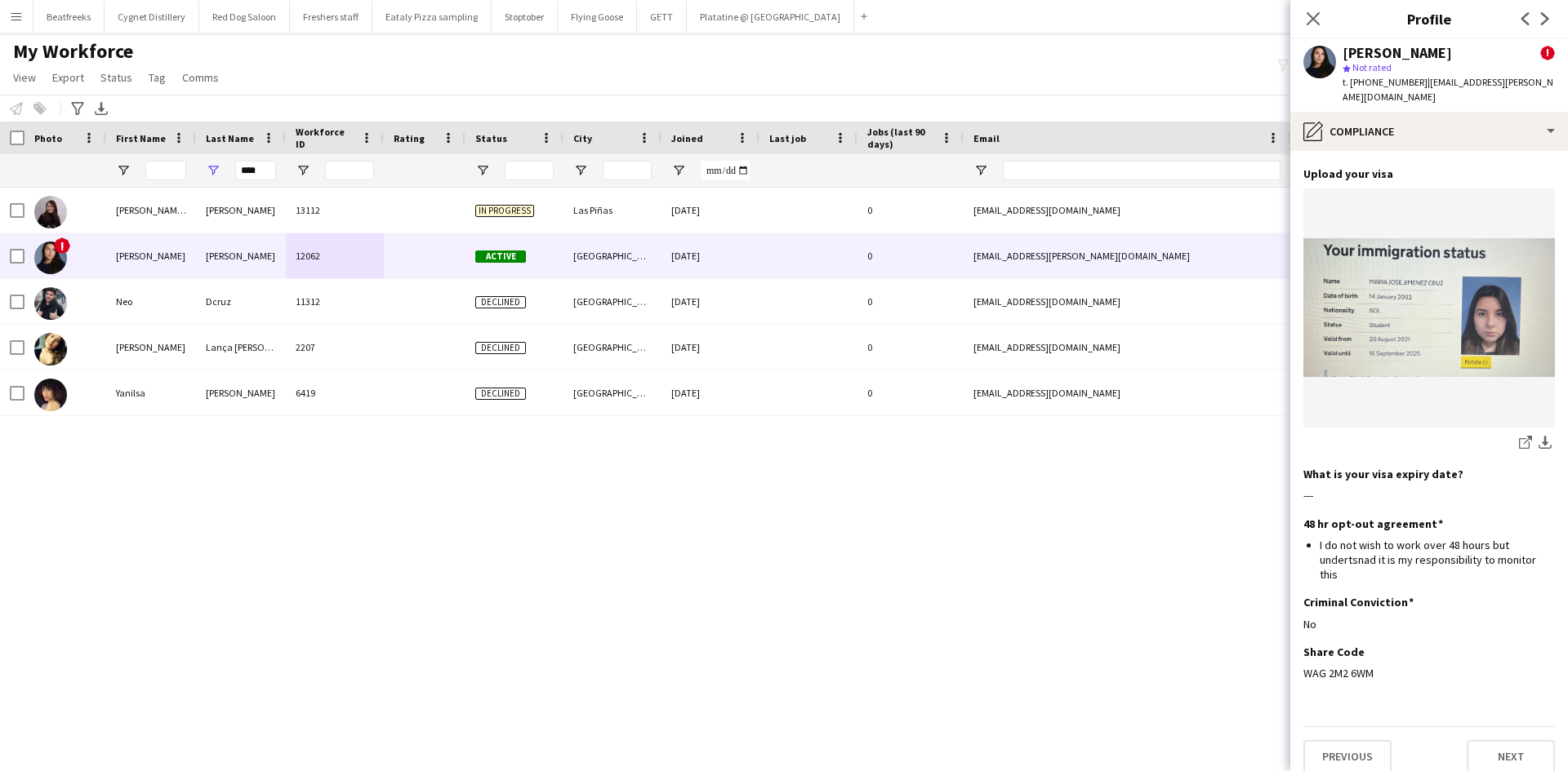
drag, startPoint x: 1372, startPoint y: 655, endPoint x: 1299, endPoint y: 661, distance: 73.2
click at [1299, 661] on app-section-data-types "Nationality Edit this field Bolivian Permission to Work in the [GEOGRAPHIC_DATA…" at bounding box center [1428, 460] width 277 height 620
copy div "WAG 2M2 6WM"
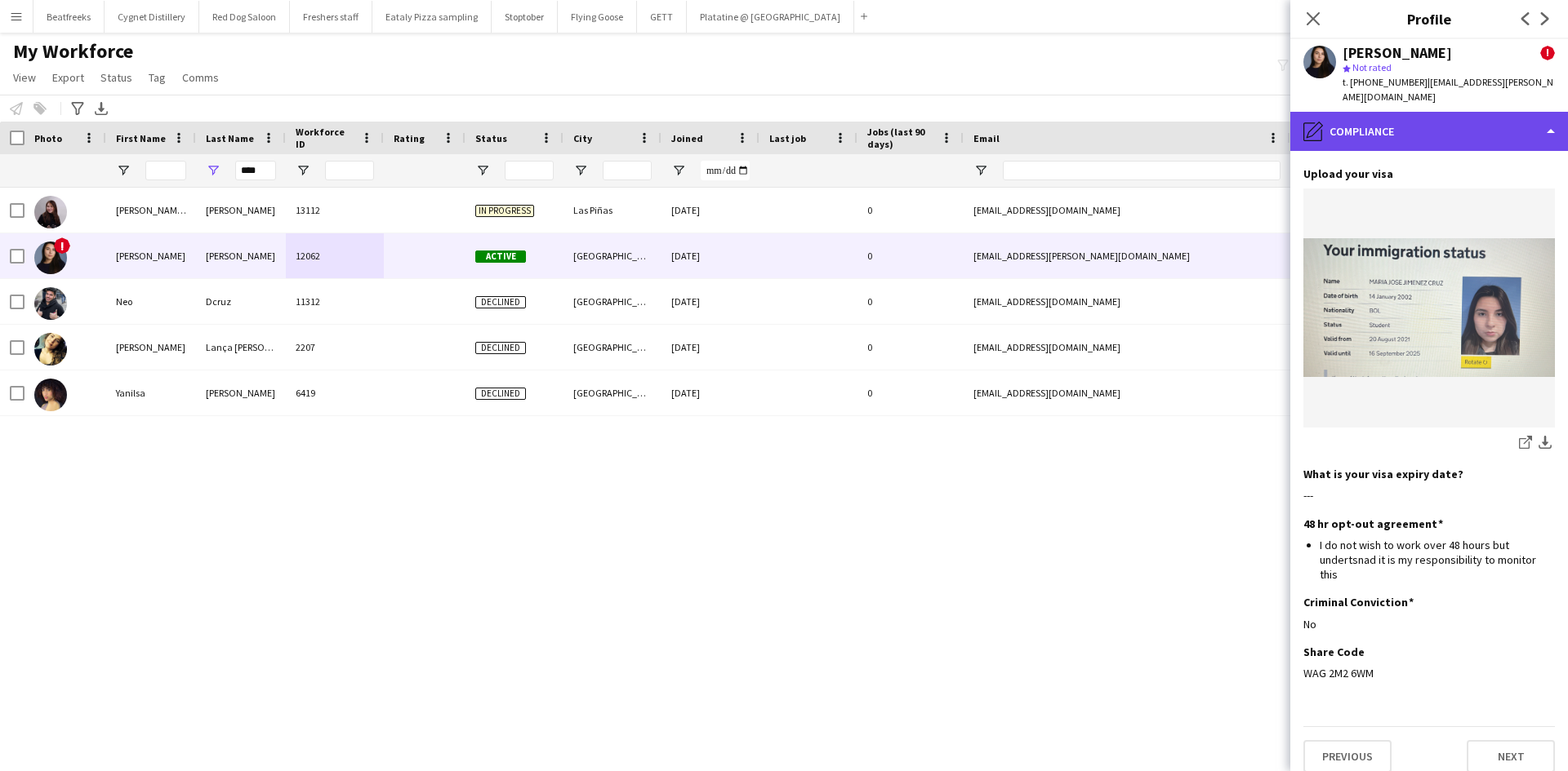
click at [1491, 124] on div "pencil4 Compliance" at bounding box center [1428, 132] width 277 height 39
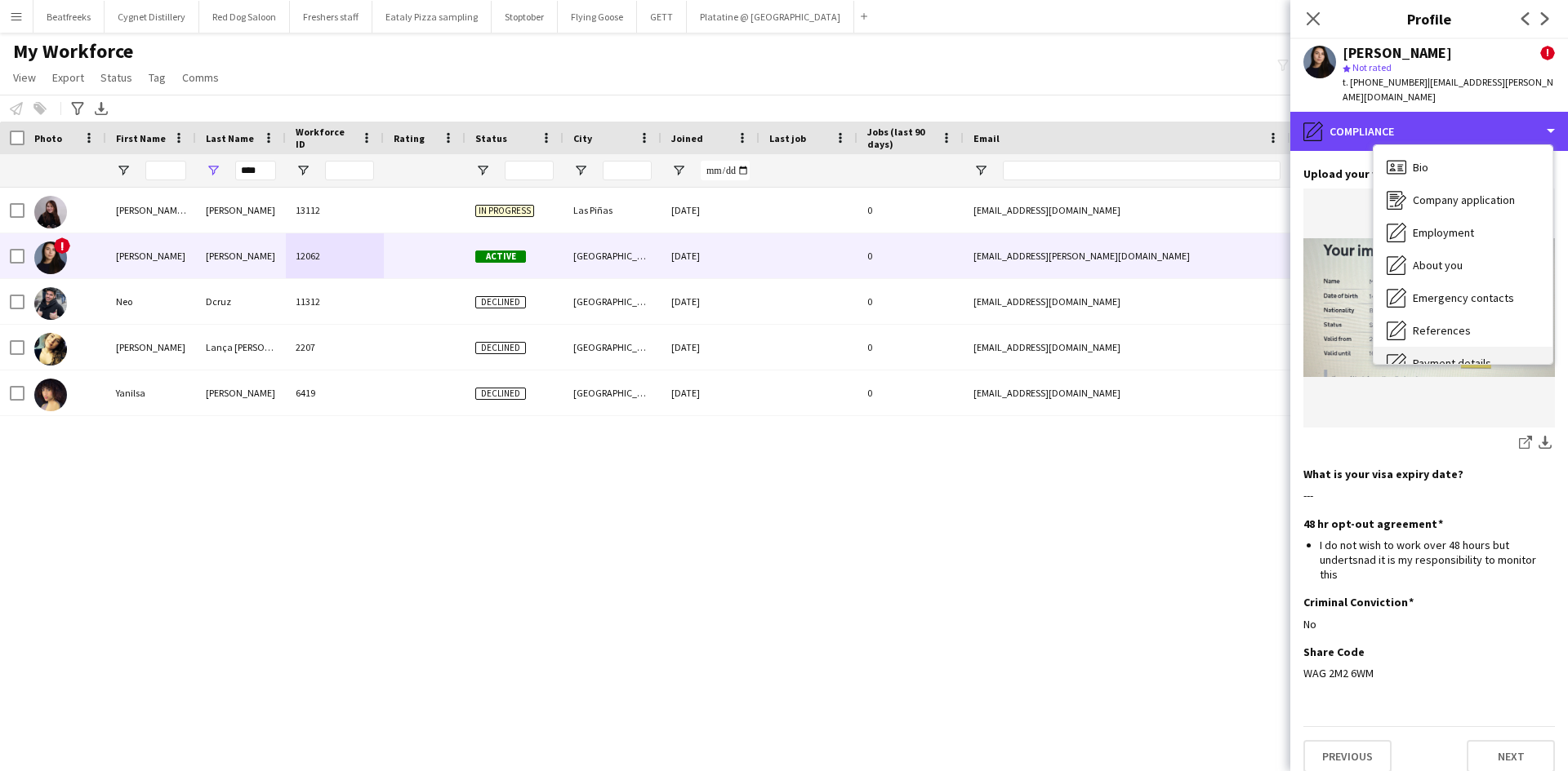
scroll to position [0, 0]
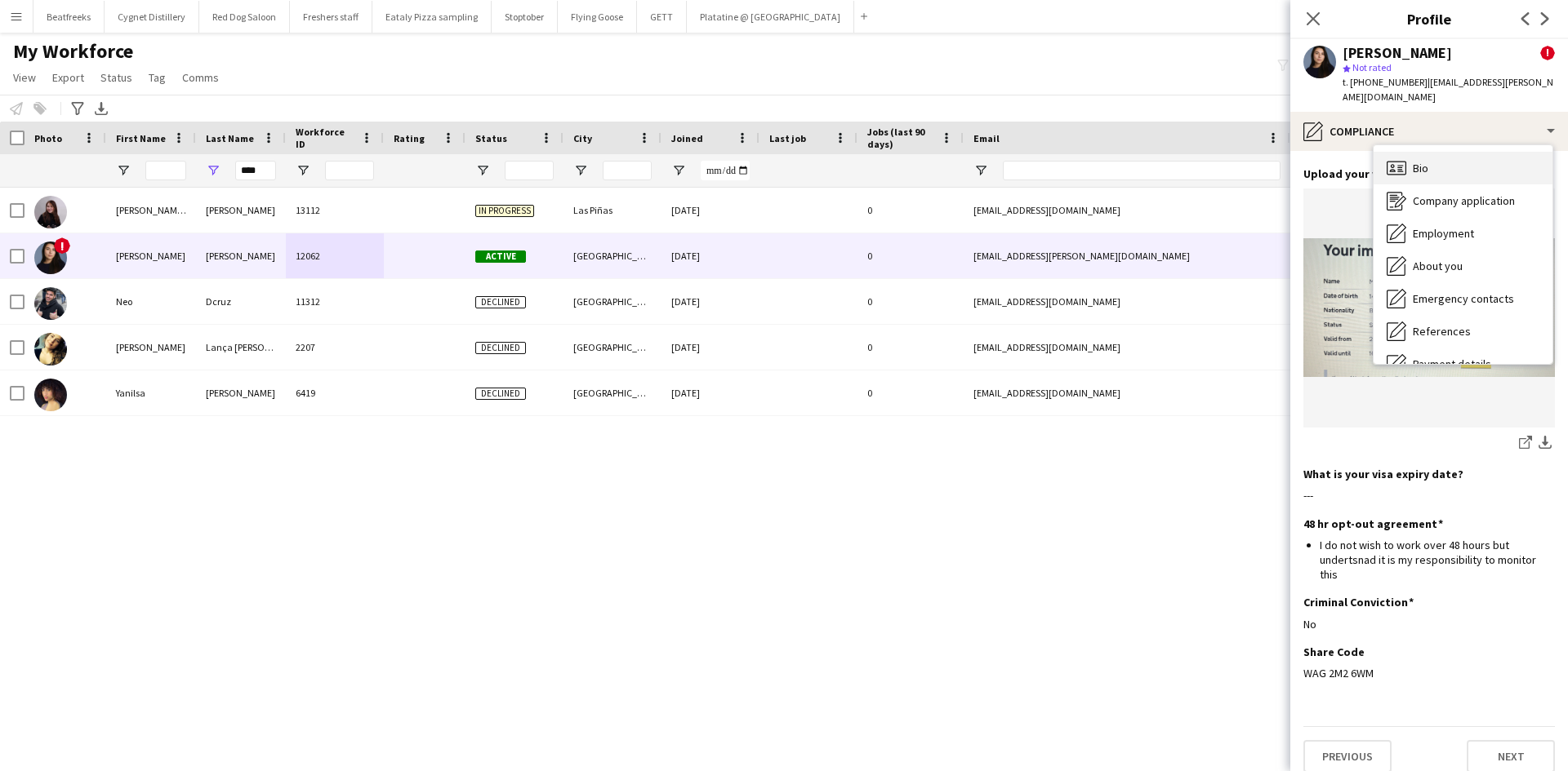
click at [1451, 172] on div "Bio Bio" at bounding box center [1462, 168] width 179 height 32
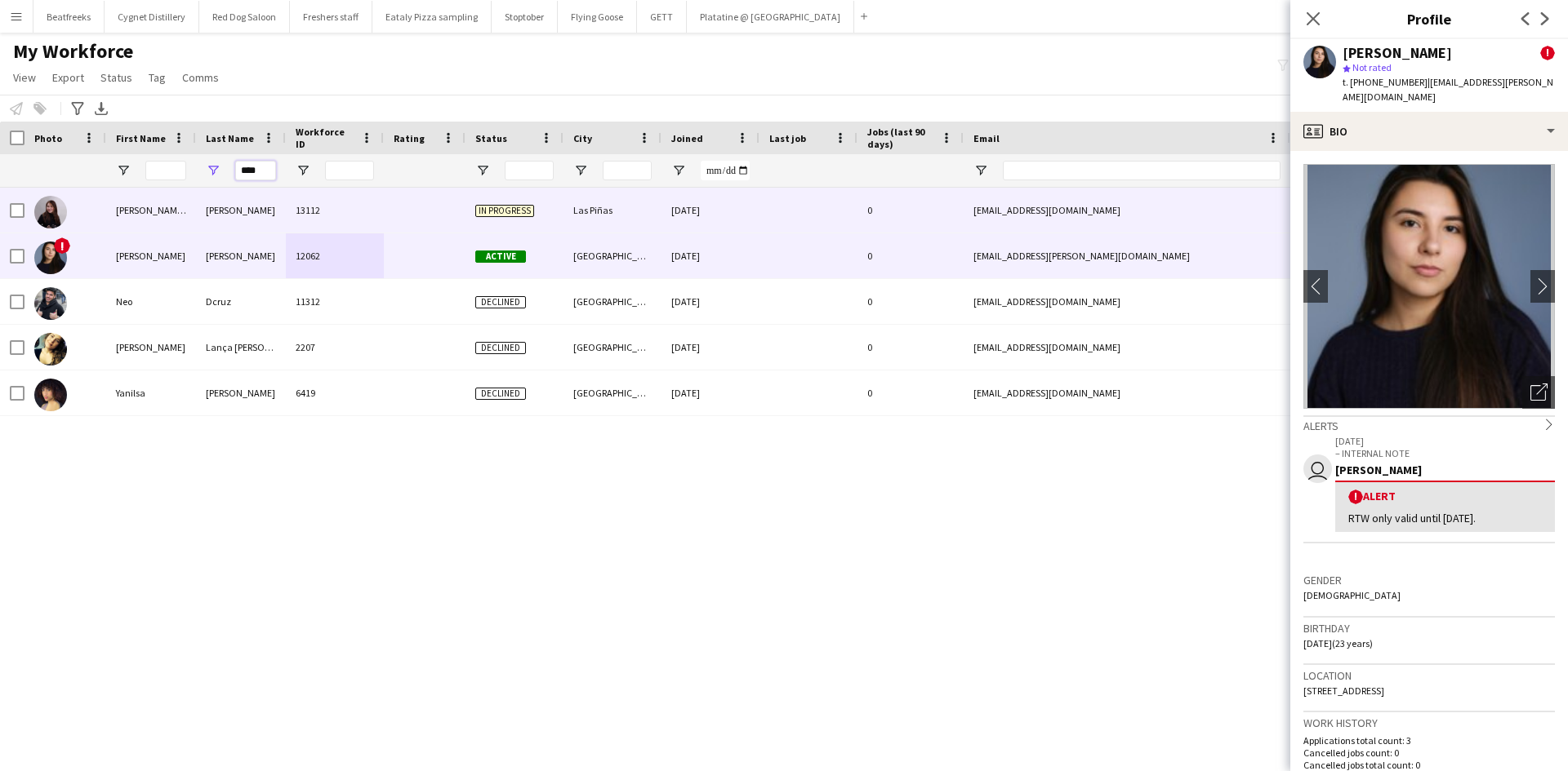
drag, startPoint x: 260, startPoint y: 172, endPoint x: 104, endPoint y: 189, distance: 156.9
click at [104, 189] on div "Workforce Details Photo First Name" at bounding box center [784, 432] width 1568 height 621
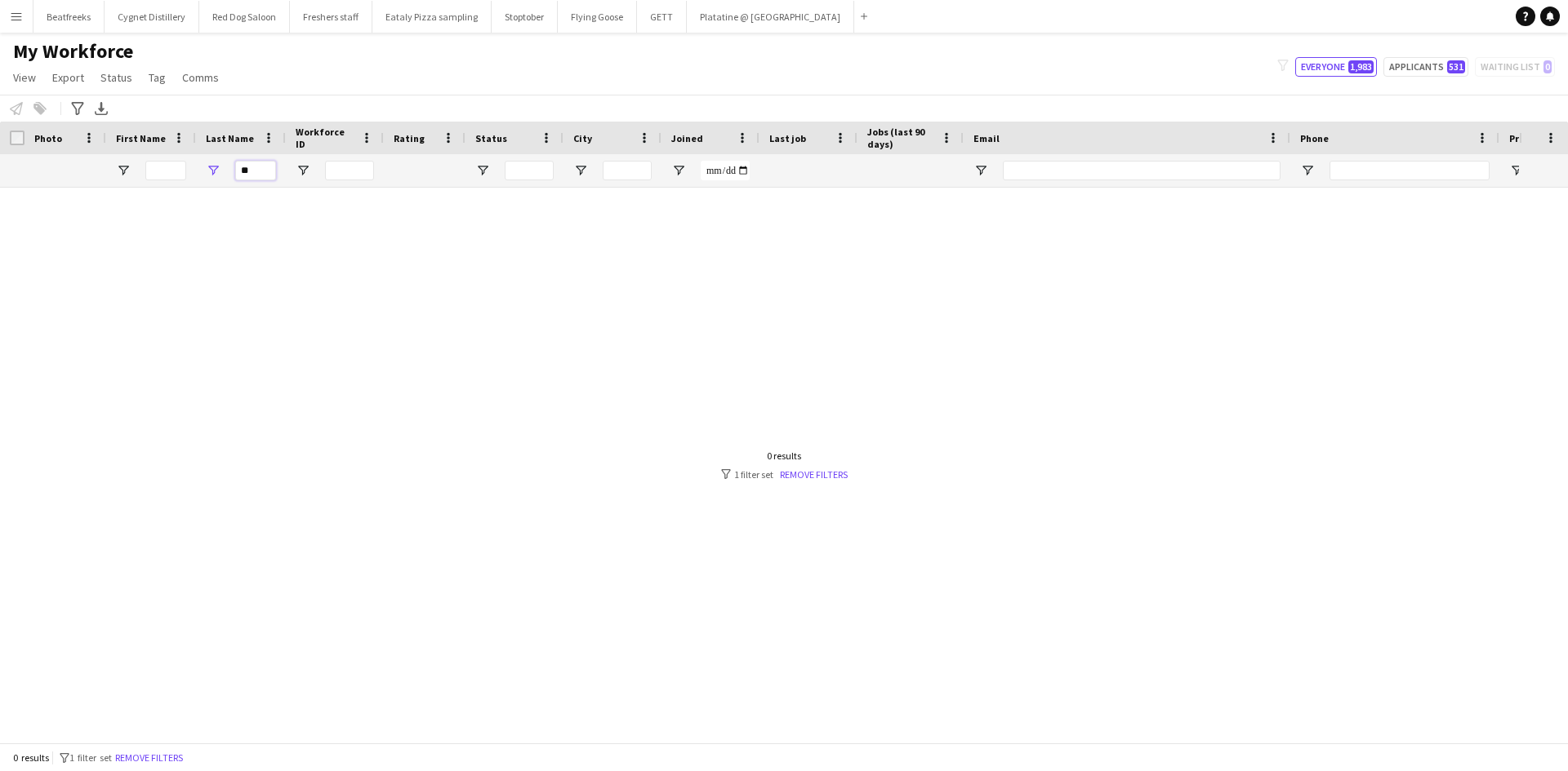
type input "*"
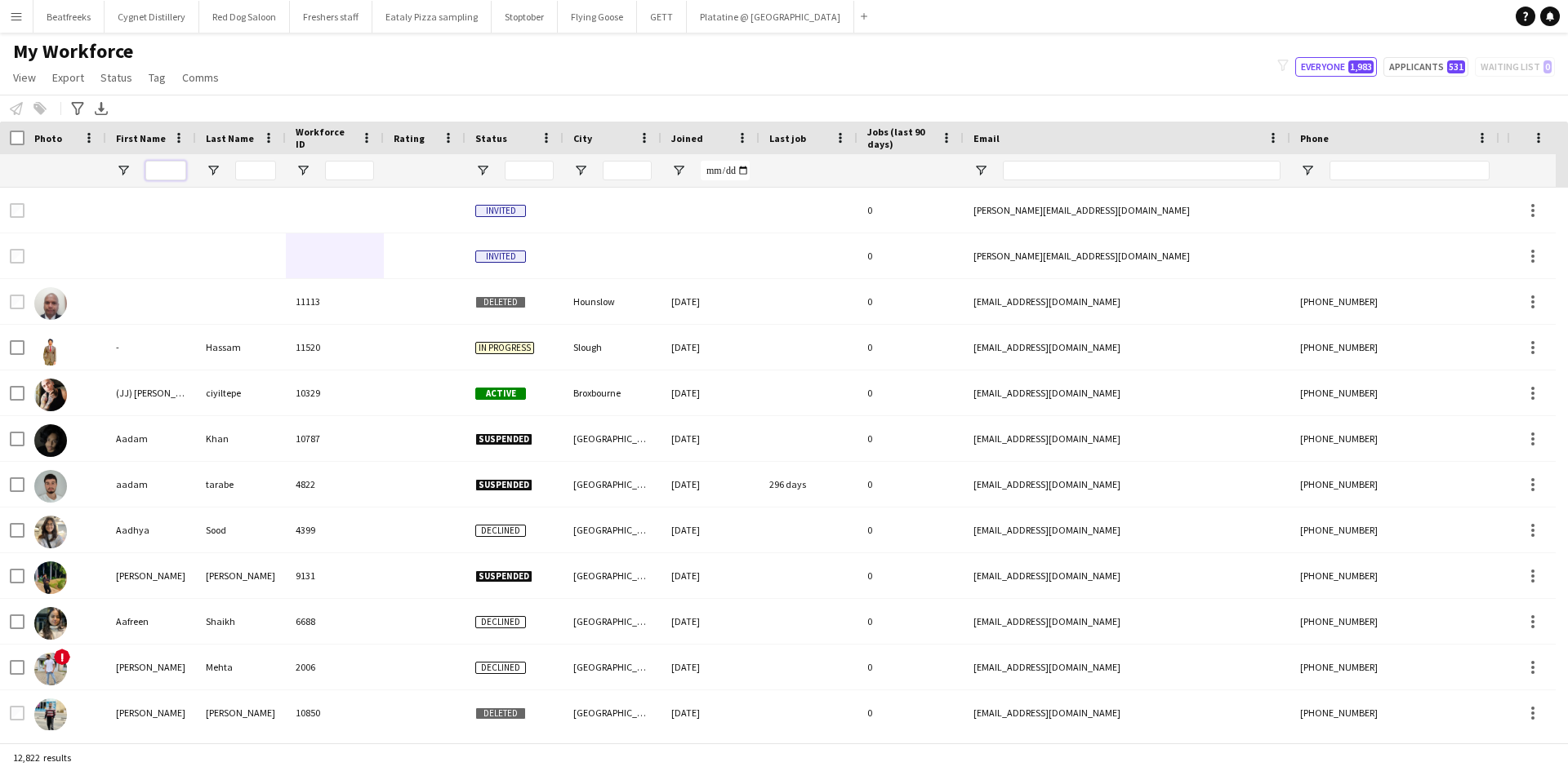
click at [148, 167] on input "First Name Filter Input" at bounding box center [165, 171] width 40 height 20
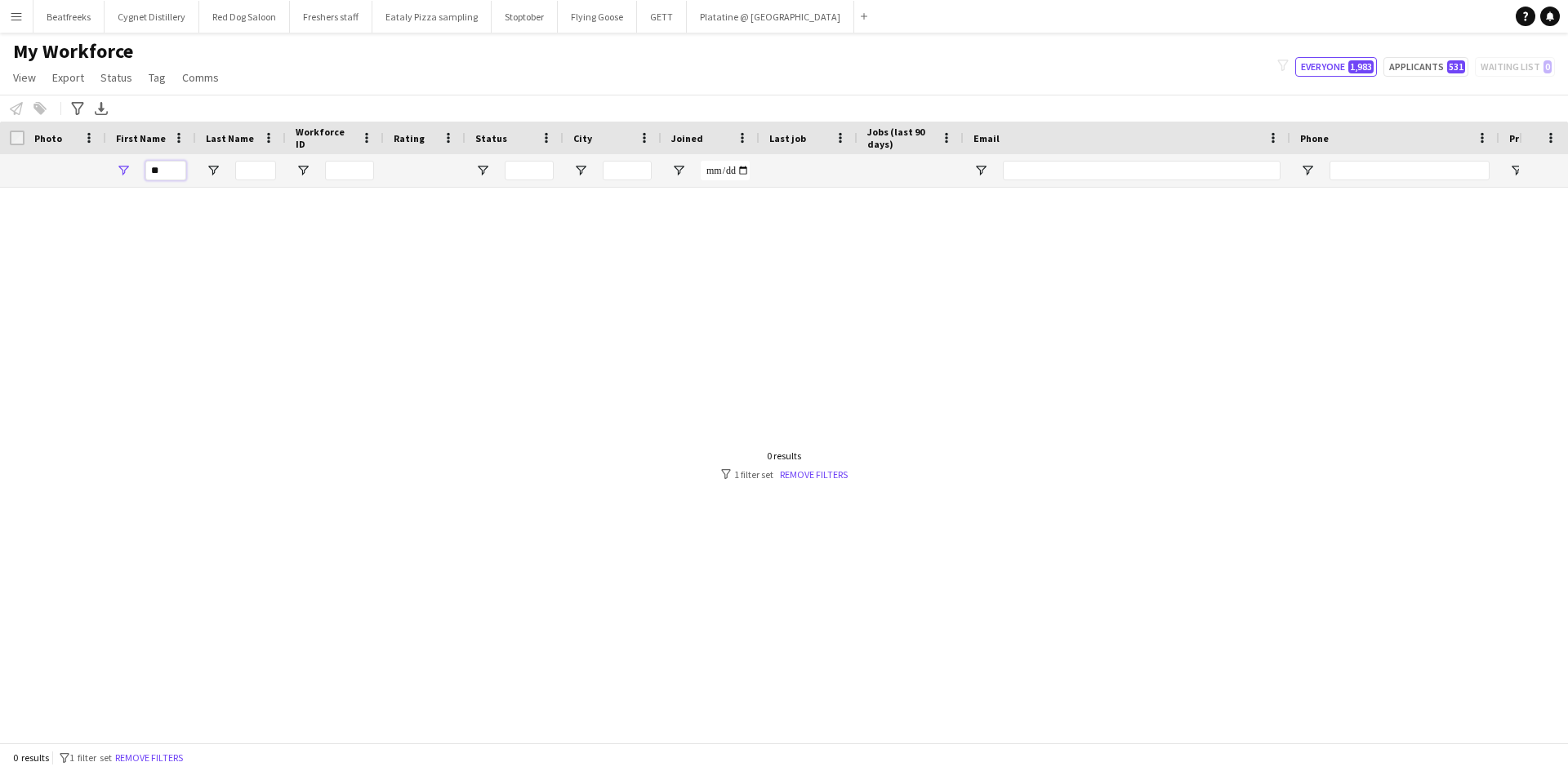
type input "*"
type input "****"
click at [1330, 67] on button "Everyone 1,983" at bounding box center [1335, 67] width 82 height 20
type input "**********"
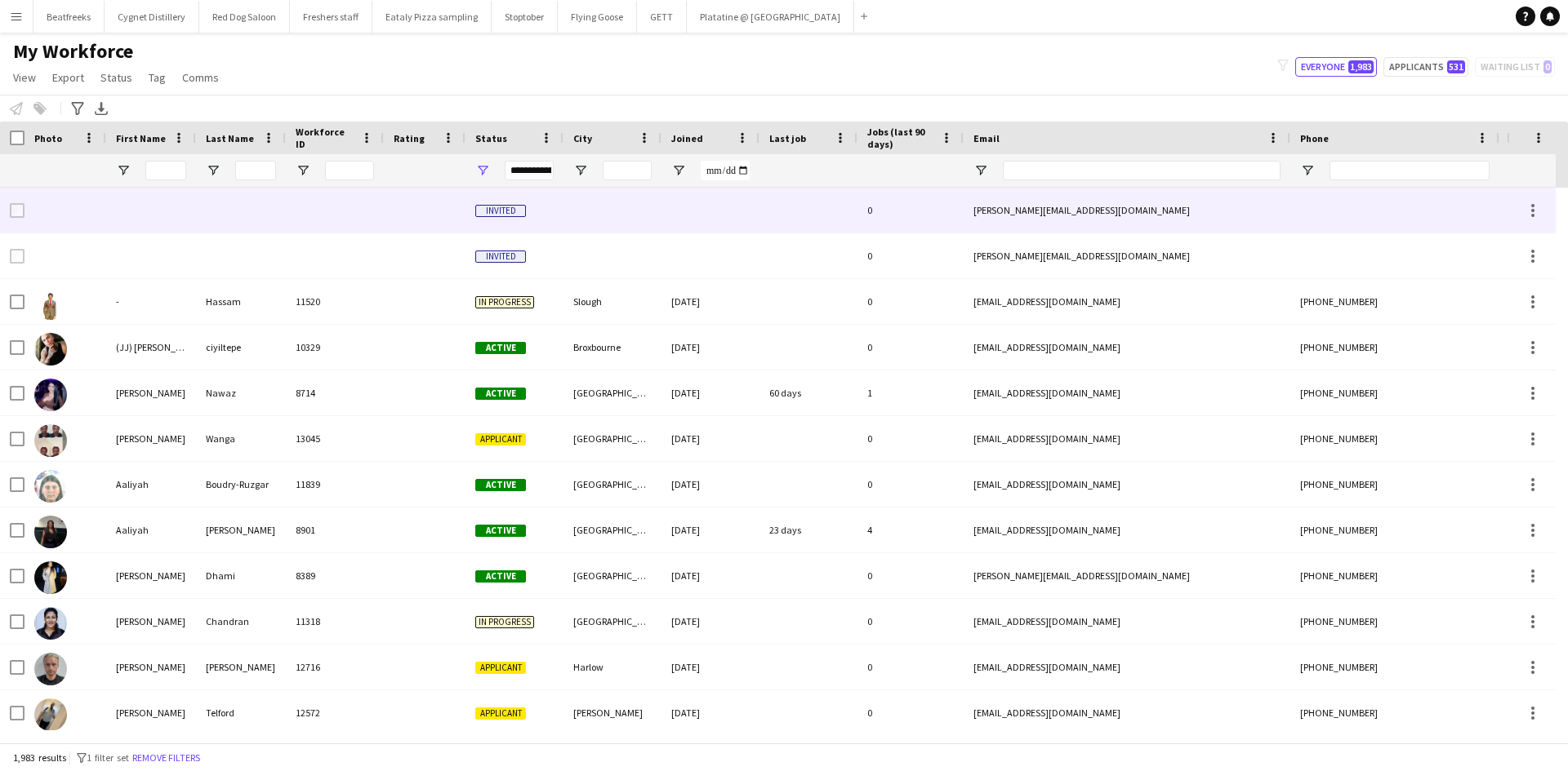
click at [181, 197] on div at bounding box center [151, 210] width 90 height 45
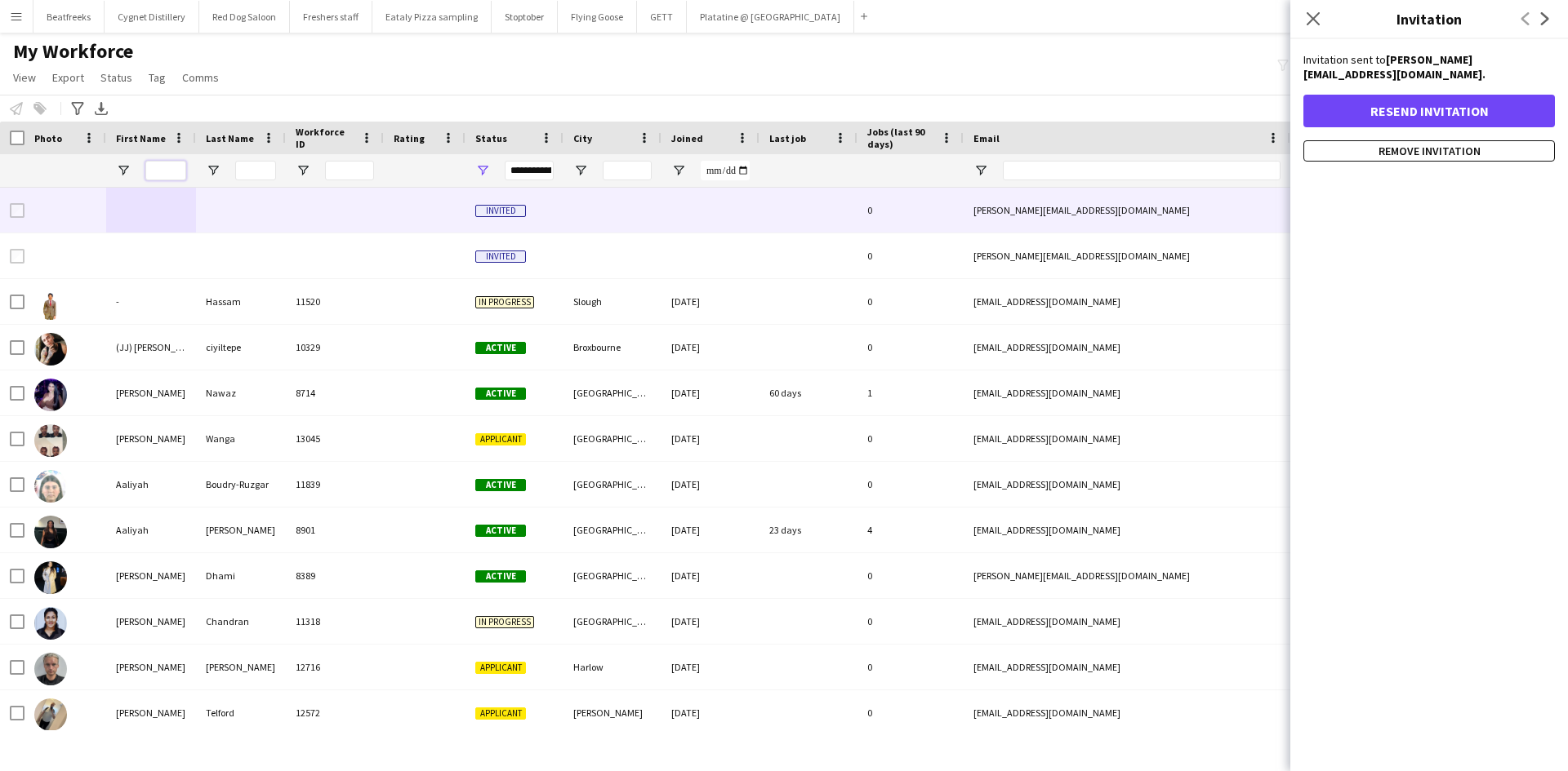
click at [158, 175] on input "First Name Filter Input" at bounding box center [165, 171] width 40 height 20
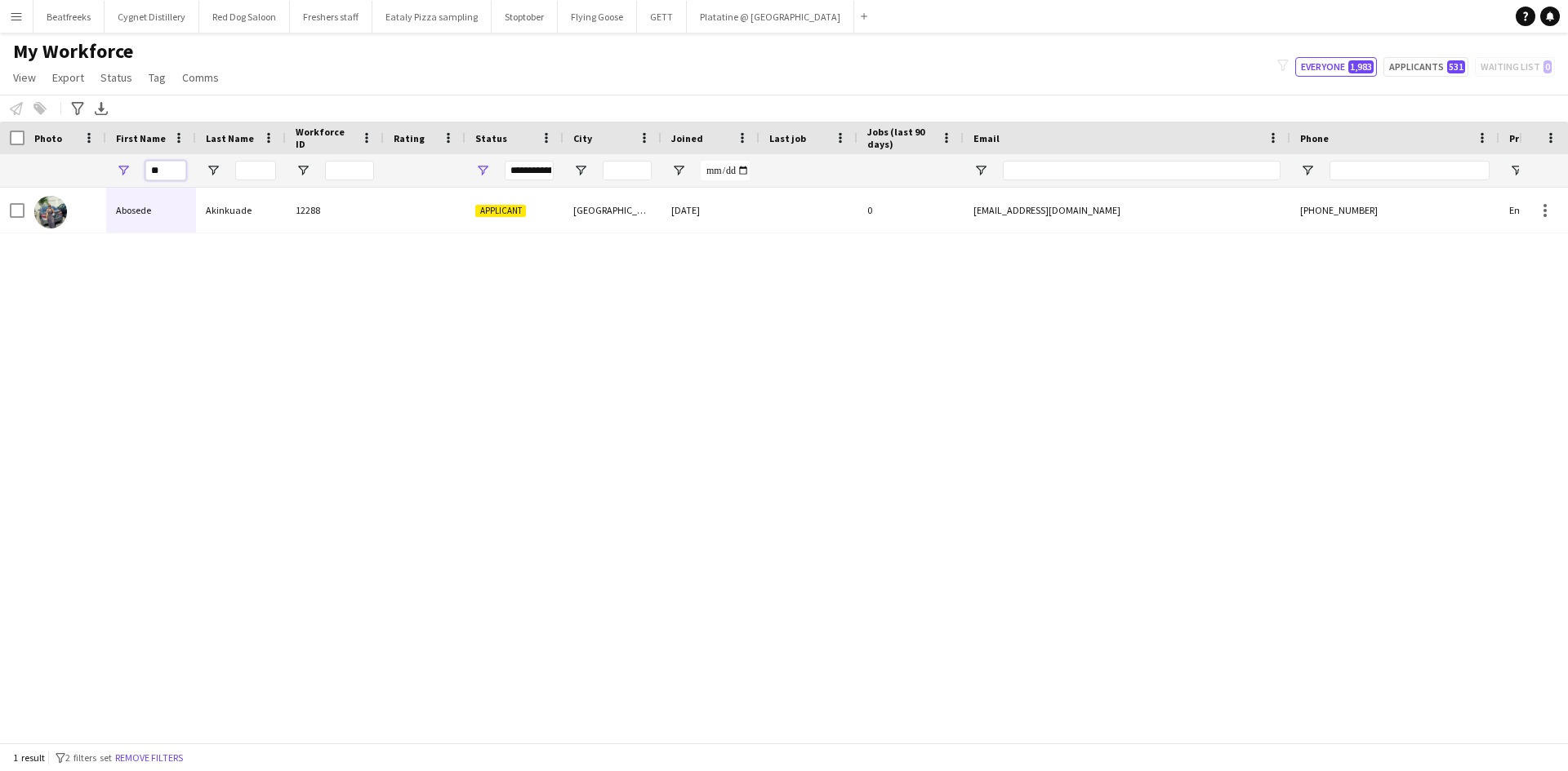
type input "*"
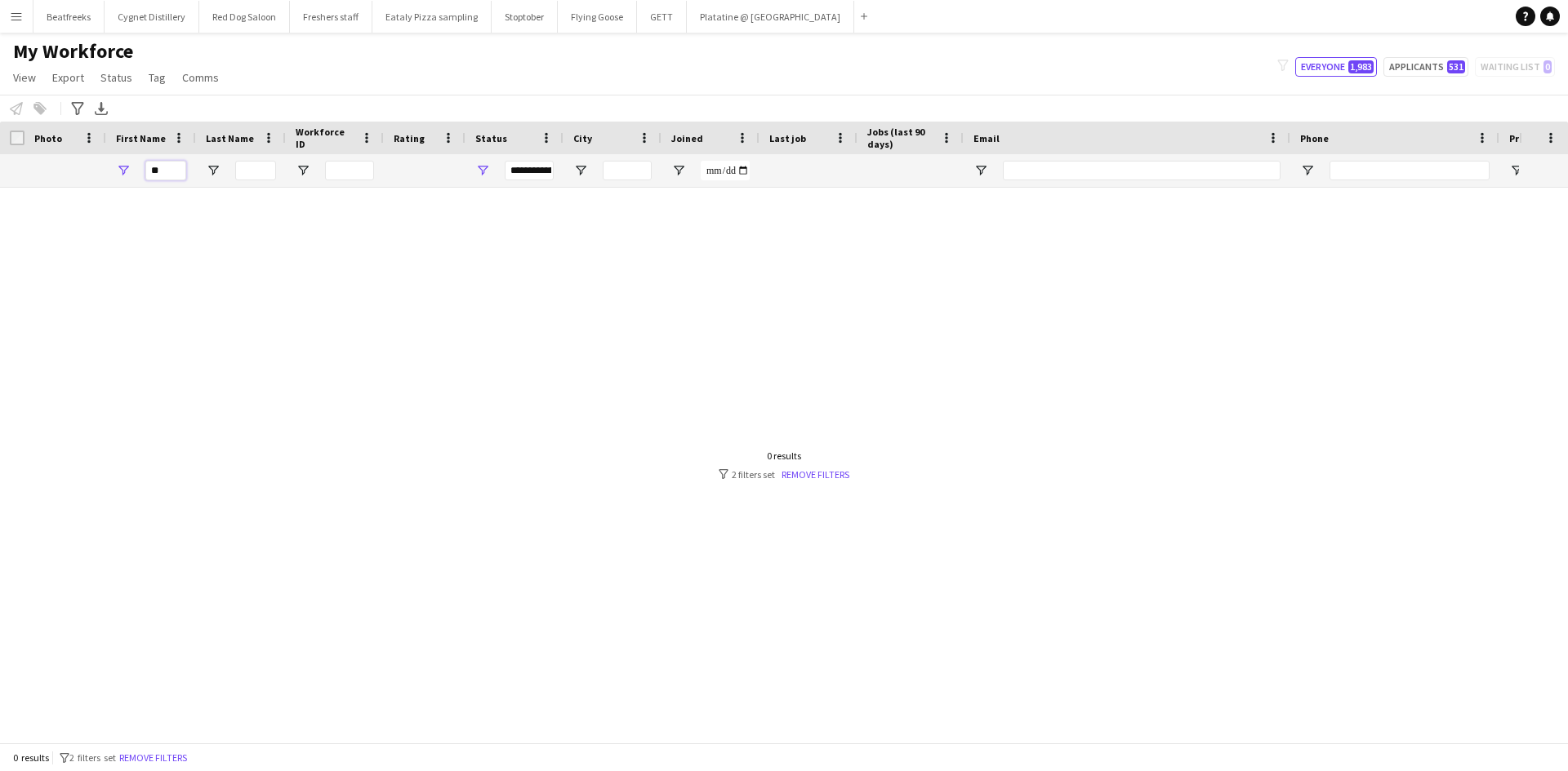
type input "*"
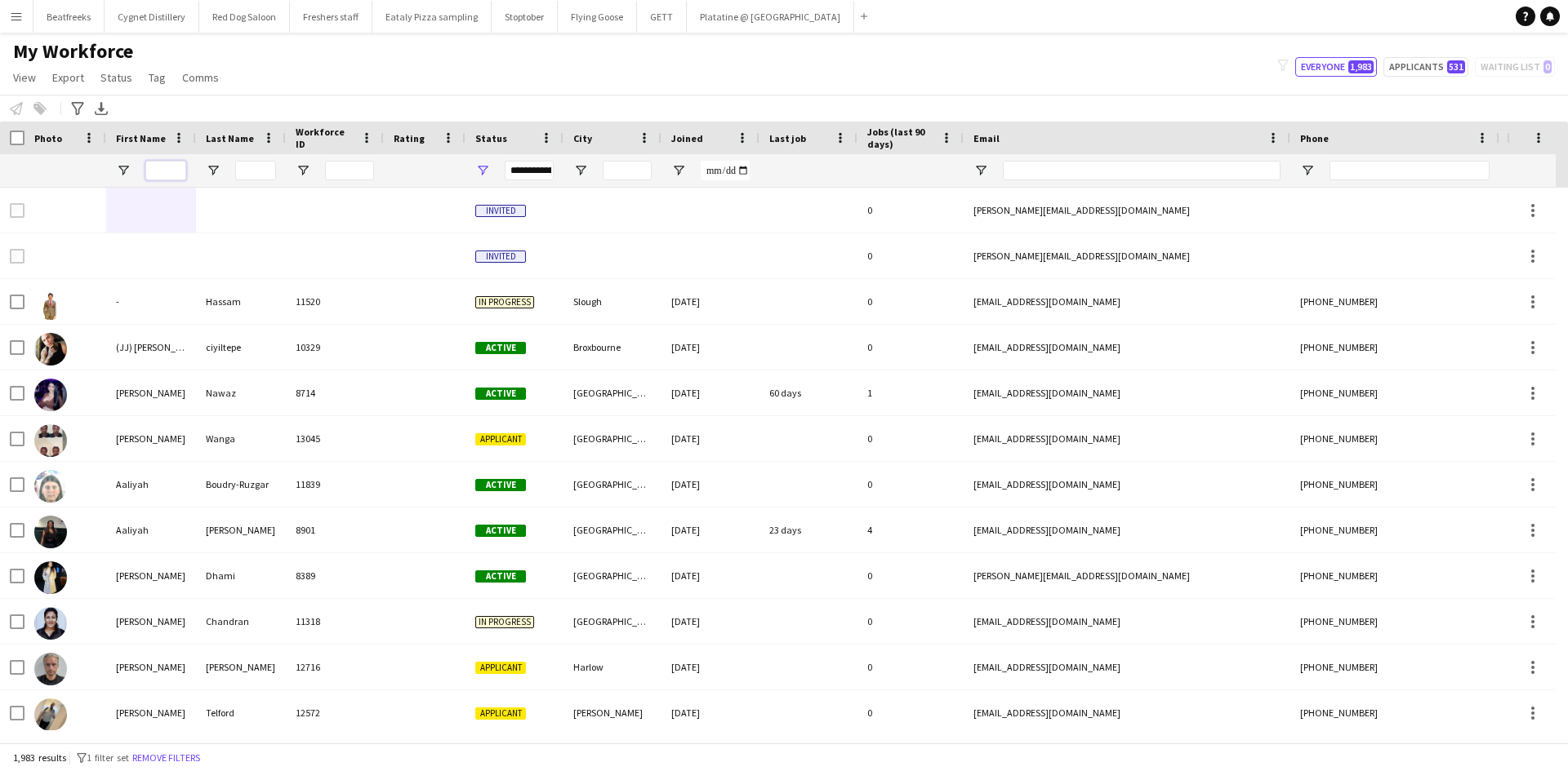
click at [173, 175] on input "First Name Filter Input" at bounding box center [165, 171] width 40 height 20
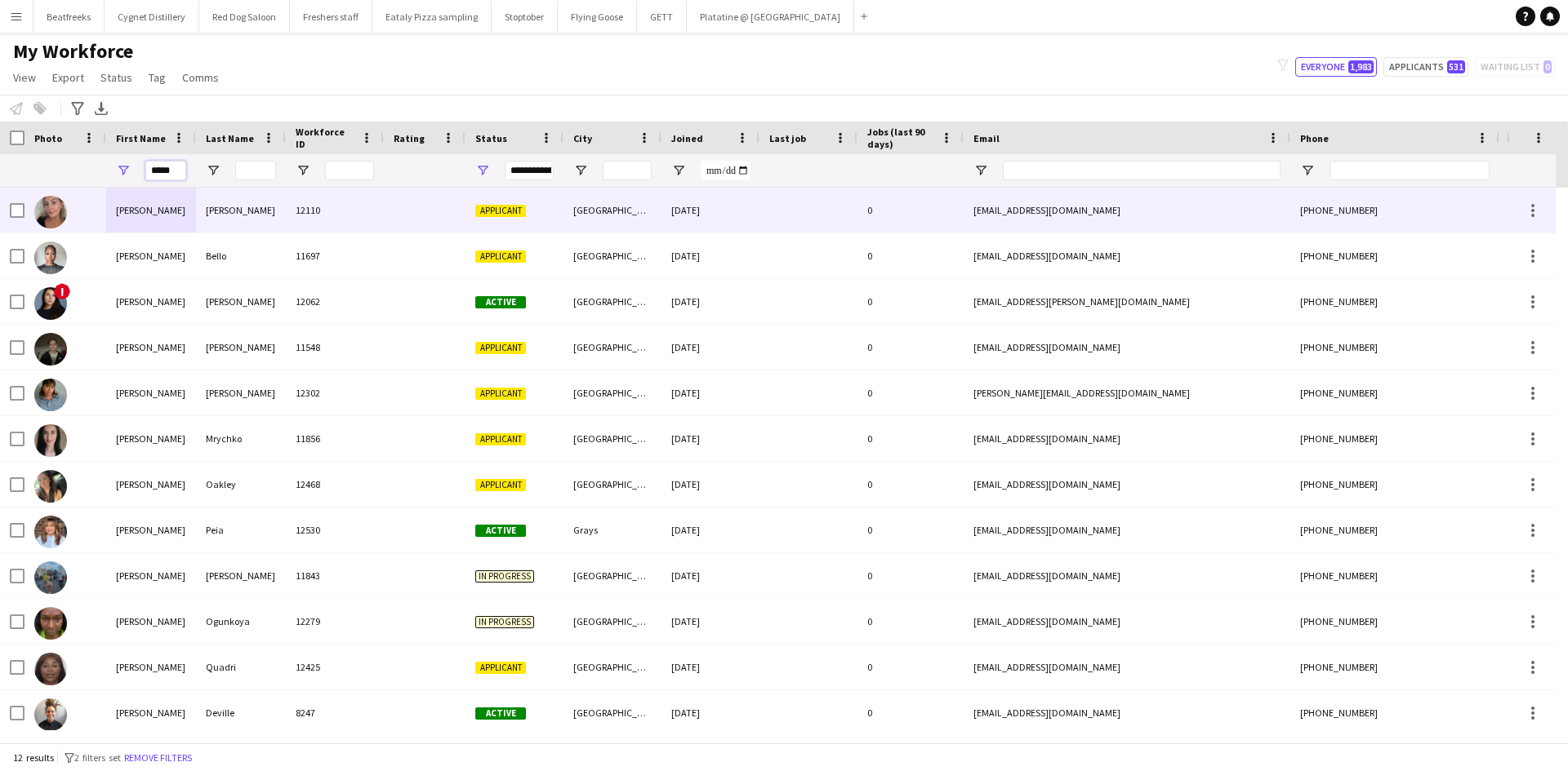
type input "*****"
type input "****"
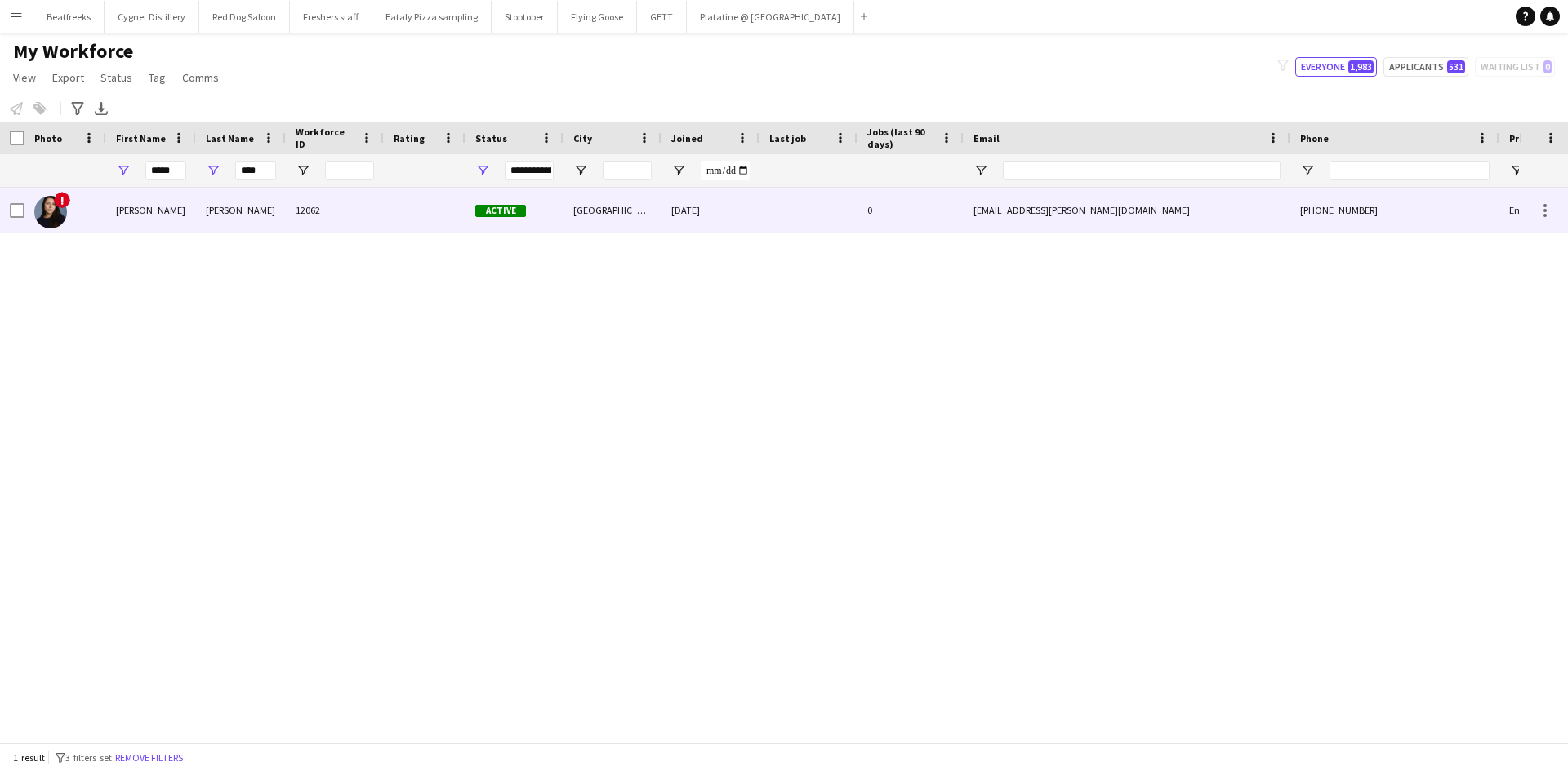
click at [261, 218] on div "[PERSON_NAME]" at bounding box center [241, 210] width 90 height 45
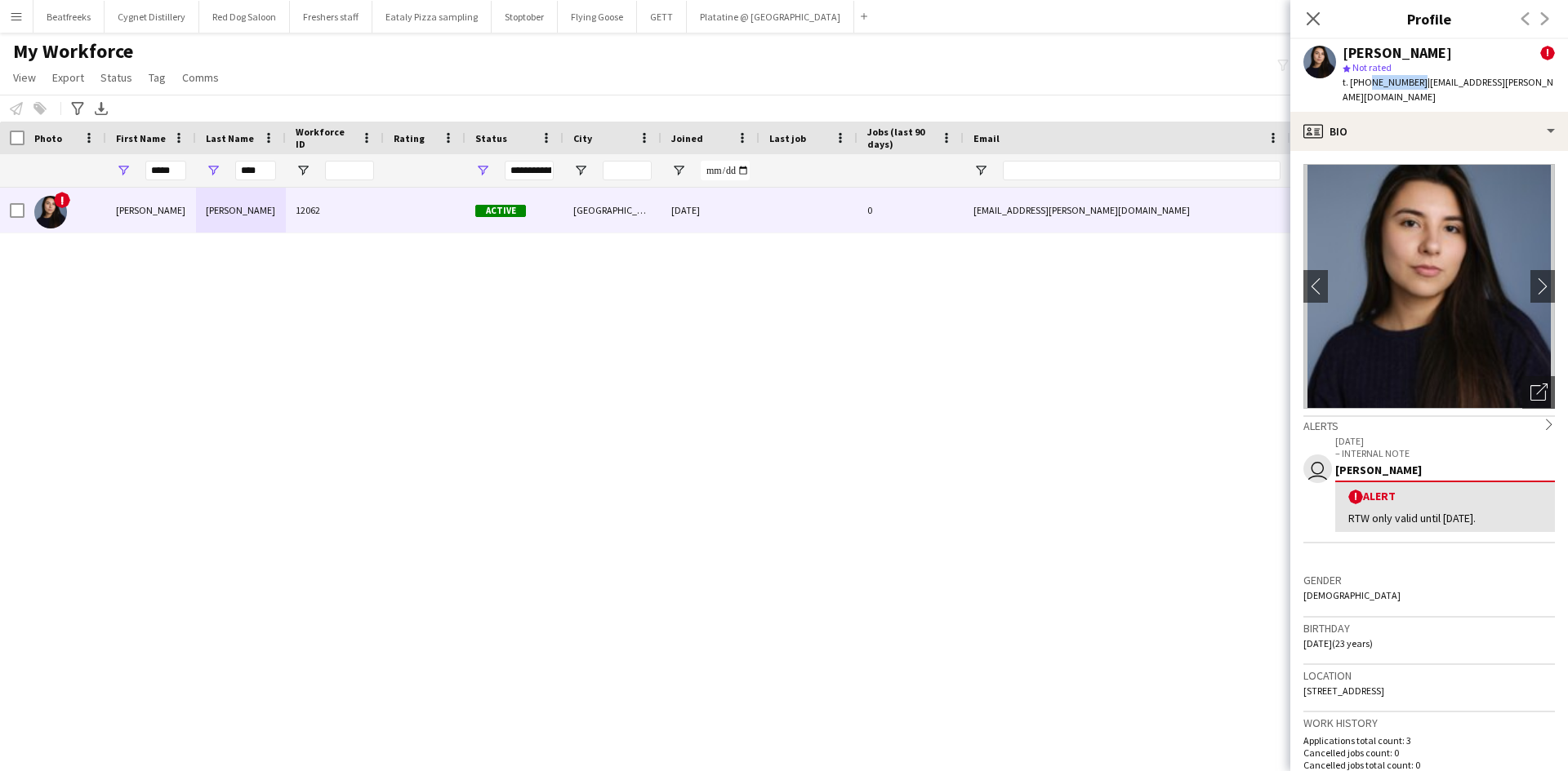
drag, startPoint x: 1364, startPoint y: 83, endPoint x: 1412, endPoint y: 86, distance: 48.1
click at [1412, 86] on span "t. [PHONE_NUMBER]" at bounding box center [1385, 83] width 85 height 13
copy span "7909886883"
drag, startPoint x: 262, startPoint y: 175, endPoint x: 197, endPoint y: 186, distance: 65.9
click at [197, 186] on div "****" at bounding box center [241, 171] width 90 height 32
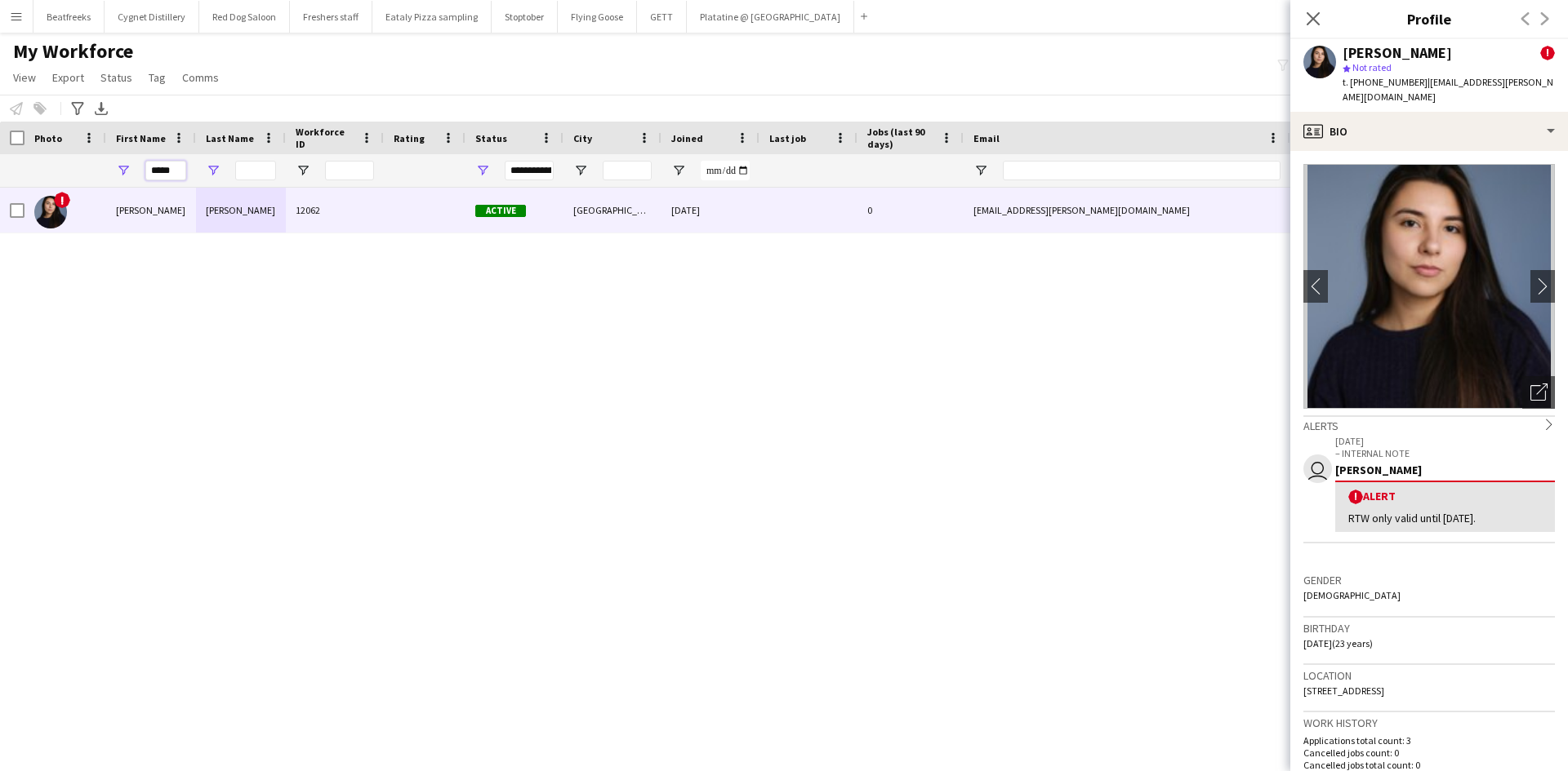
click at [176, 172] on input "*****" at bounding box center [165, 171] width 40 height 20
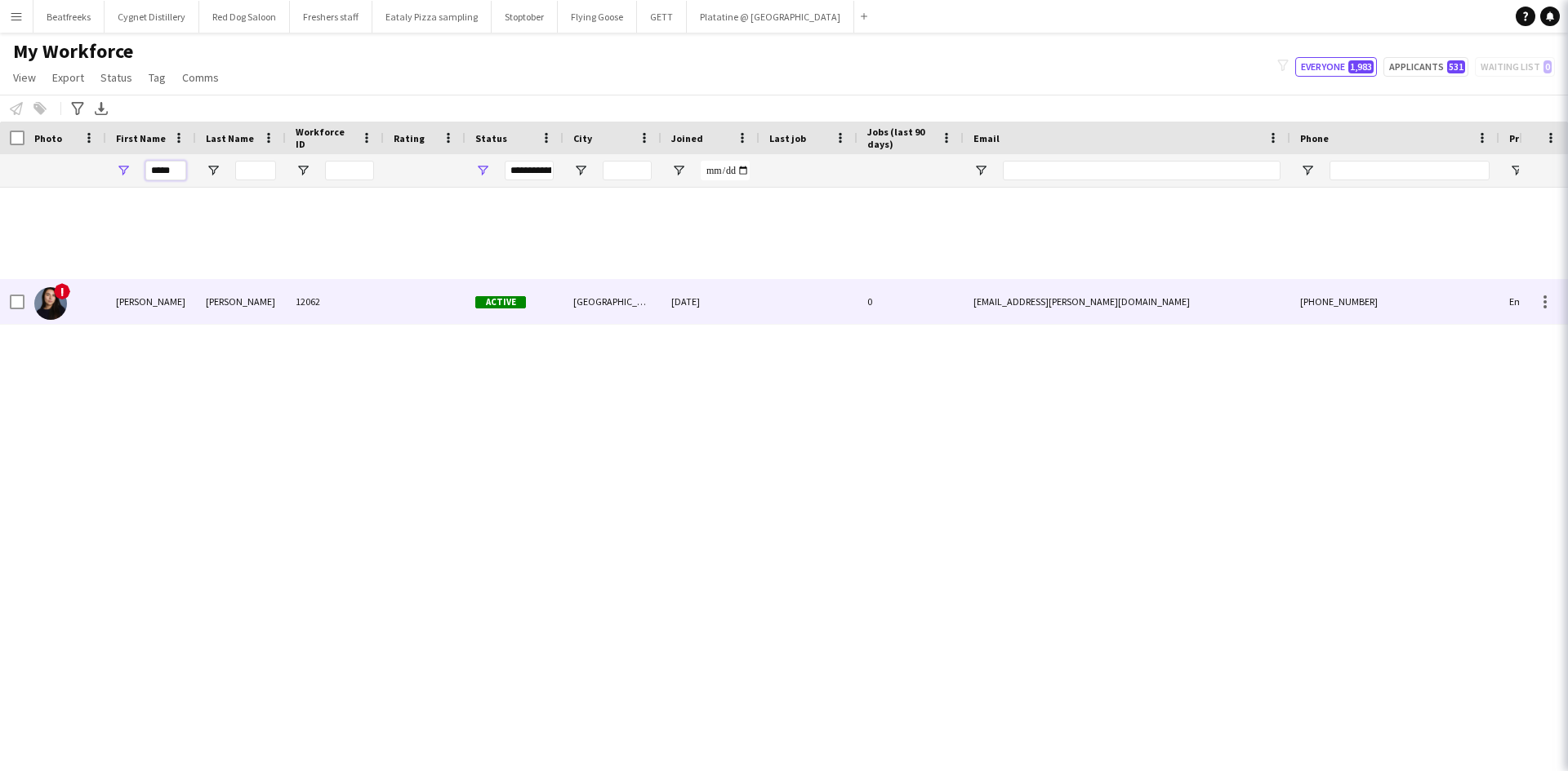
click at [115, 175] on div "*****" at bounding box center [151, 171] width 90 height 32
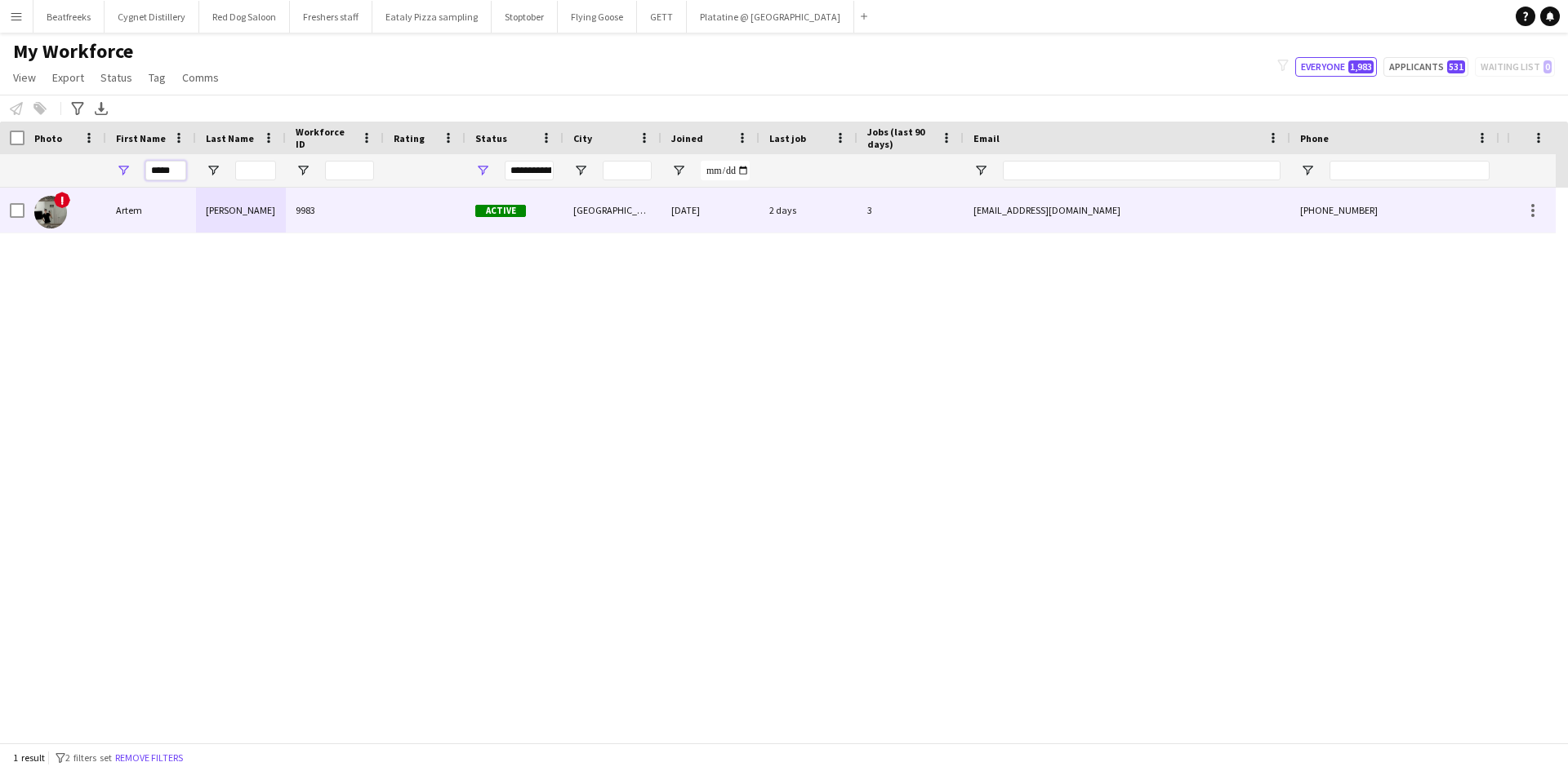
type input "*****"
click at [183, 213] on div "Artem" at bounding box center [151, 210] width 90 height 45
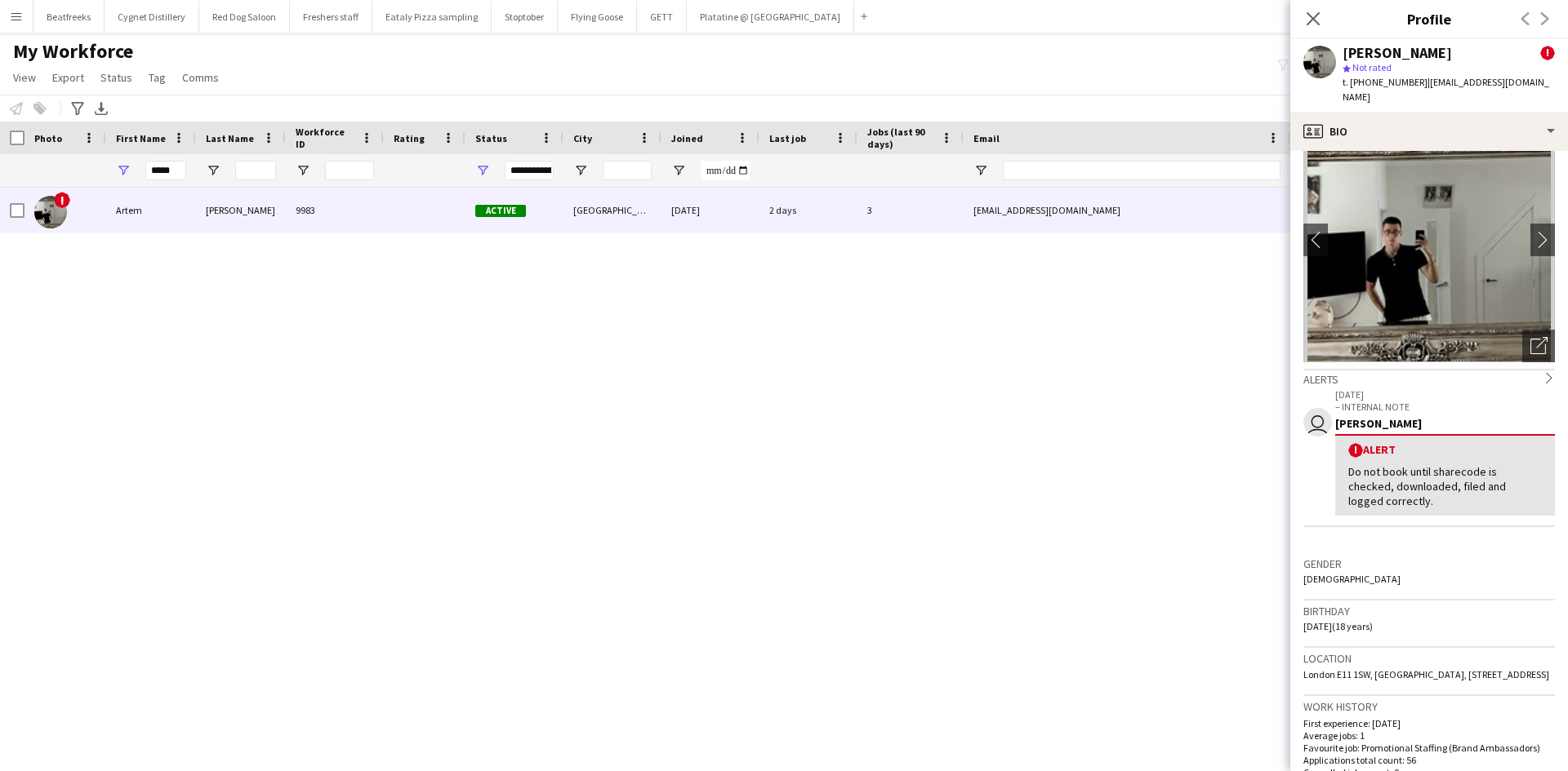
scroll to position [48, 0]
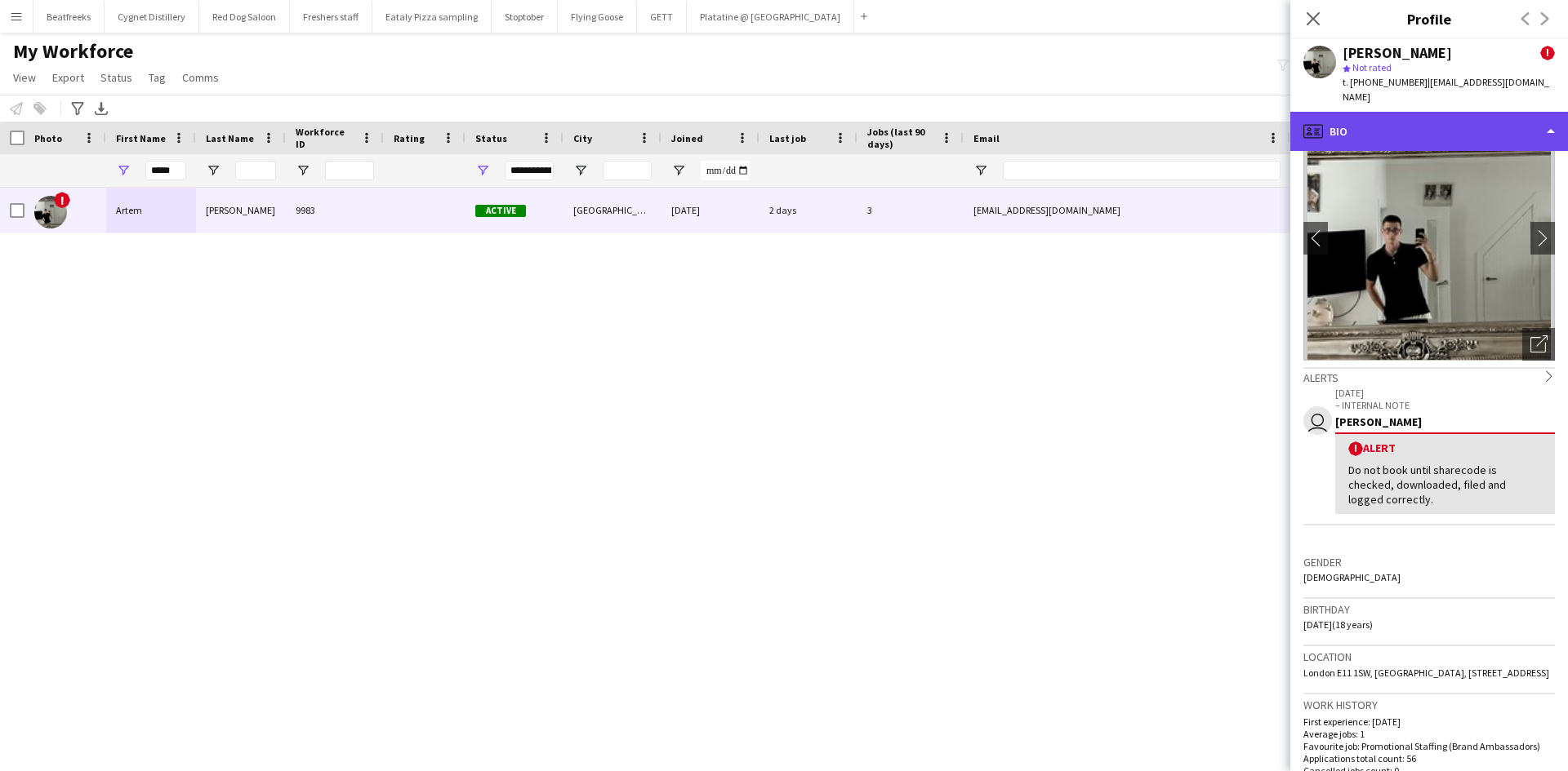
click at [1450, 118] on div "profile Bio" at bounding box center [1428, 132] width 277 height 39
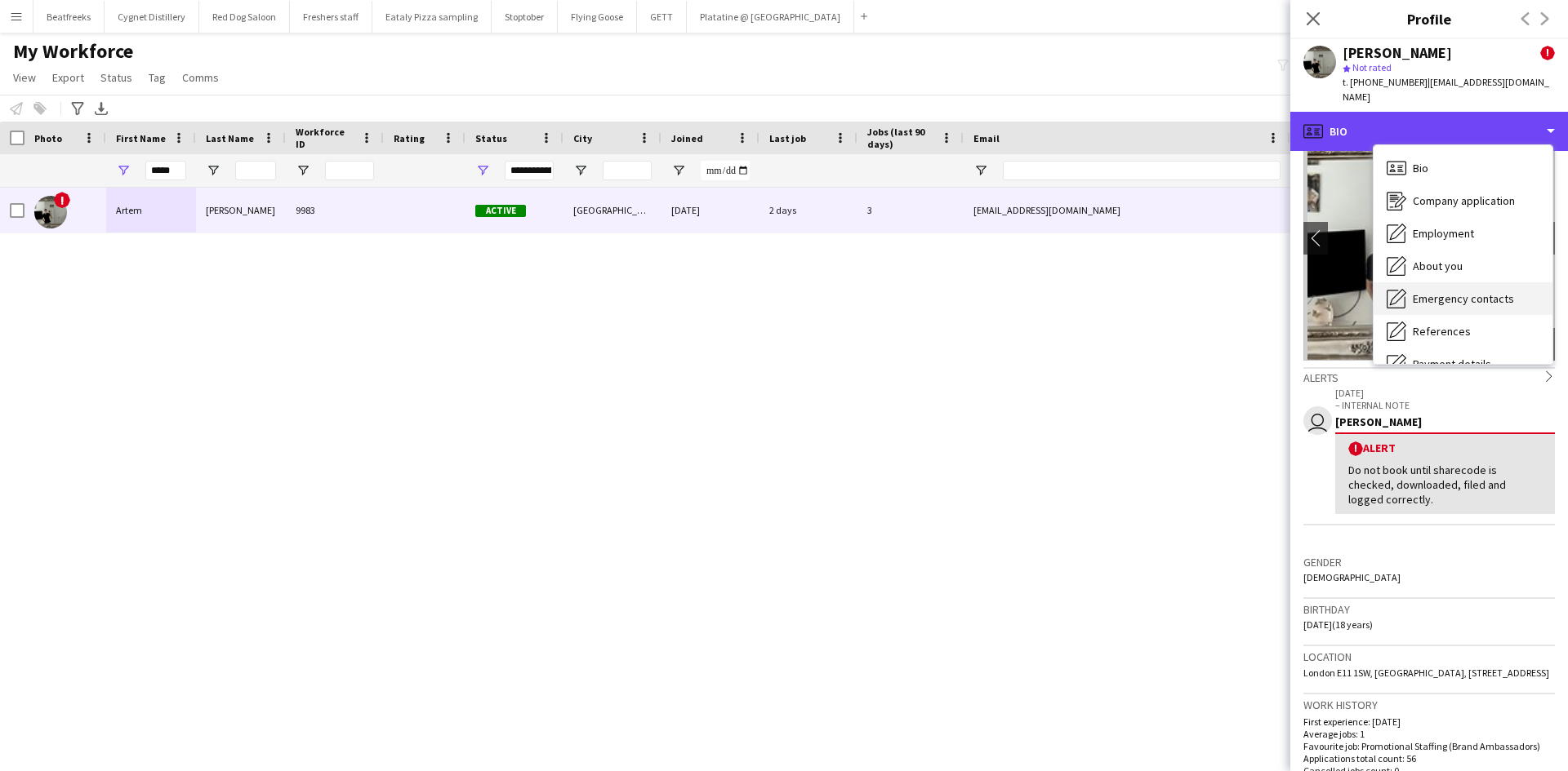
scroll to position [219, 0]
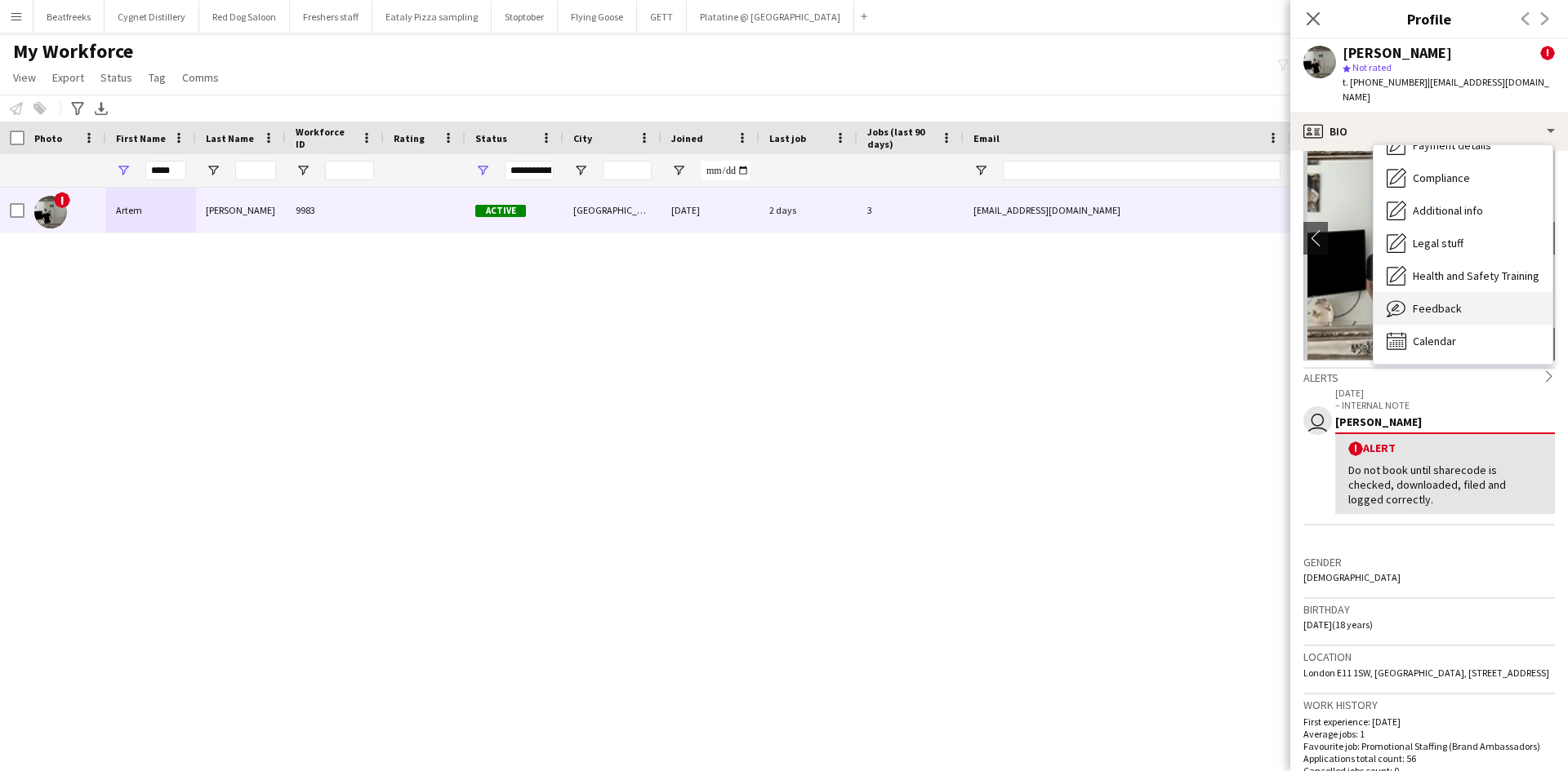
click at [1458, 301] on span "Feedback" at bounding box center [1437, 308] width 49 height 14
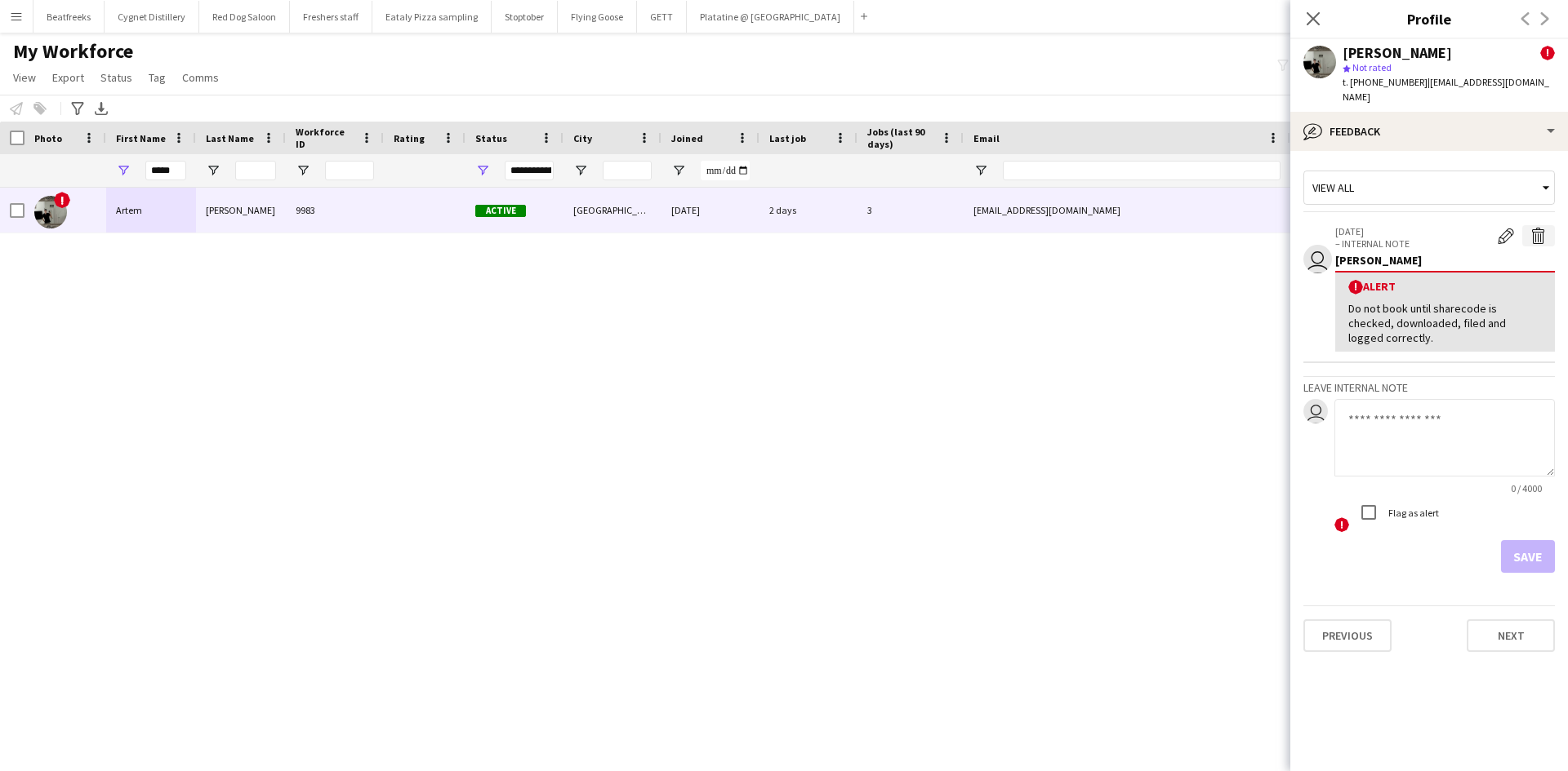
click at [1537, 228] on app-icon "Delete alert" at bounding box center [1538, 236] width 16 height 16
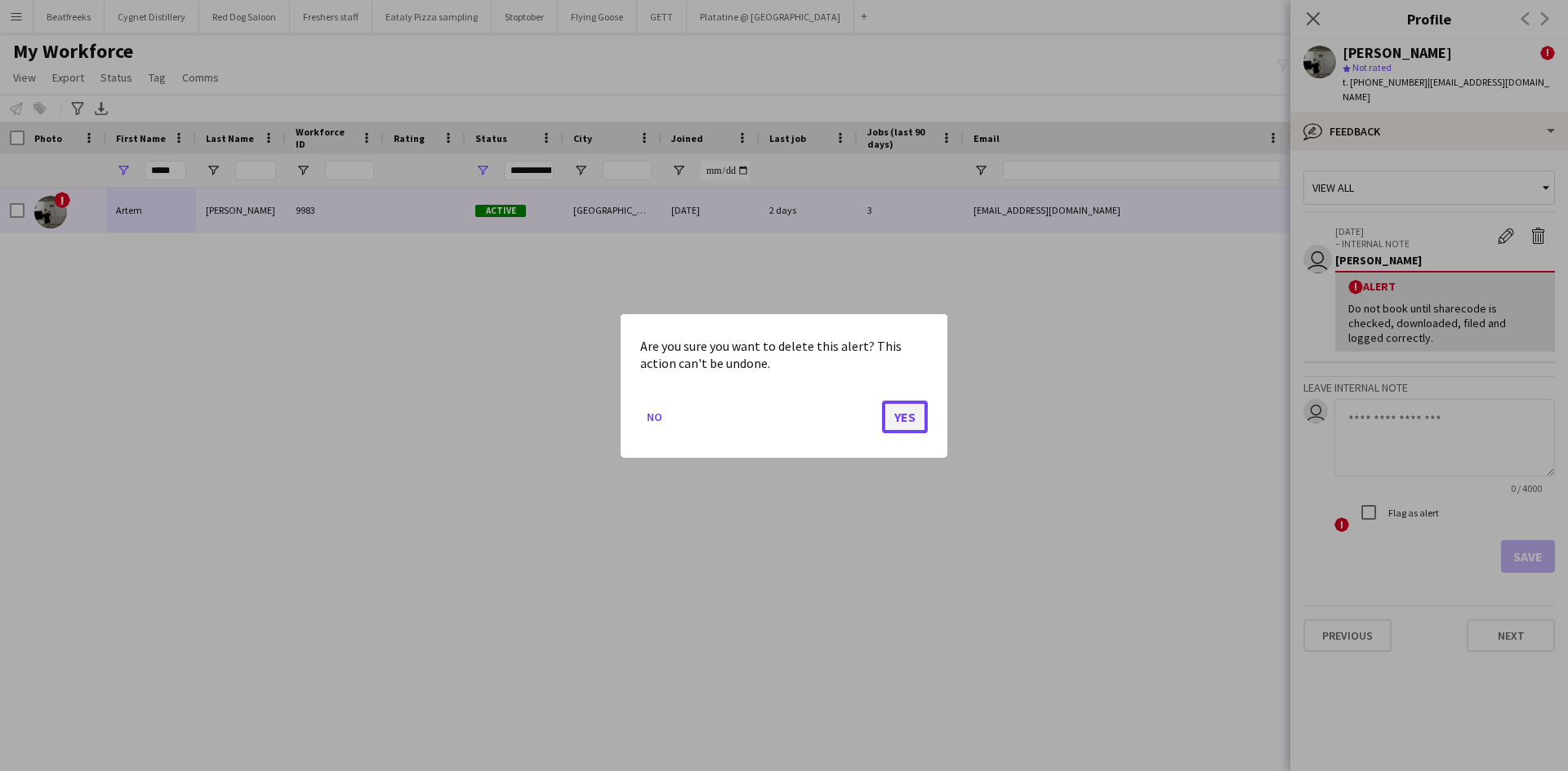
click at [921, 420] on button "Yes" at bounding box center [904, 416] width 46 height 32
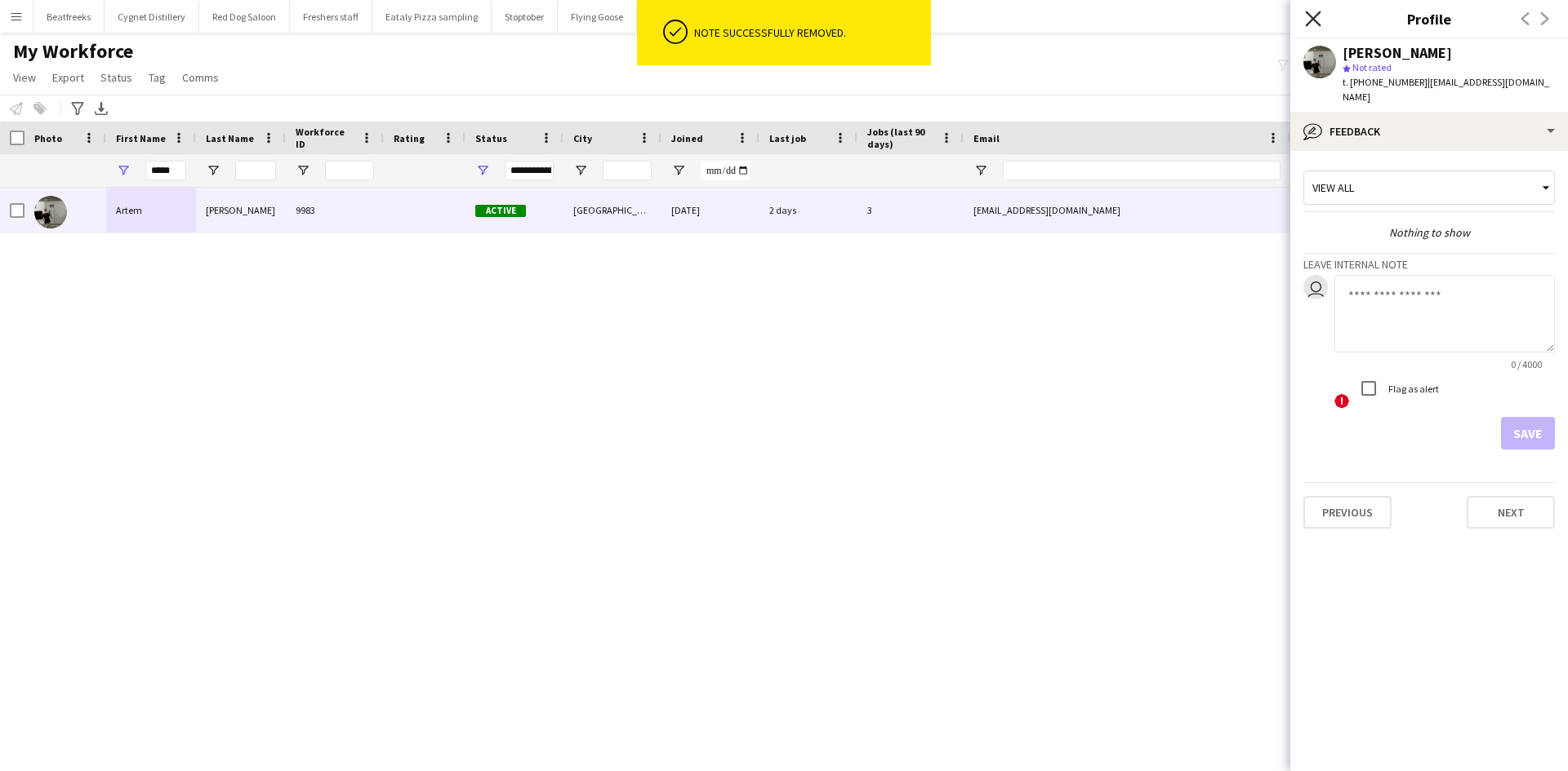
click at [1317, 20] on icon "Close pop-in" at bounding box center [1312, 18] width 15 height 15
